Goal: Task Accomplishment & Management: Use online tool/utility

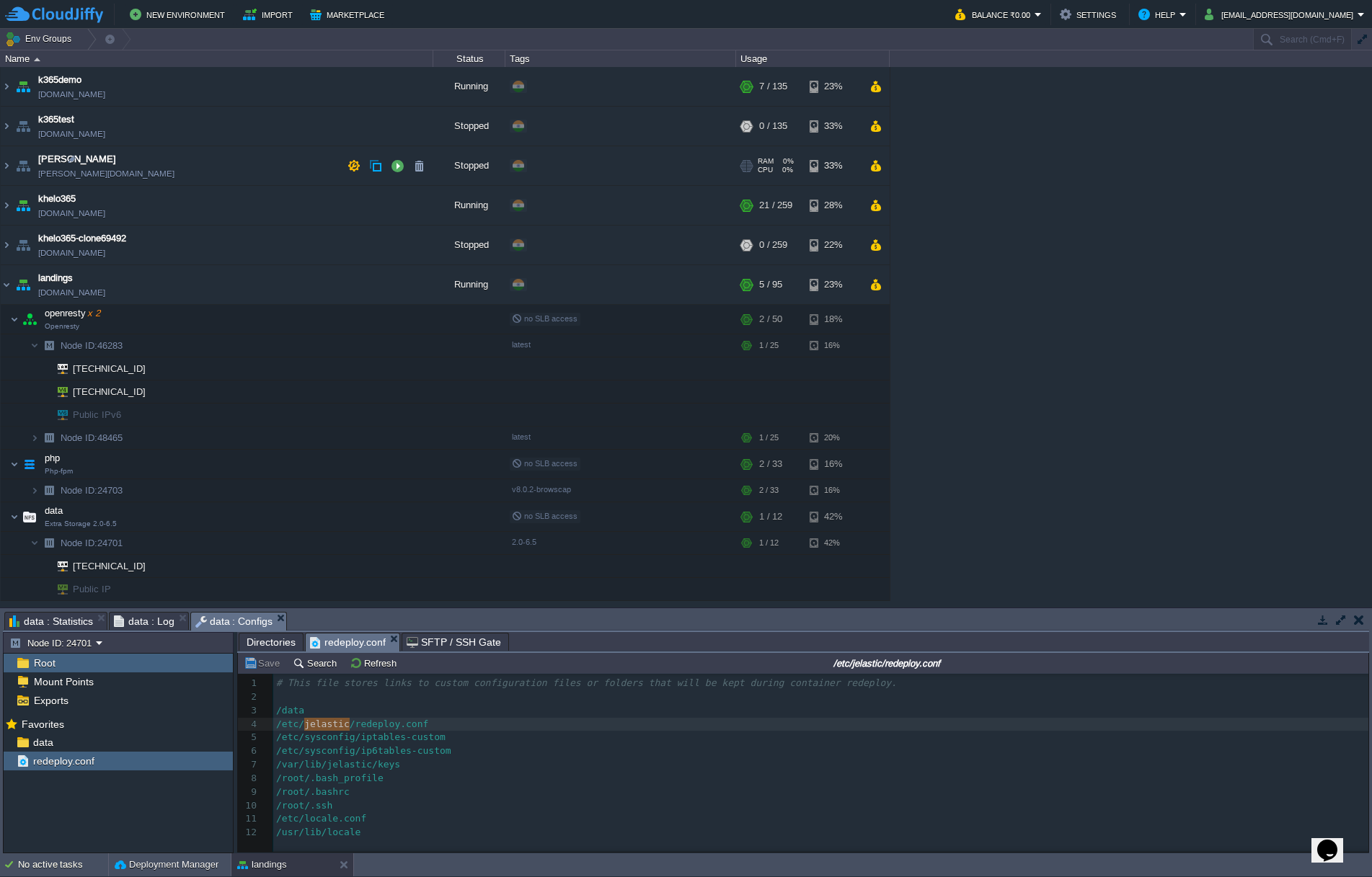
scroll to position [5, 0]
click at [7, 202] on img at bounding box center [7, 204] width 12 height 39
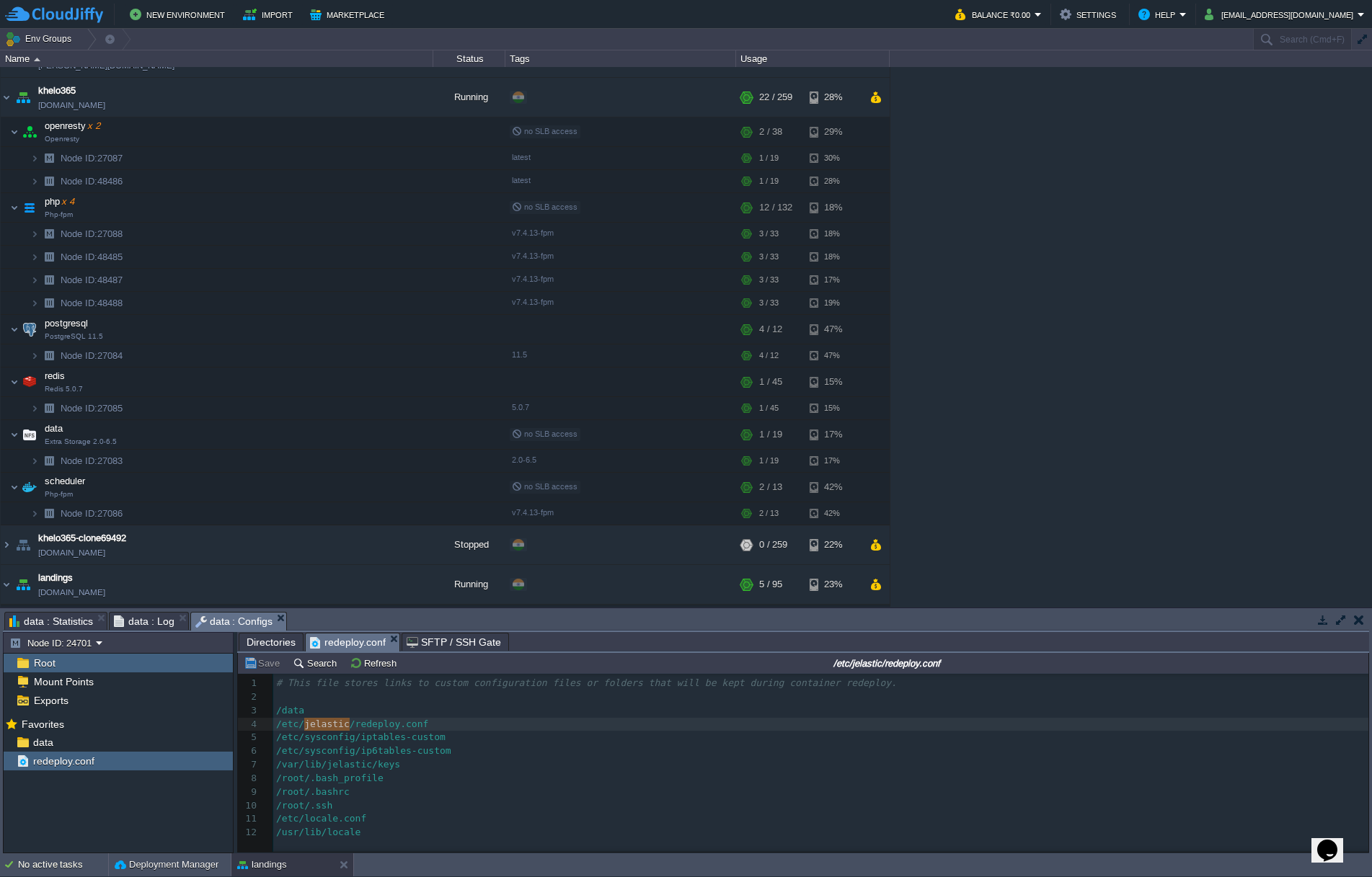
scroll to position [119, 0]
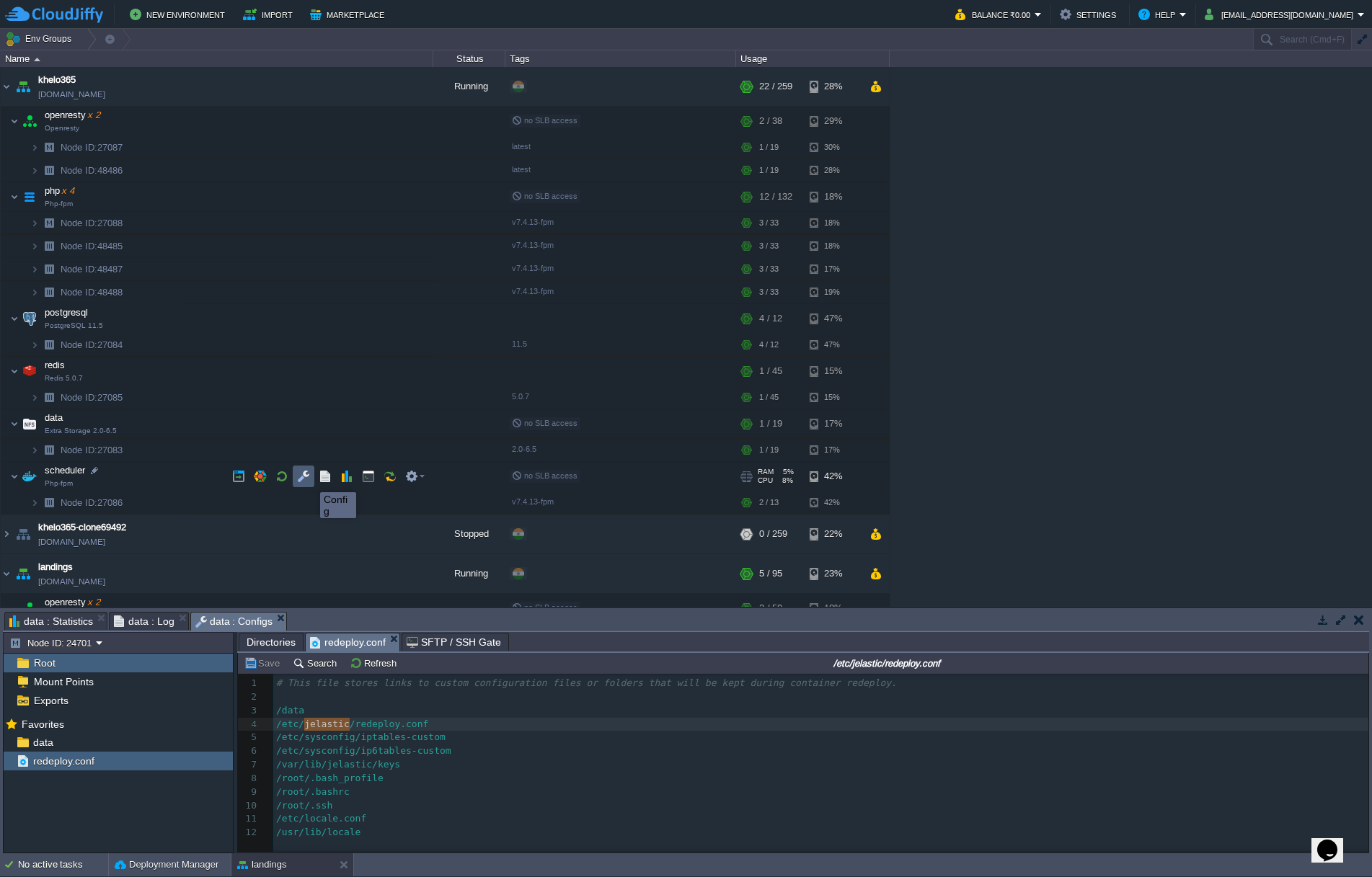
click at [302, 480] on button "button" at bounding box center [304, 476] width 13 height 13
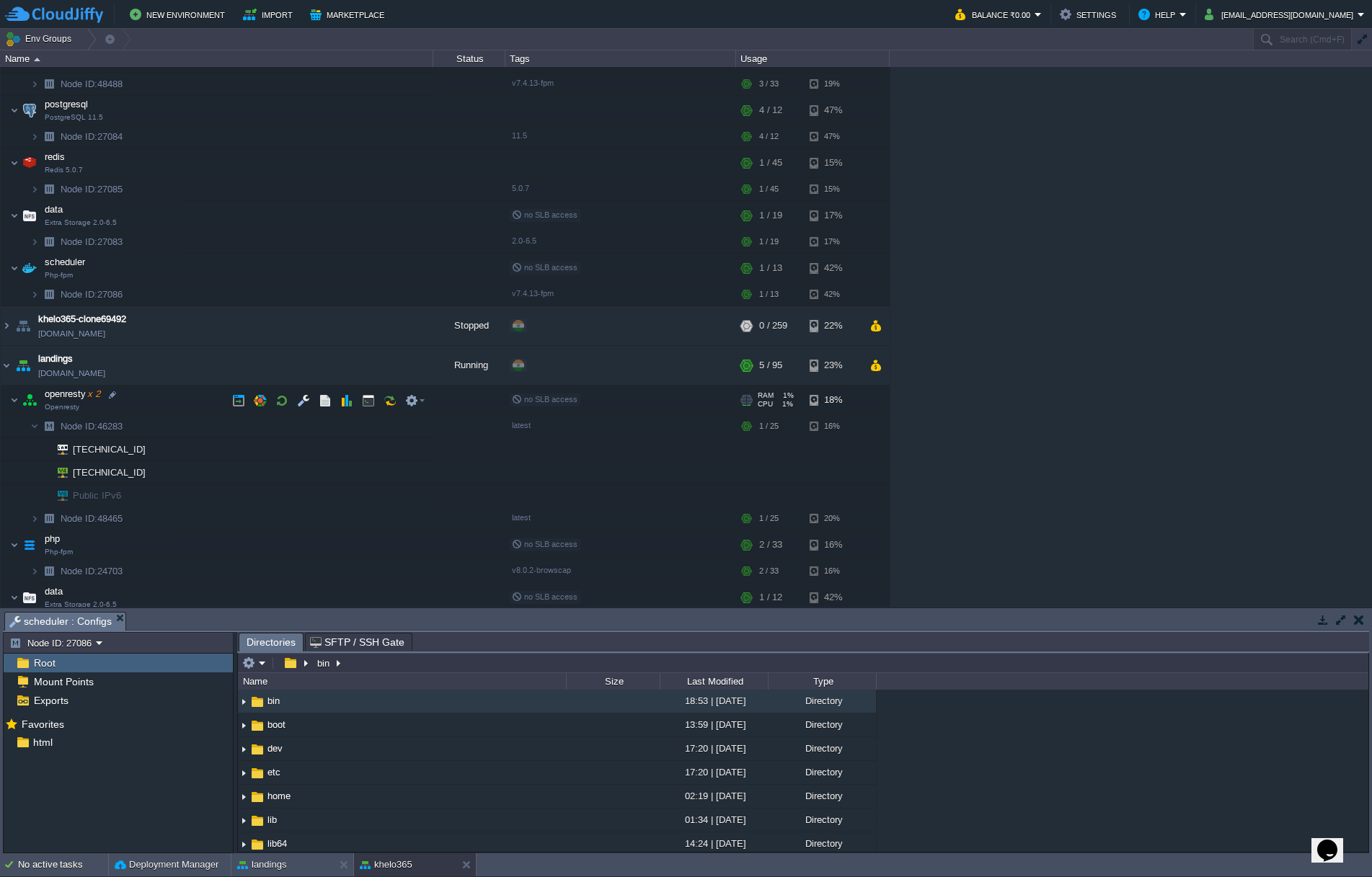
scroll to position [393, 0]
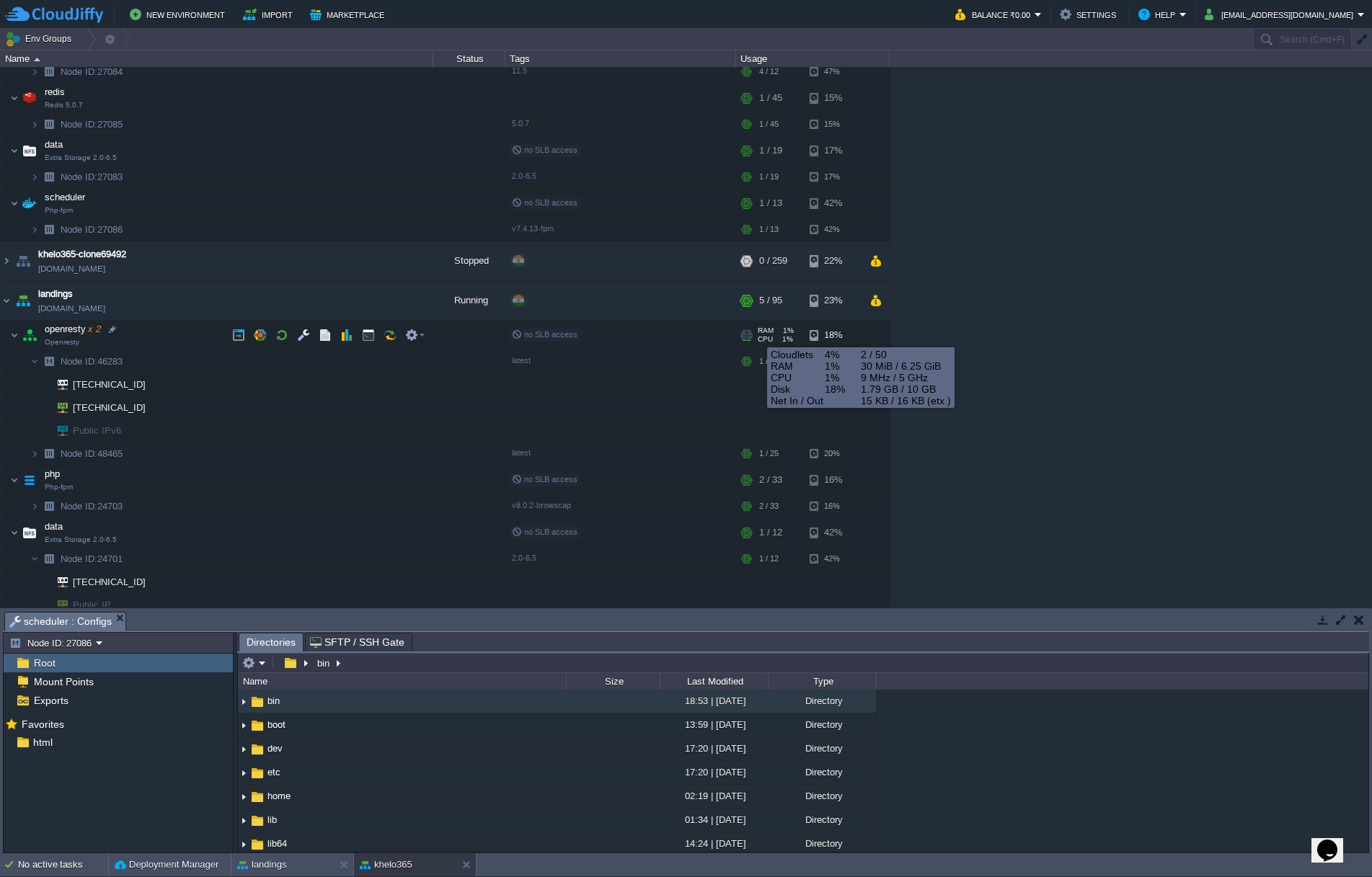
click at [755, 334] on div "RAM 1% CPU 1% 2 / 50" at bounding box center [773, 335] width 69 height 29
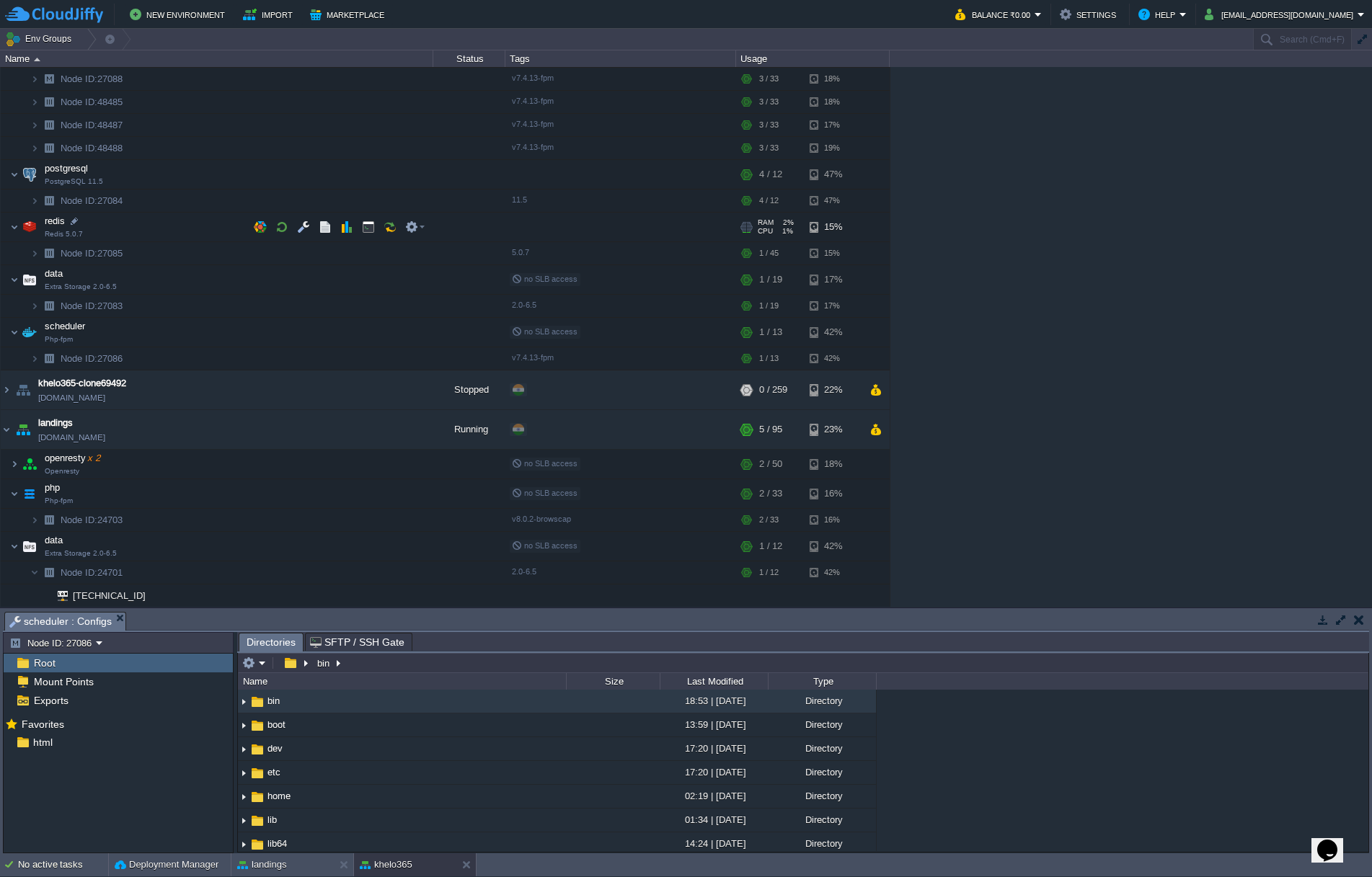
scroll to position [130, 0]
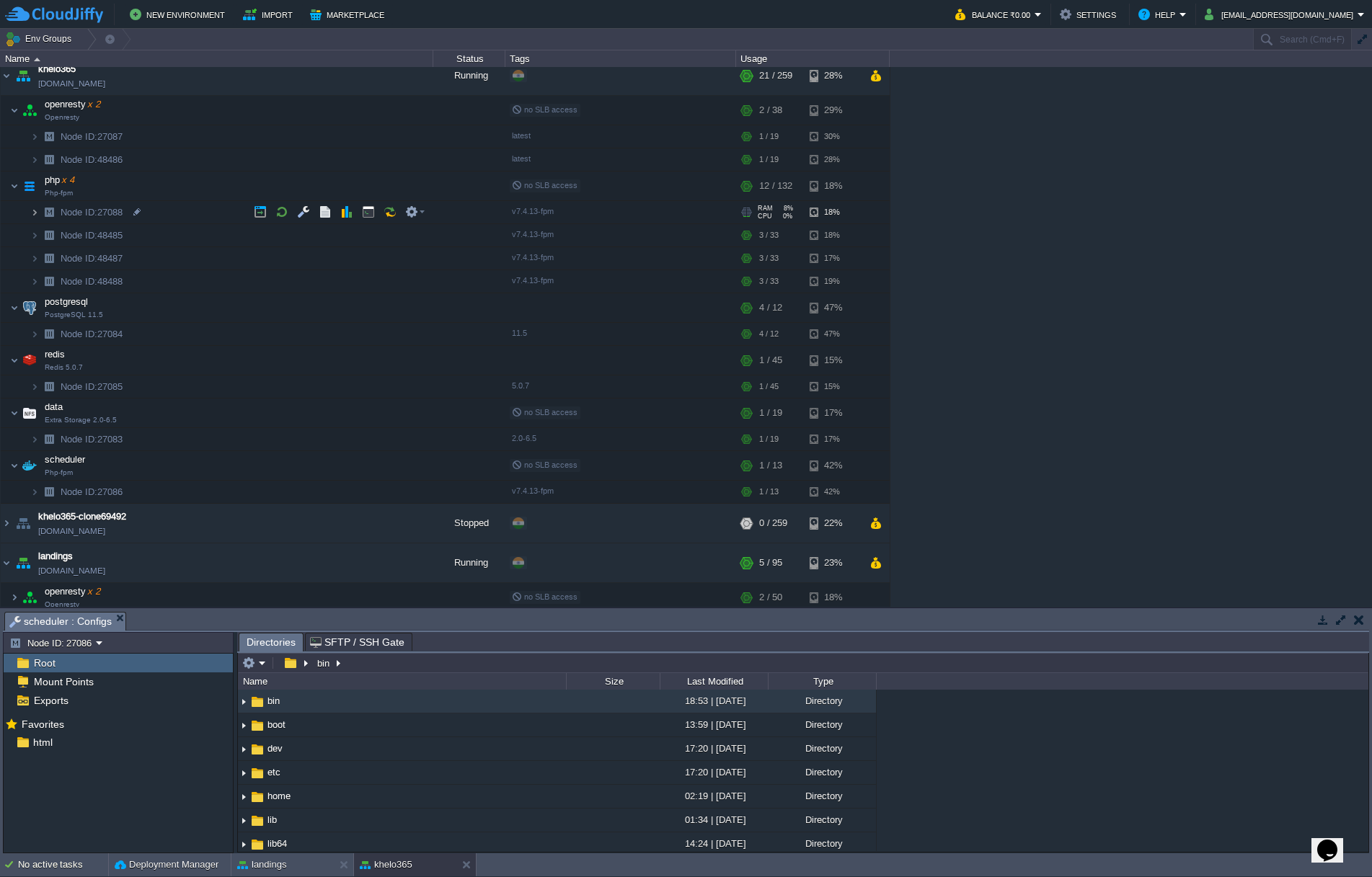
click at [32, 212] on img at bounding box center [35, 212] width 9 height 22
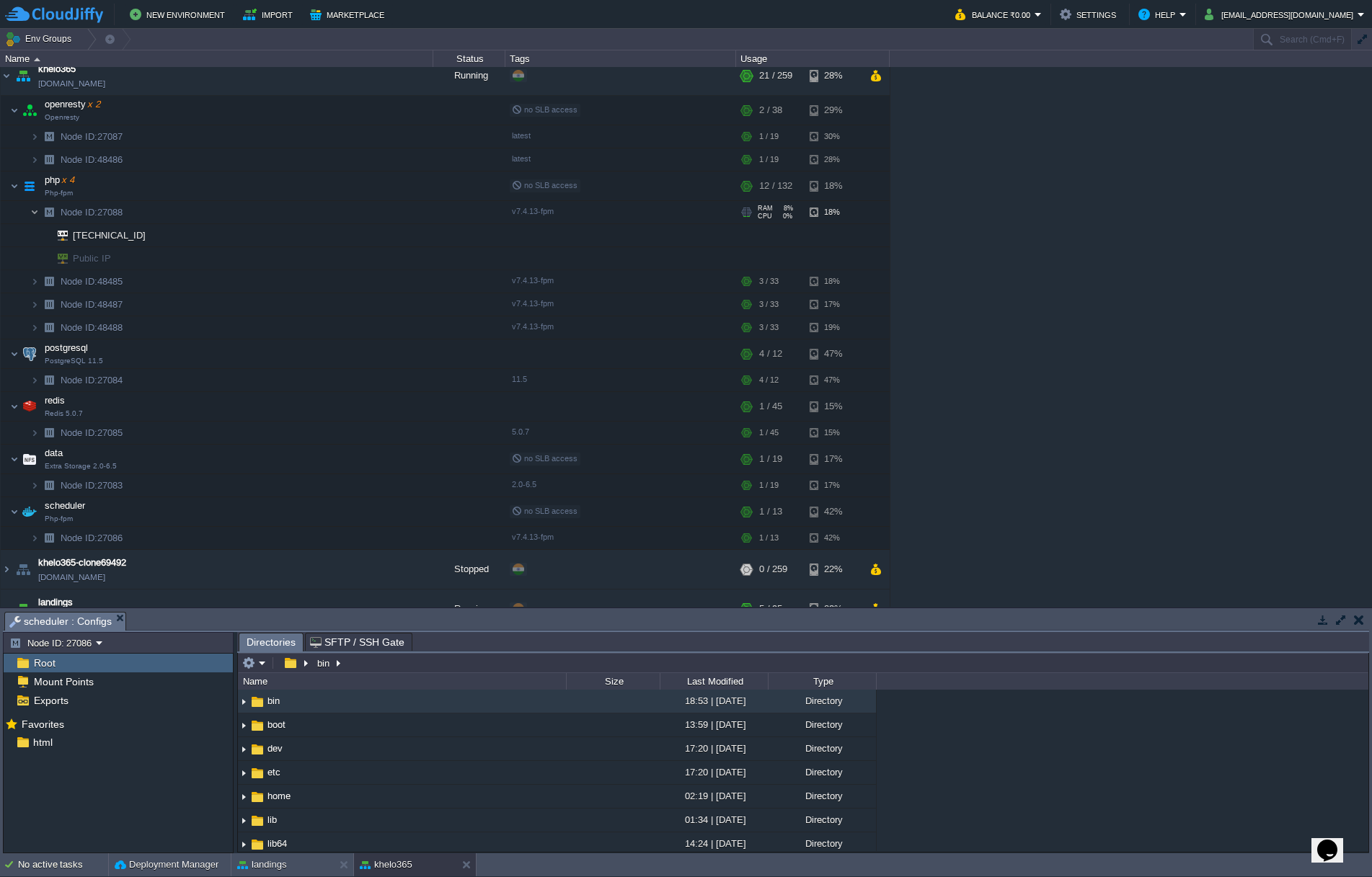
click at [32, 212] on img at bounding box center [35, 212] width 9 height 22
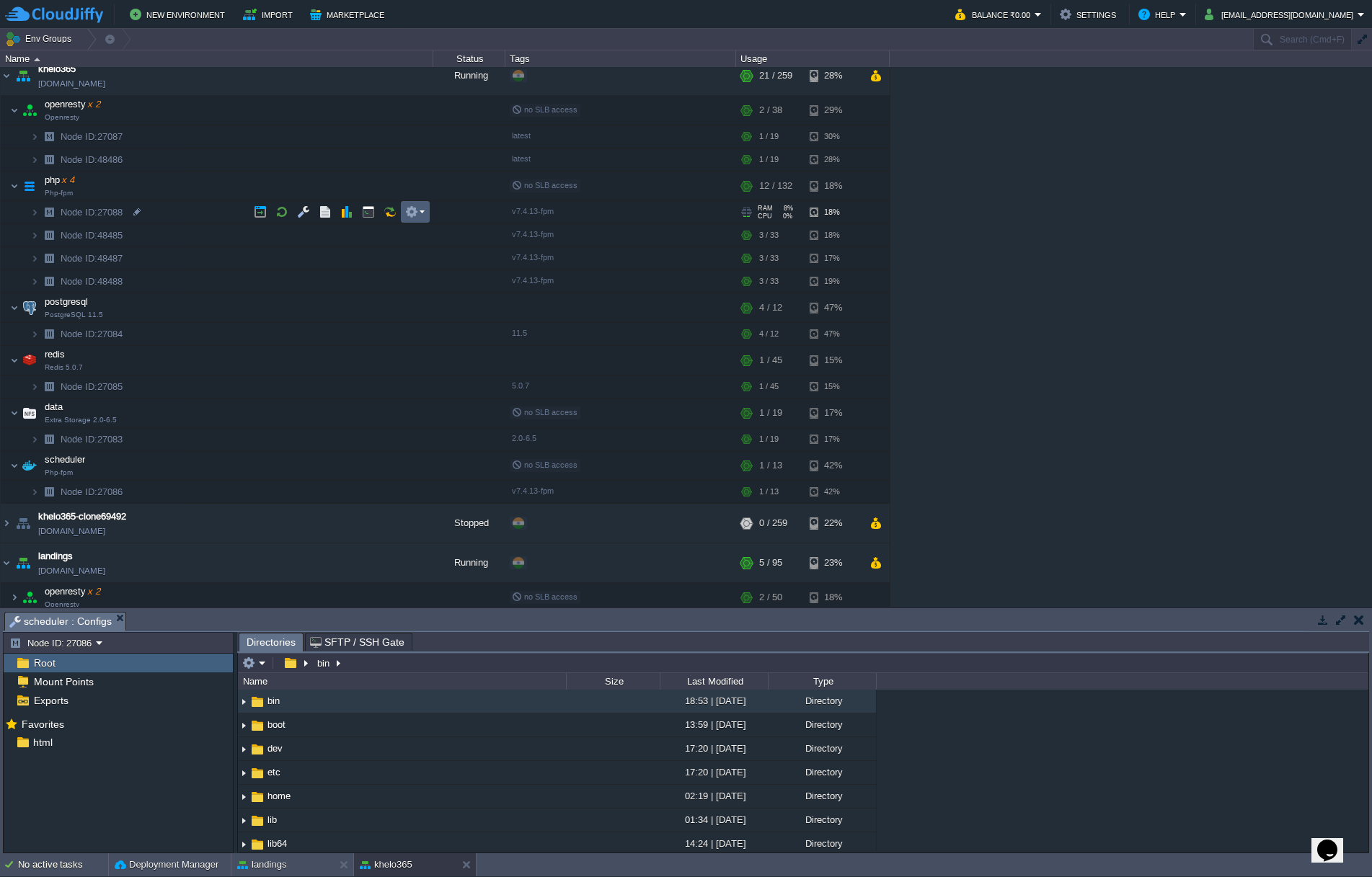
click at [423, 216] on em at bounding box center [415, 212] width 20 height 13
click at [94, 210] on span "Node ID:" at bounding box center [79, 212] width 37 height 11
click at [84, 180] on div at bounding box center [87, 181] width 13 height 13
click at [22, 186] on img at bounding box center [30, 186] width 21 height 29
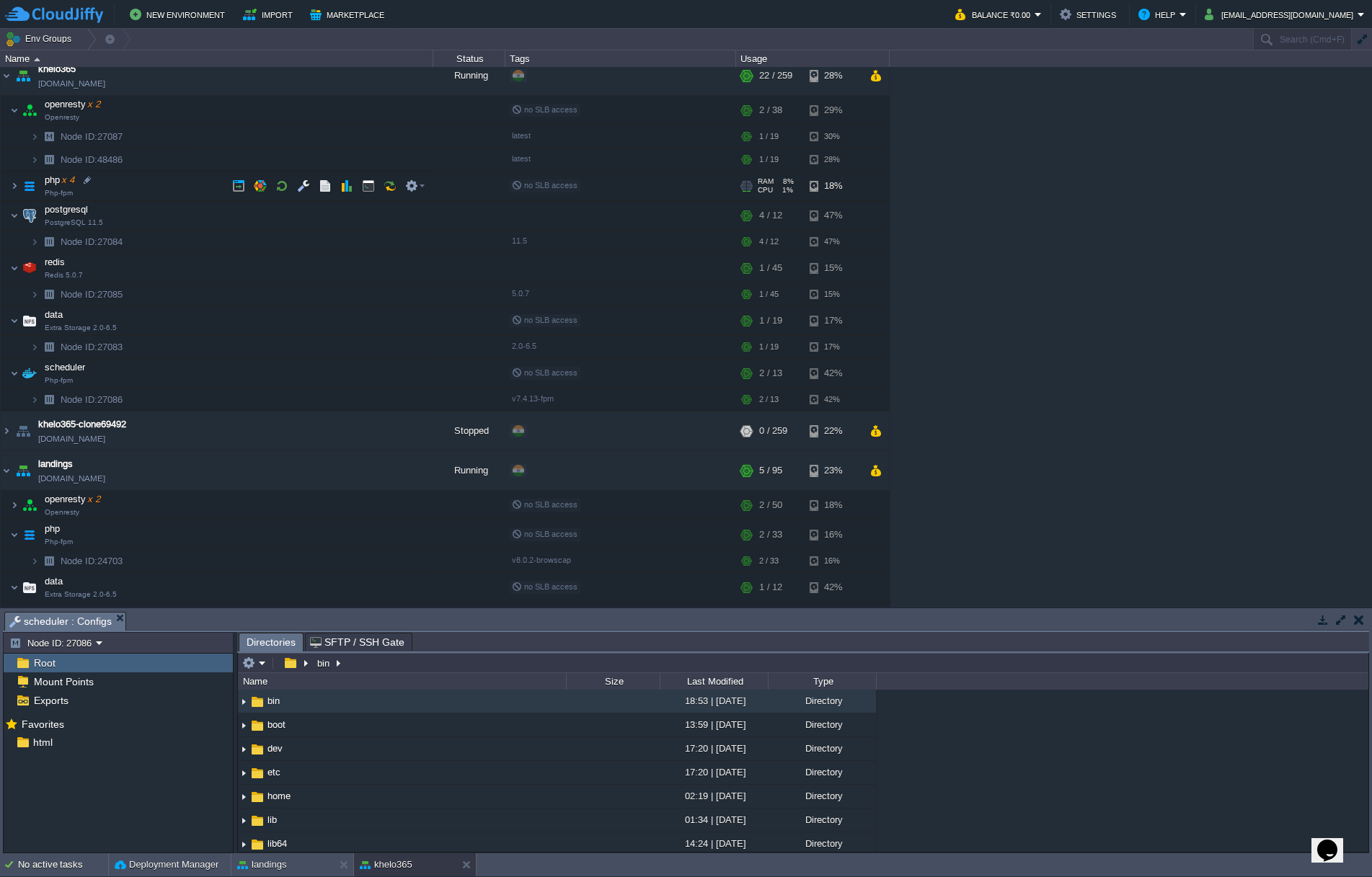
click at [51, 181] on span "php x 4" at bounding box center [60, 180] width 33 height 12
click at [265, 185] on button "button" at bounding box center [260, 186] width 13 height 13
click at [177, 867] on button "Deployment Manager" at bounding box center [167, 866] width 104 height 15
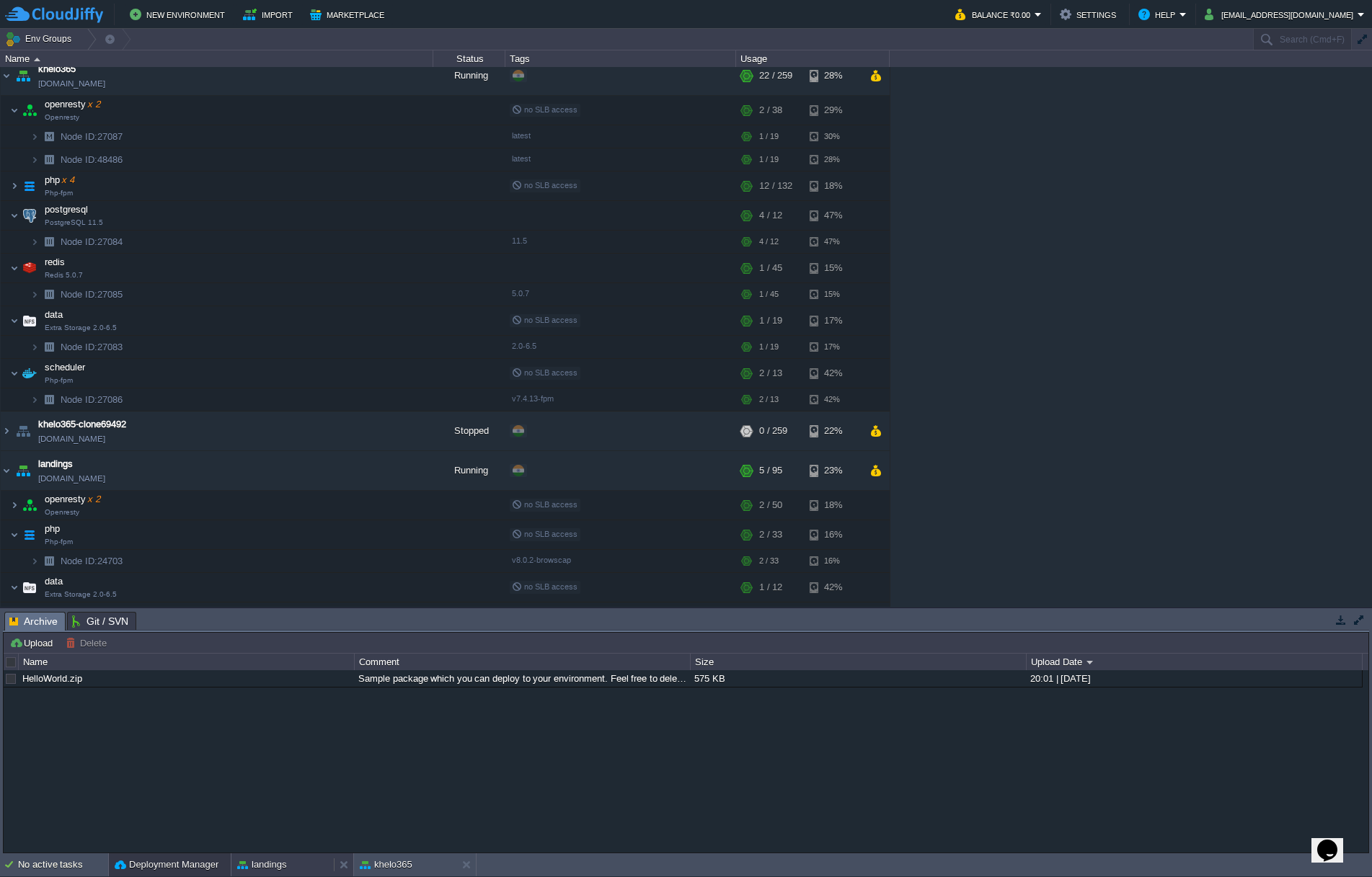
click at [272, 863] on button "landings" at bounding box center [262, 866] width 49 height 15
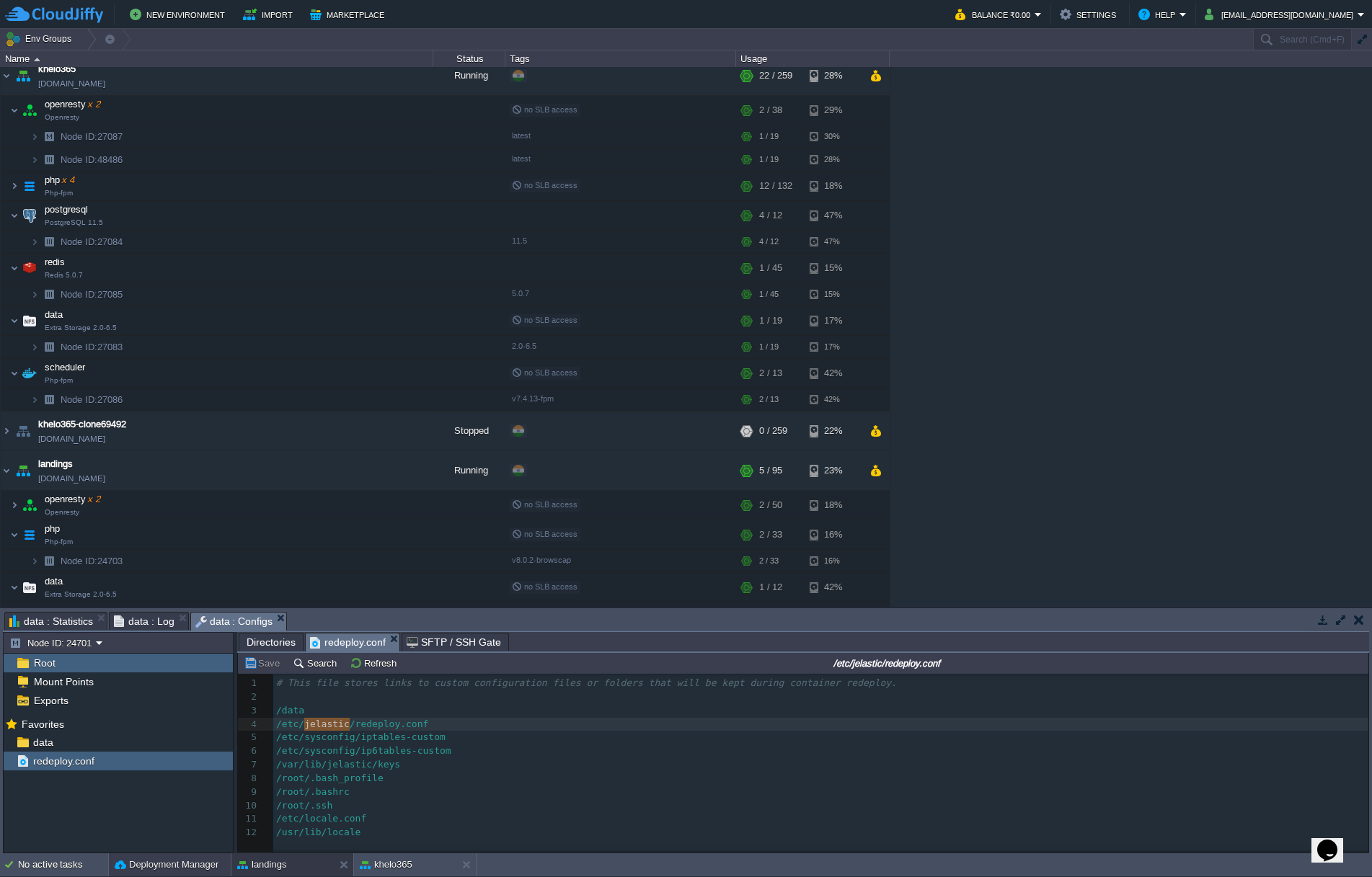
click at [201, 866] on button "Deployment Manager" at bounding box center [167, 866] width 104 height 15
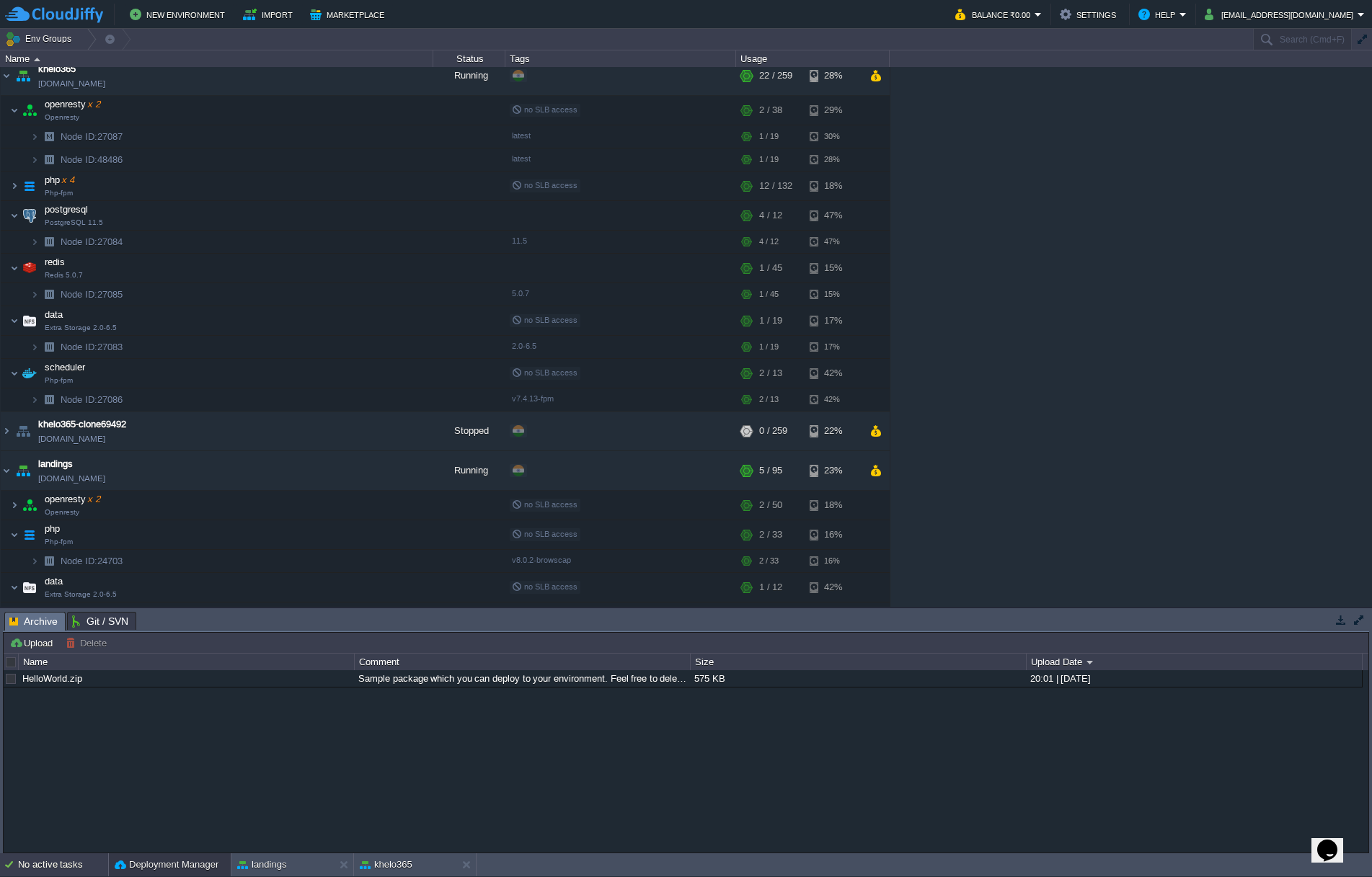
click at [88, 865] on div "No active tasks" at bounding box center [63, 865] width 90 height 23
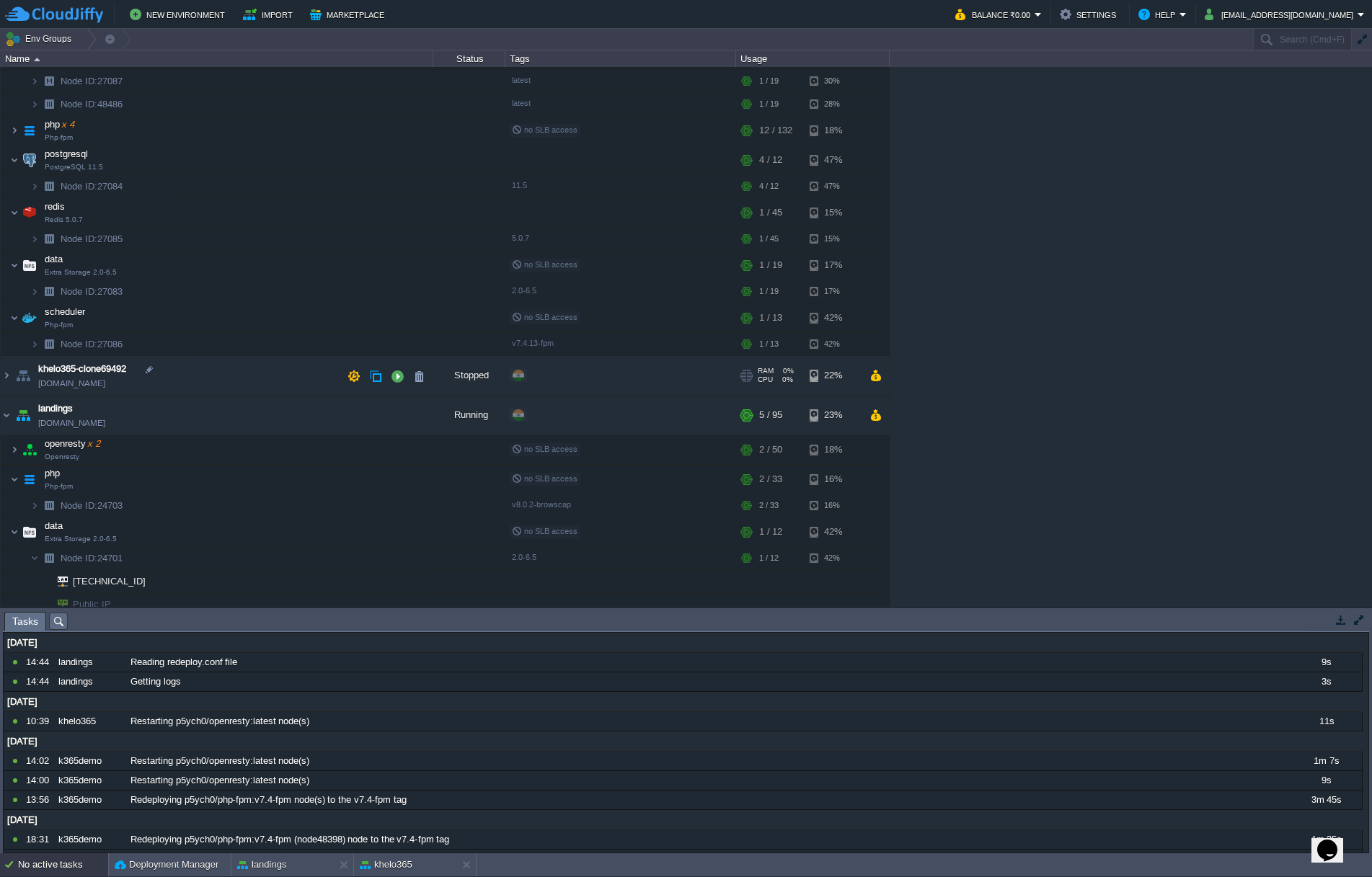
scroll to position [195, 0]
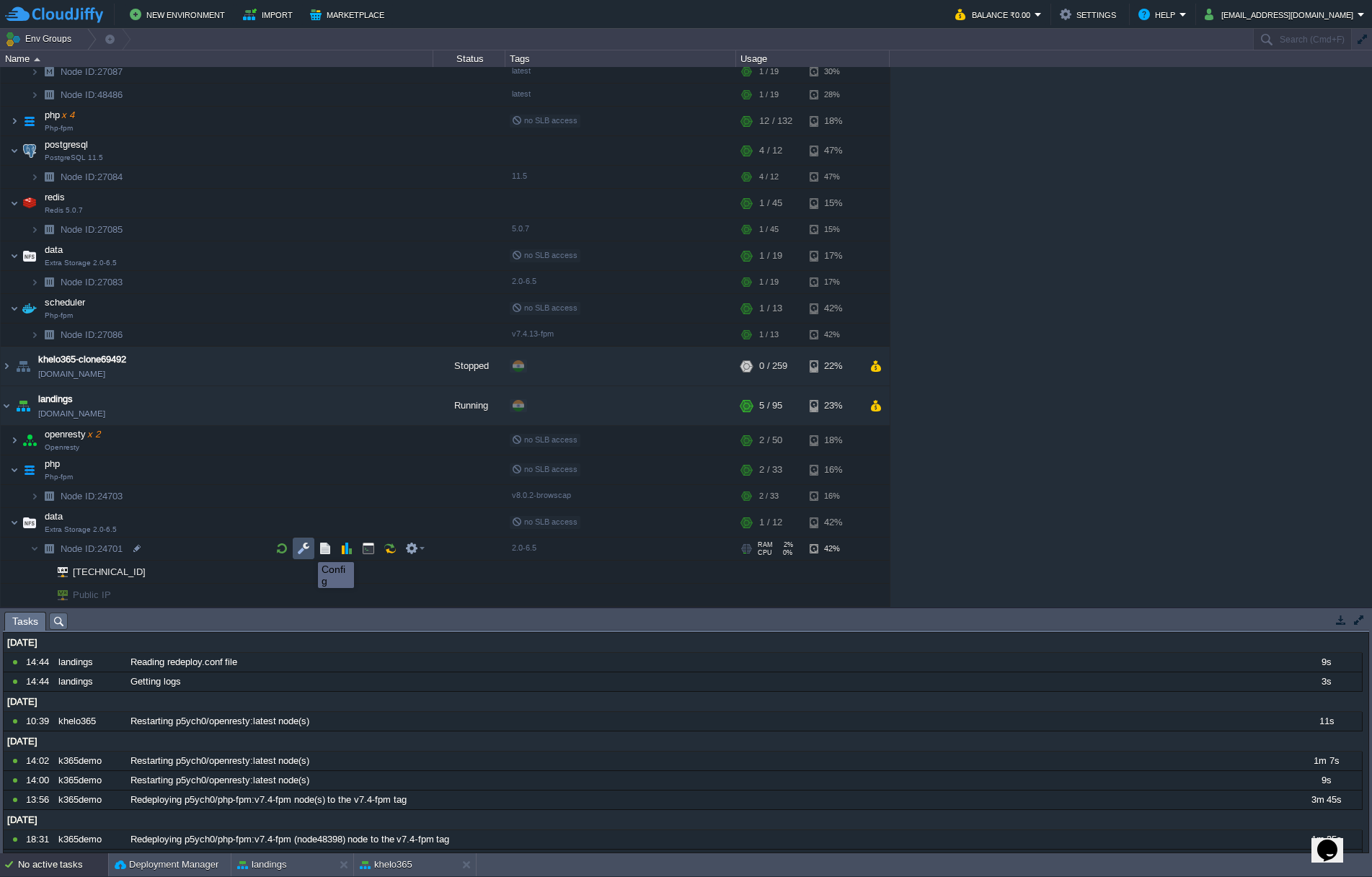
click at [307, 549] on button "button" at bounding box center [304, 549] width 13 height 13
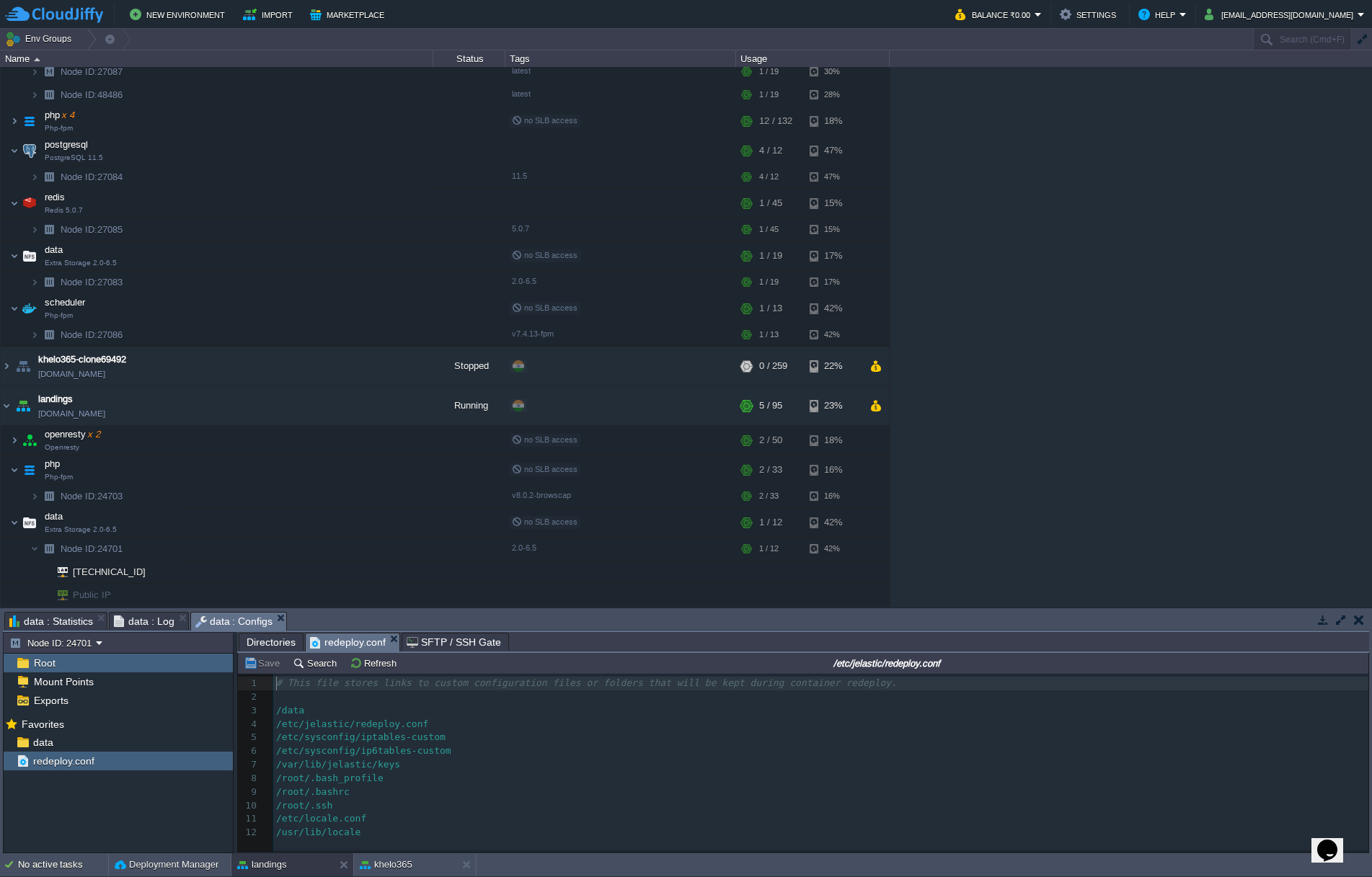
click at [117, 661] on div "Root" at bounding box center [117, 663] width 229 height 19
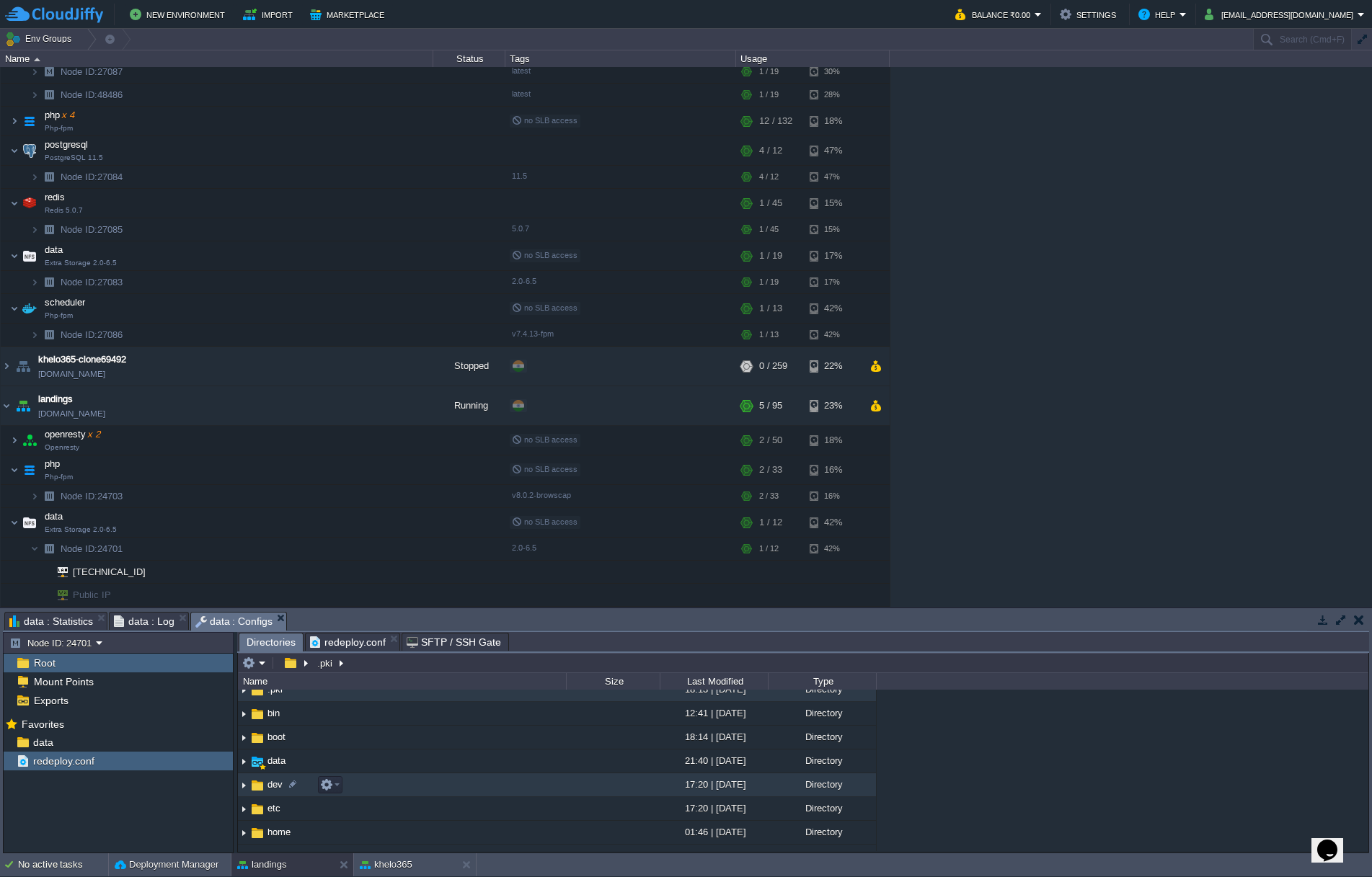
scroll to position [13, 0]
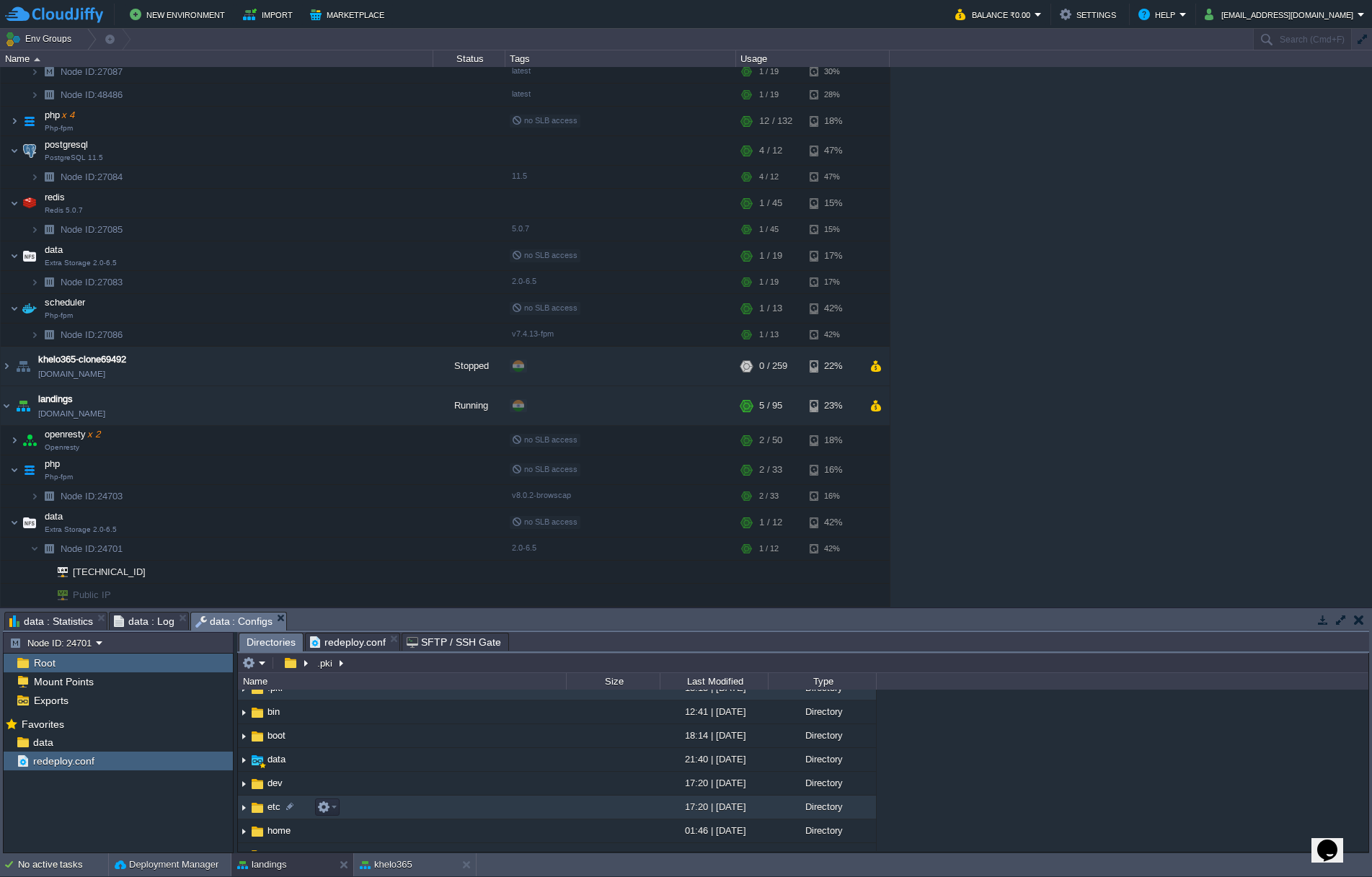
click at [242, 810] on img at bounding box center [244, 807] width 12 height 22
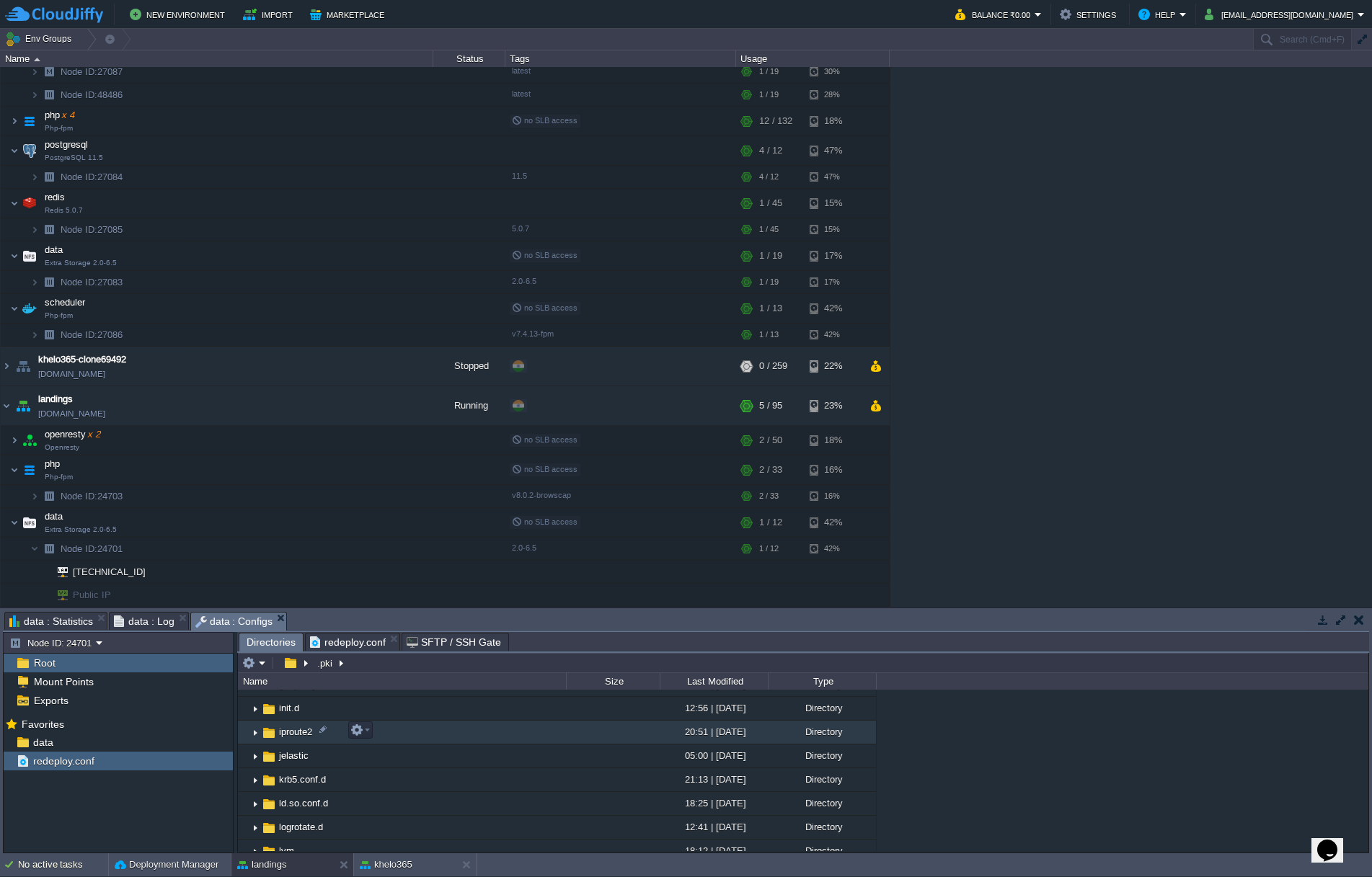
scroll to position [742, 0]
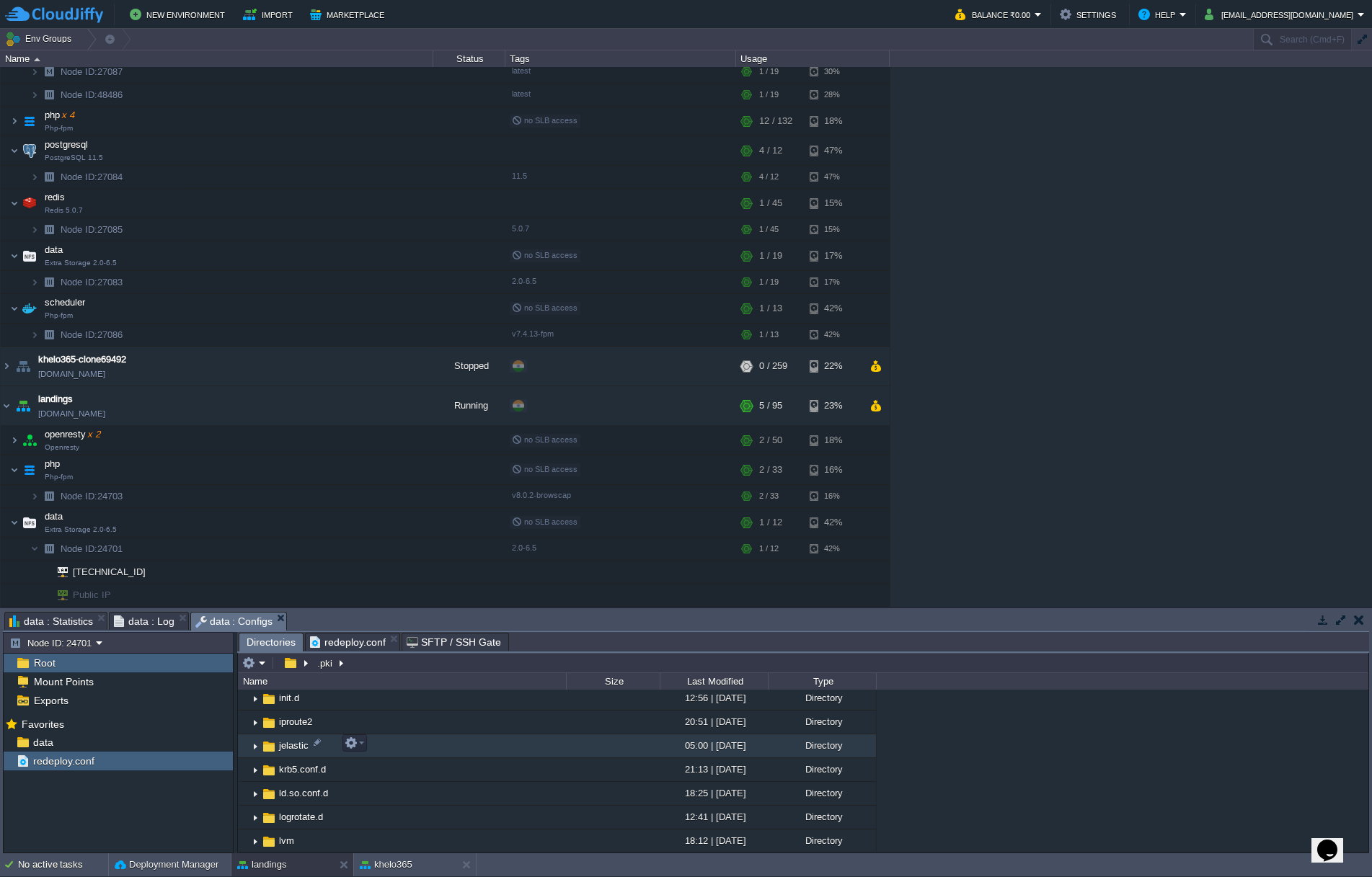
click at [256, 746] on img at bounding box center [256, 746] width 12 height 22
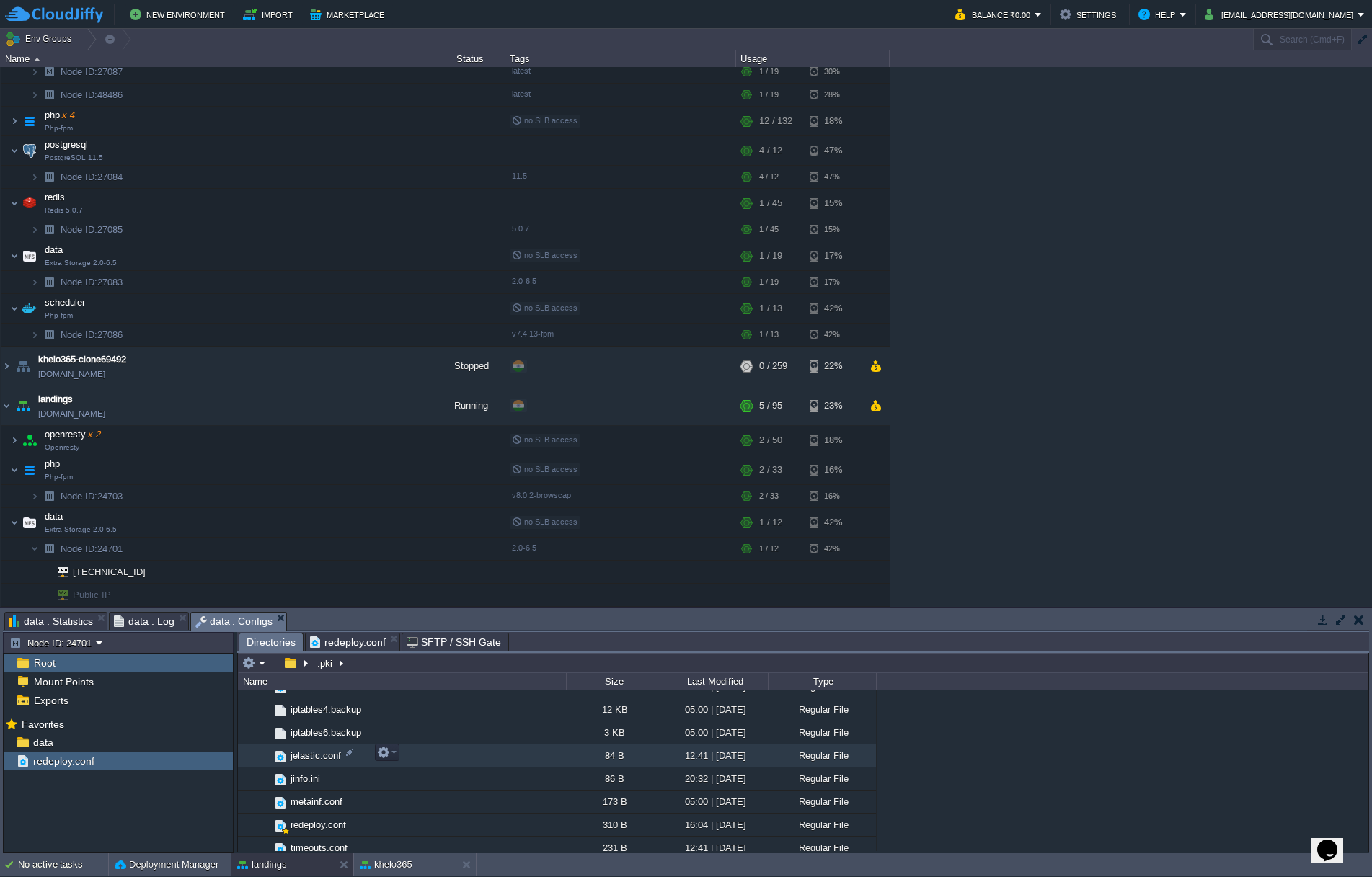
scroll to position [899, 0]
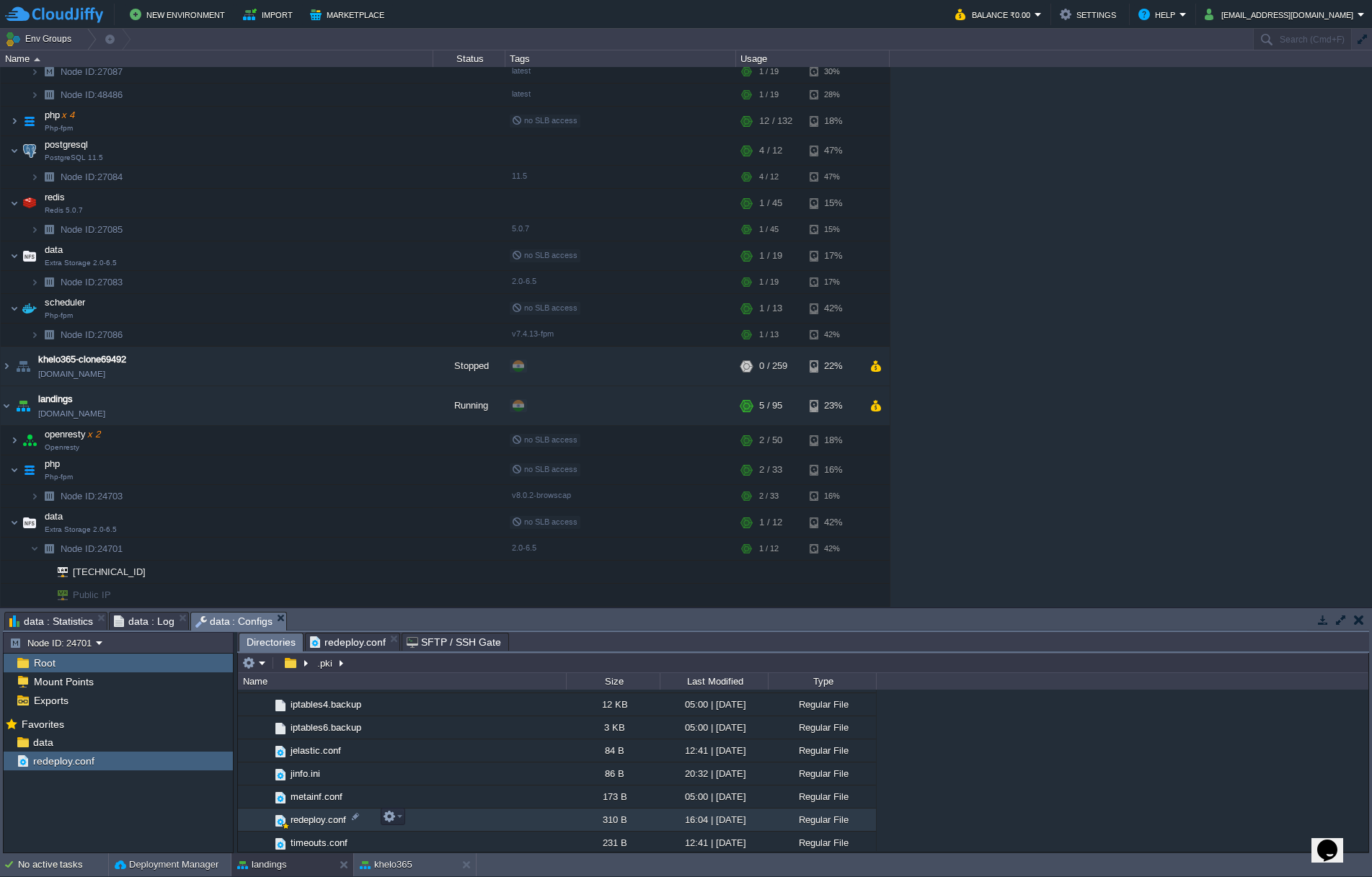
click at [310, 818] on span "redeploy.conf" at bounding box center [318, 820] width 60 height 12
click at [290, 819] on span "redeploy.conf" at bounding box center [318, 820] width 60 height 12
click at [877, 364] on button "button" at bounding box center [876, 366] width 12 height 13
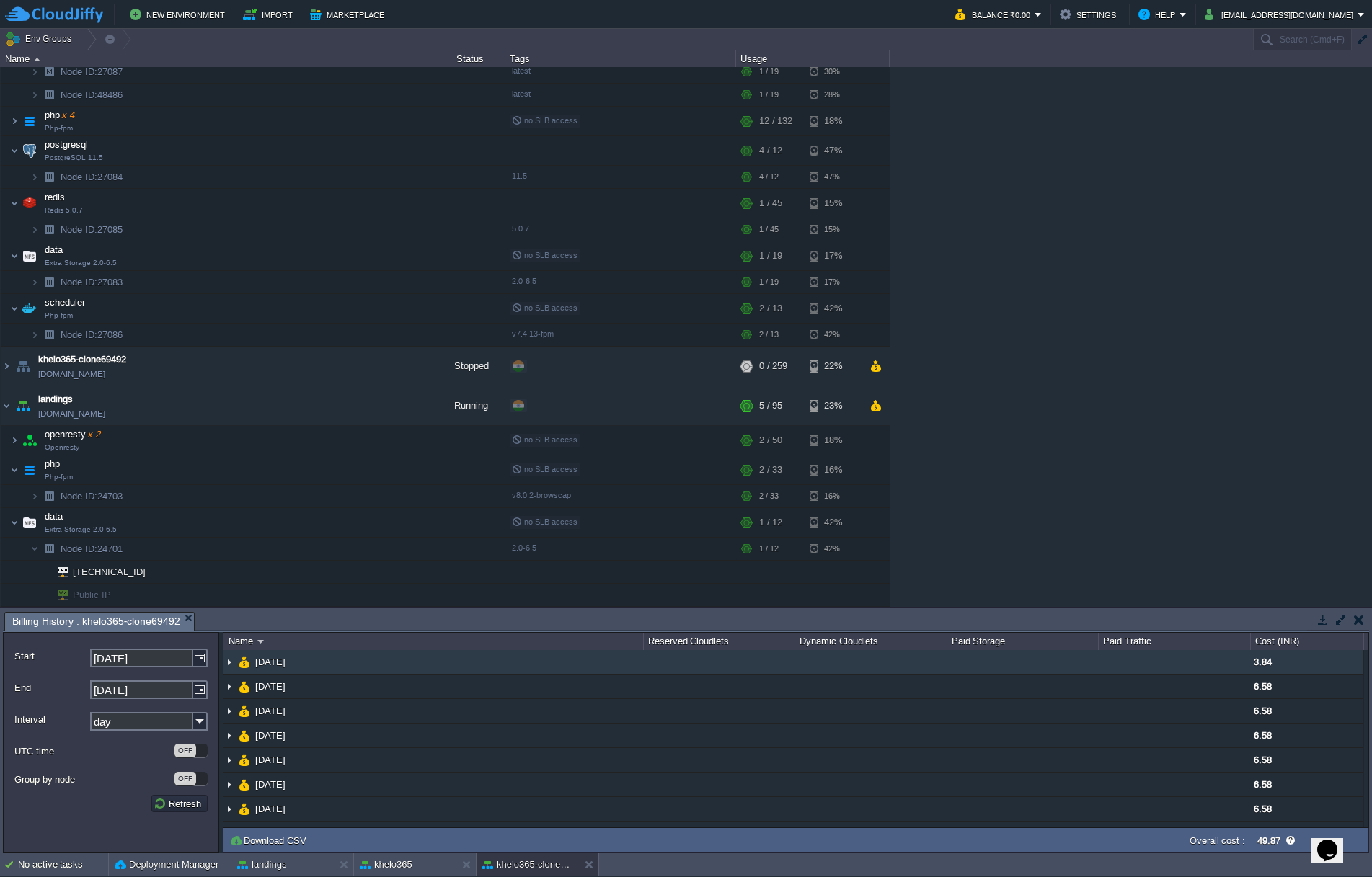
click at [231, 662] on img at bounding box center [229, 662] width 12 height 24
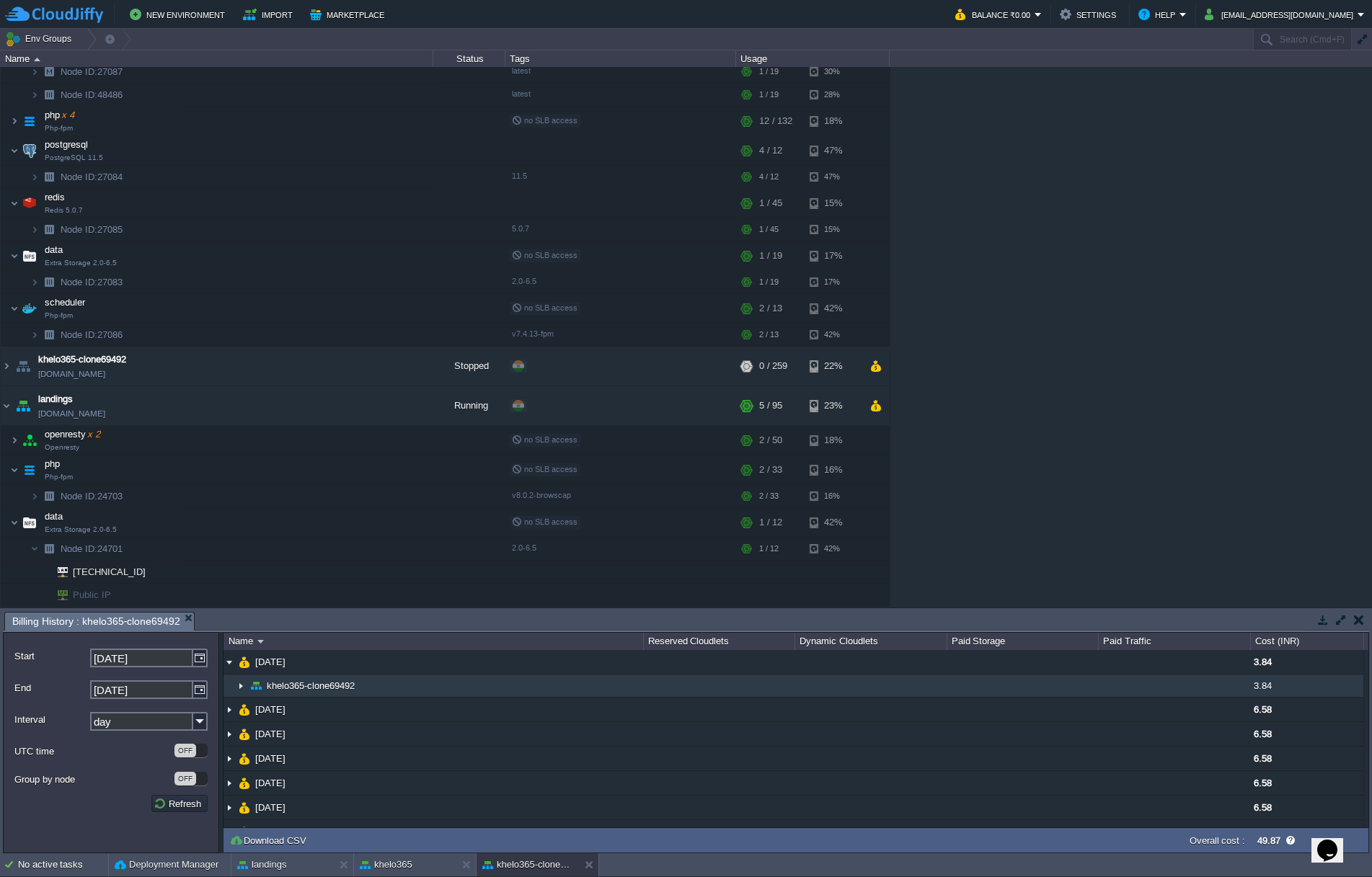
click at [243, 684] on img at bounding box center [241, 686] width 12 height 22
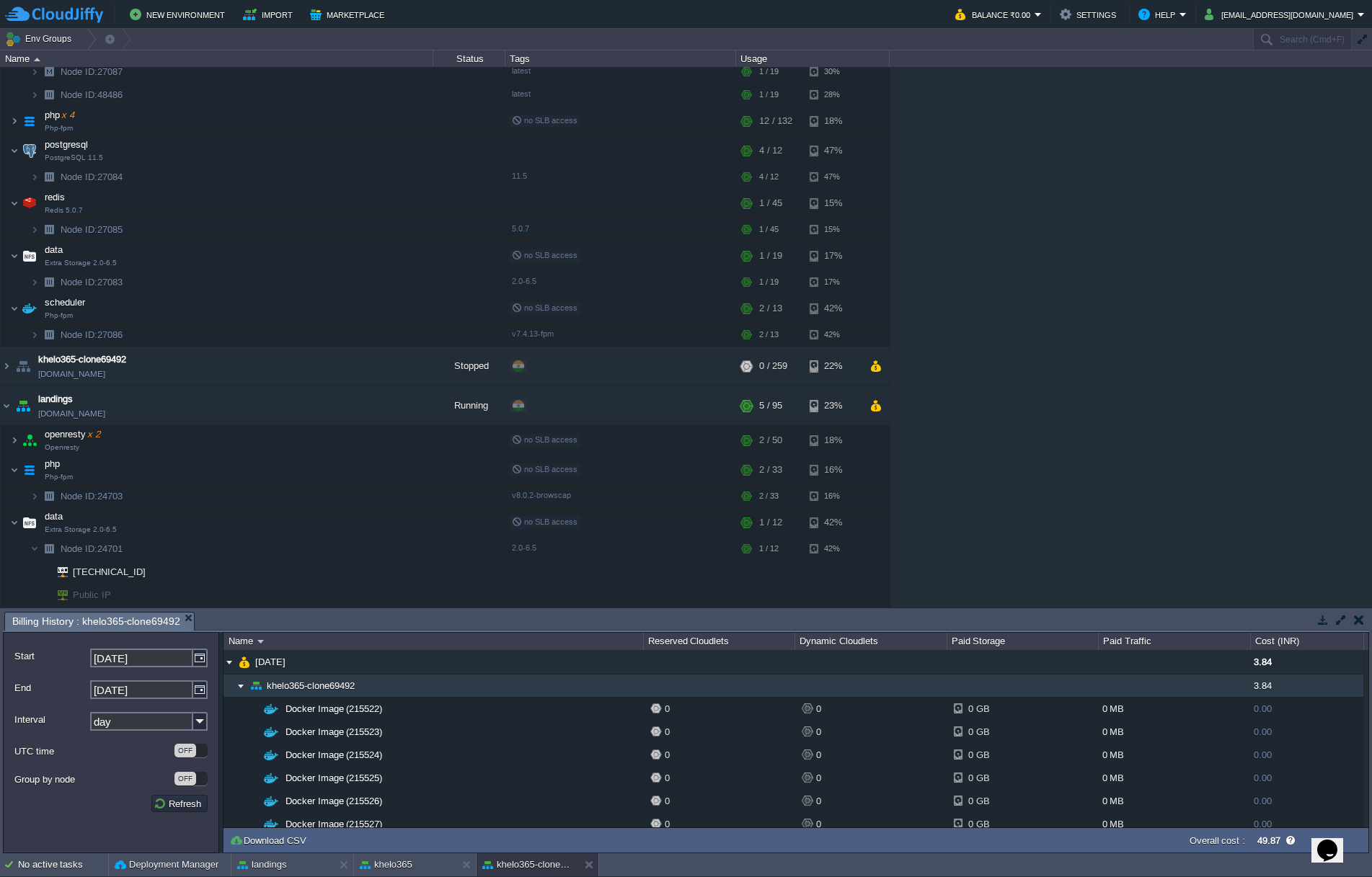
click at [239, 687] on img at bounding box center [241, 686] width 12 height 22
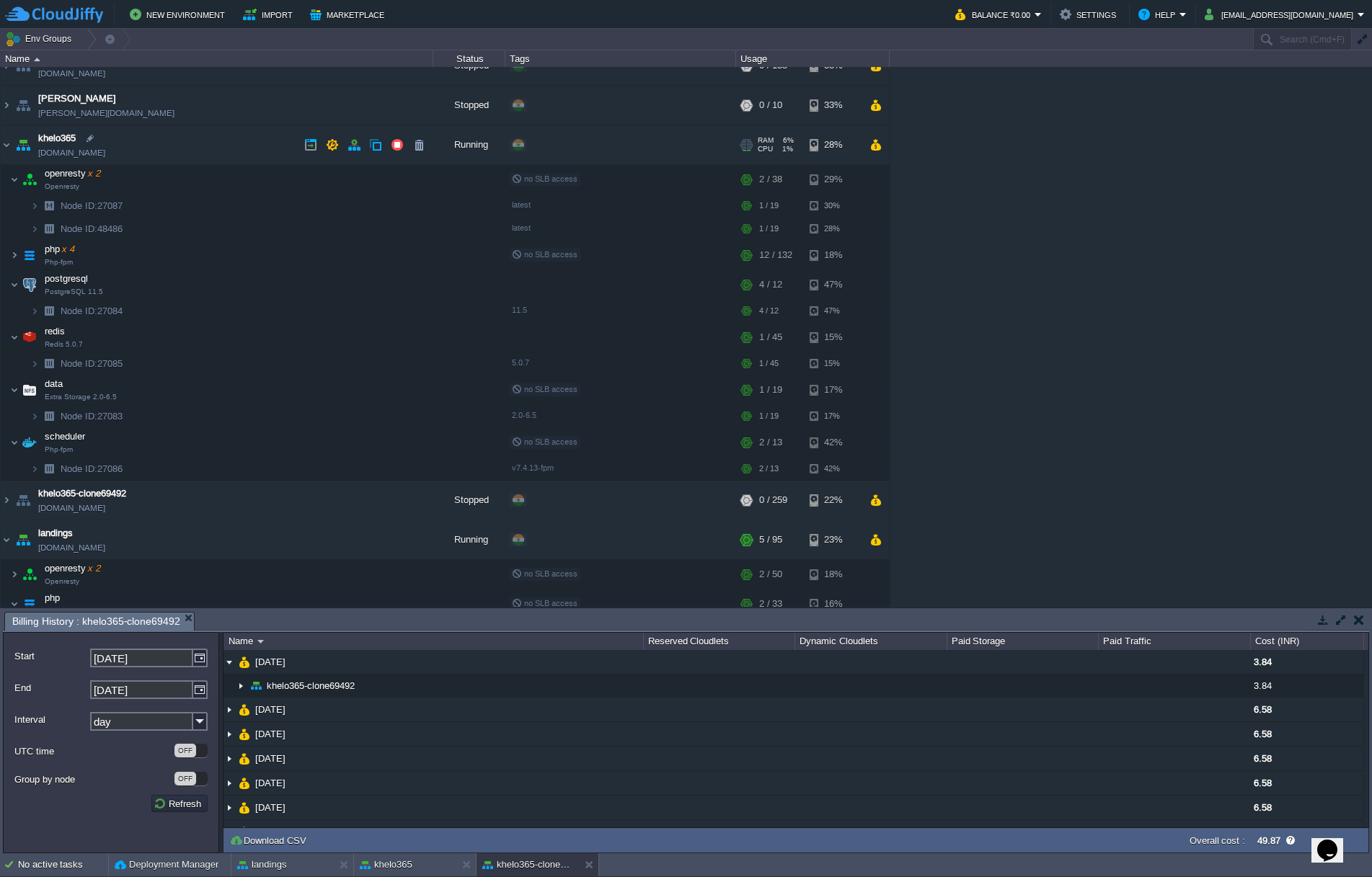
scroll to position [57, 0]
click at [874, 147] on button "button" at bounding box center [876, 148] width 12 height 13
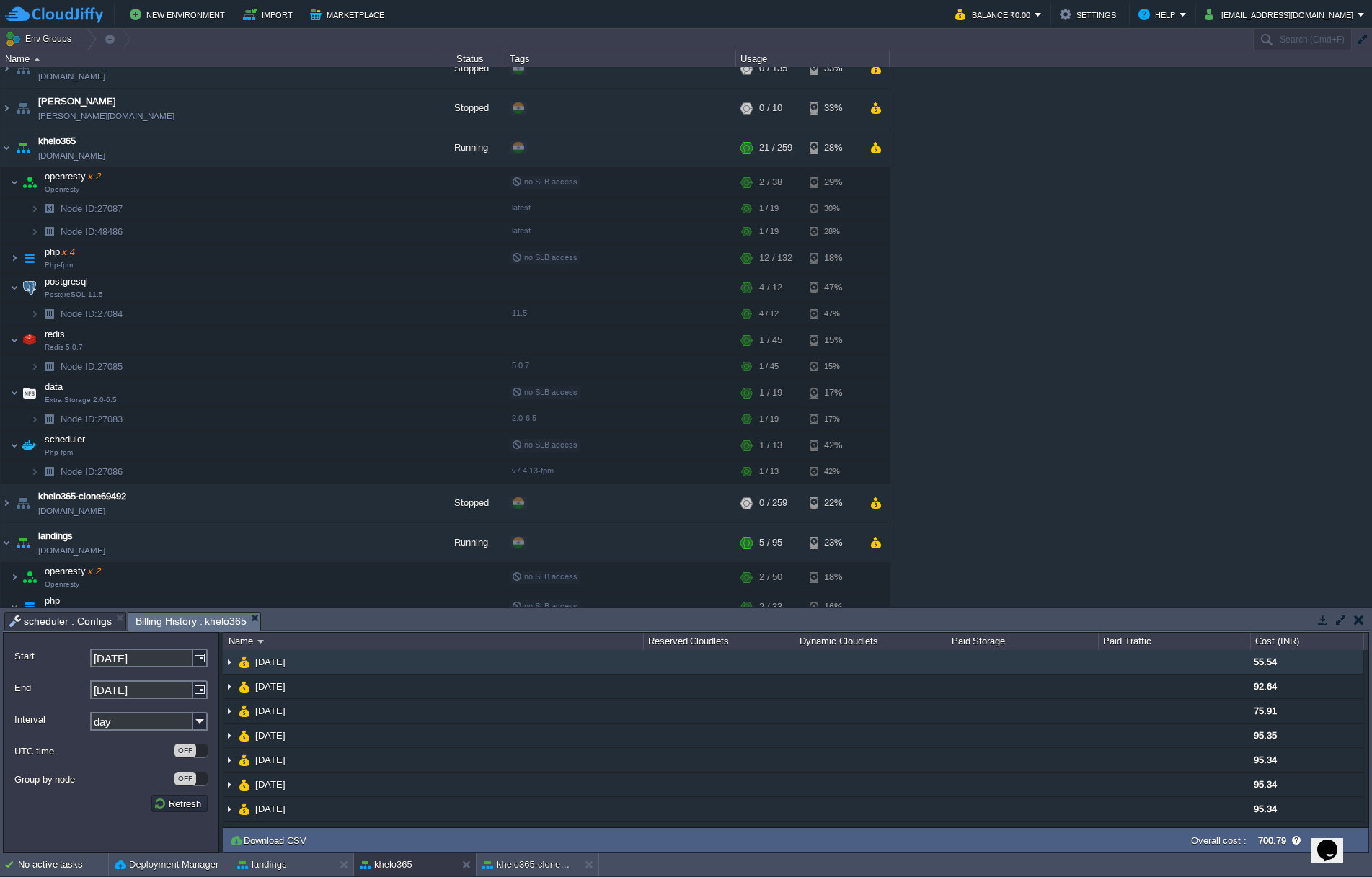
click at [232, 662] on img at bounding box center [229, 662] width 12 height 24
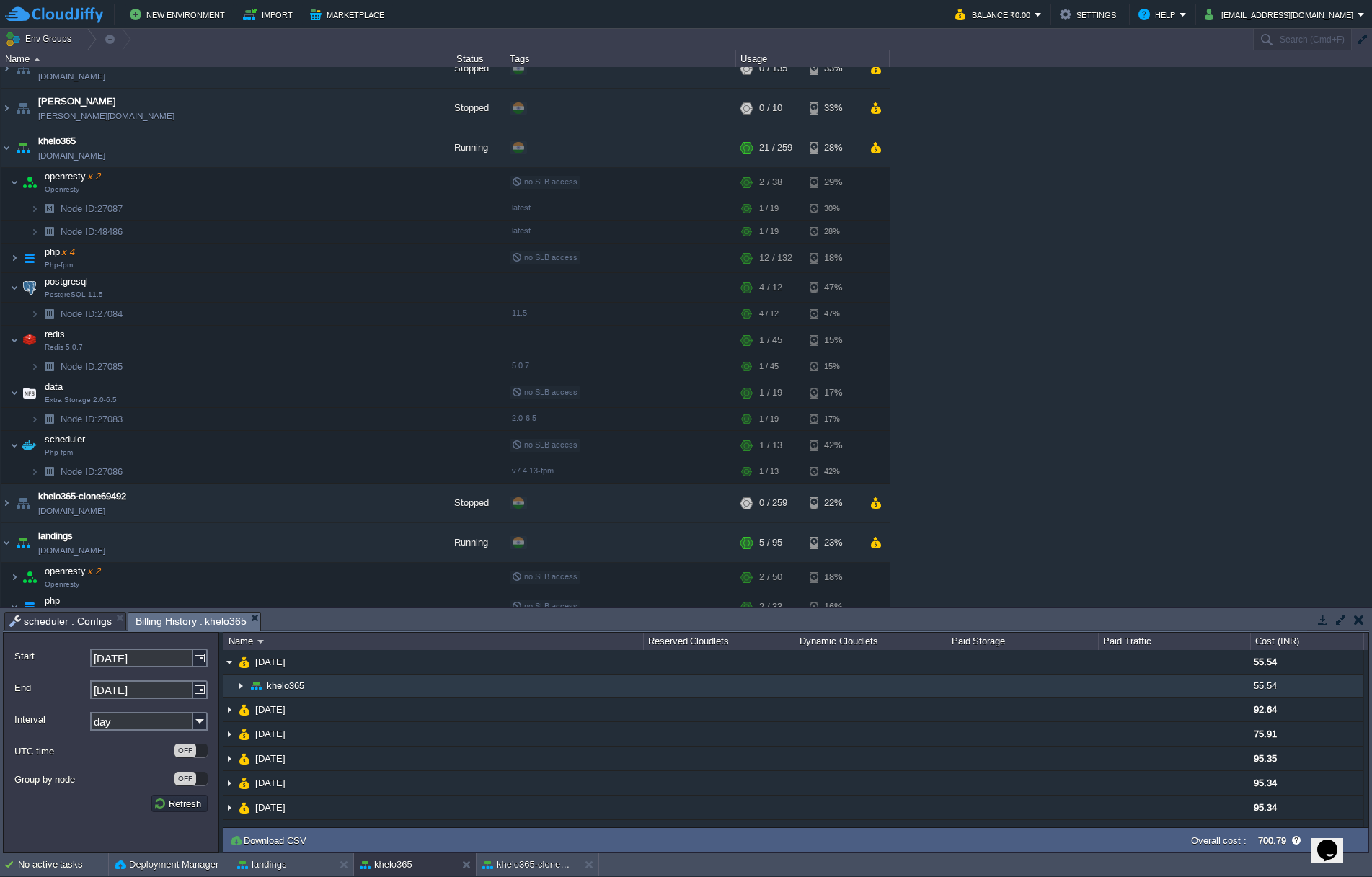
click at [242, 684] on img at bounding box center [241, 686] width 12 height 22
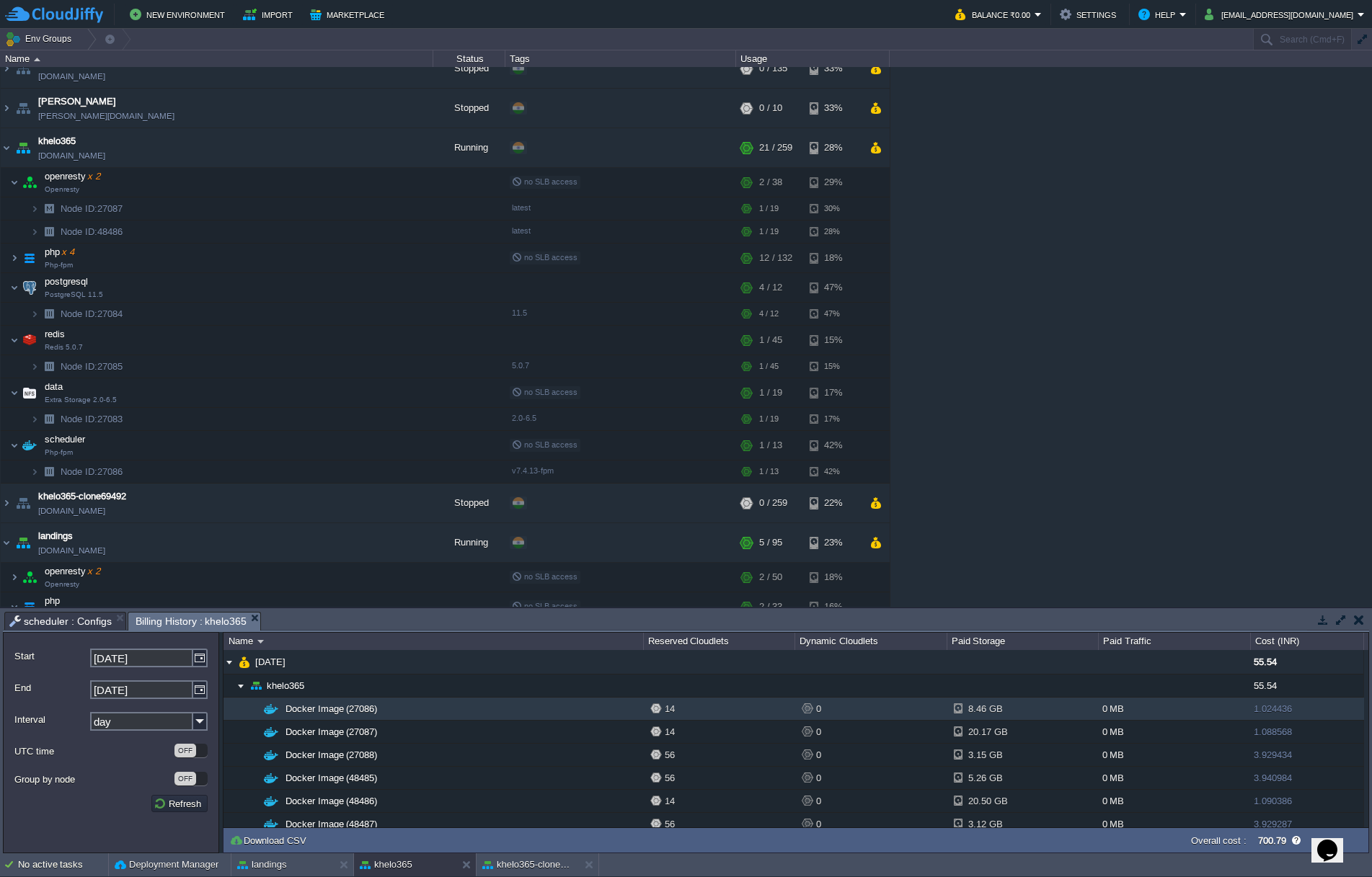
click at [663, 707] on div "14" at bounding box center [723, 709] width 145 height 22
click at [426, 706] on td "Docker Image (27086)" at bounding box center [433, 709] width 420 height 23
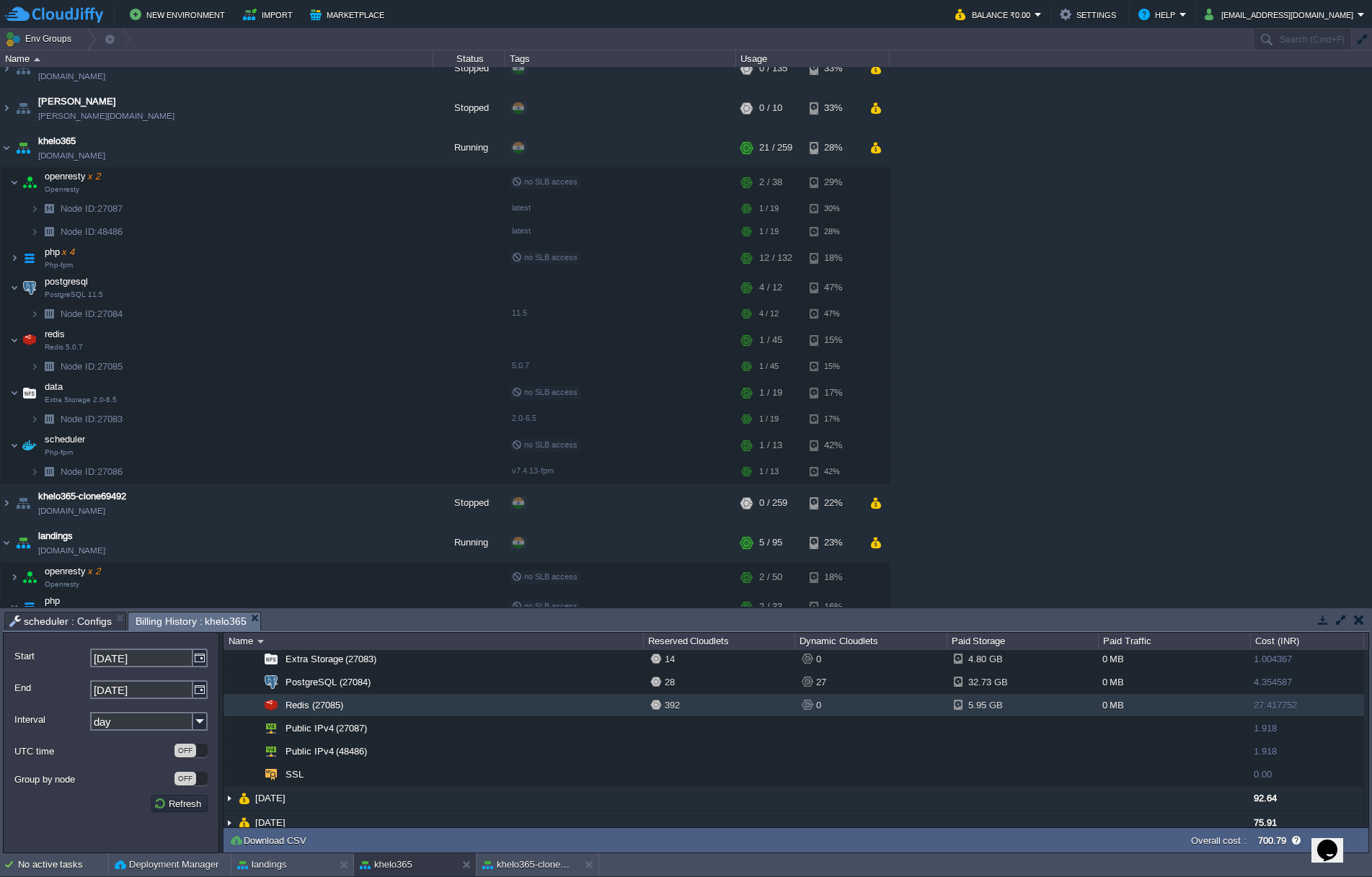
scroll to position [221, 0]
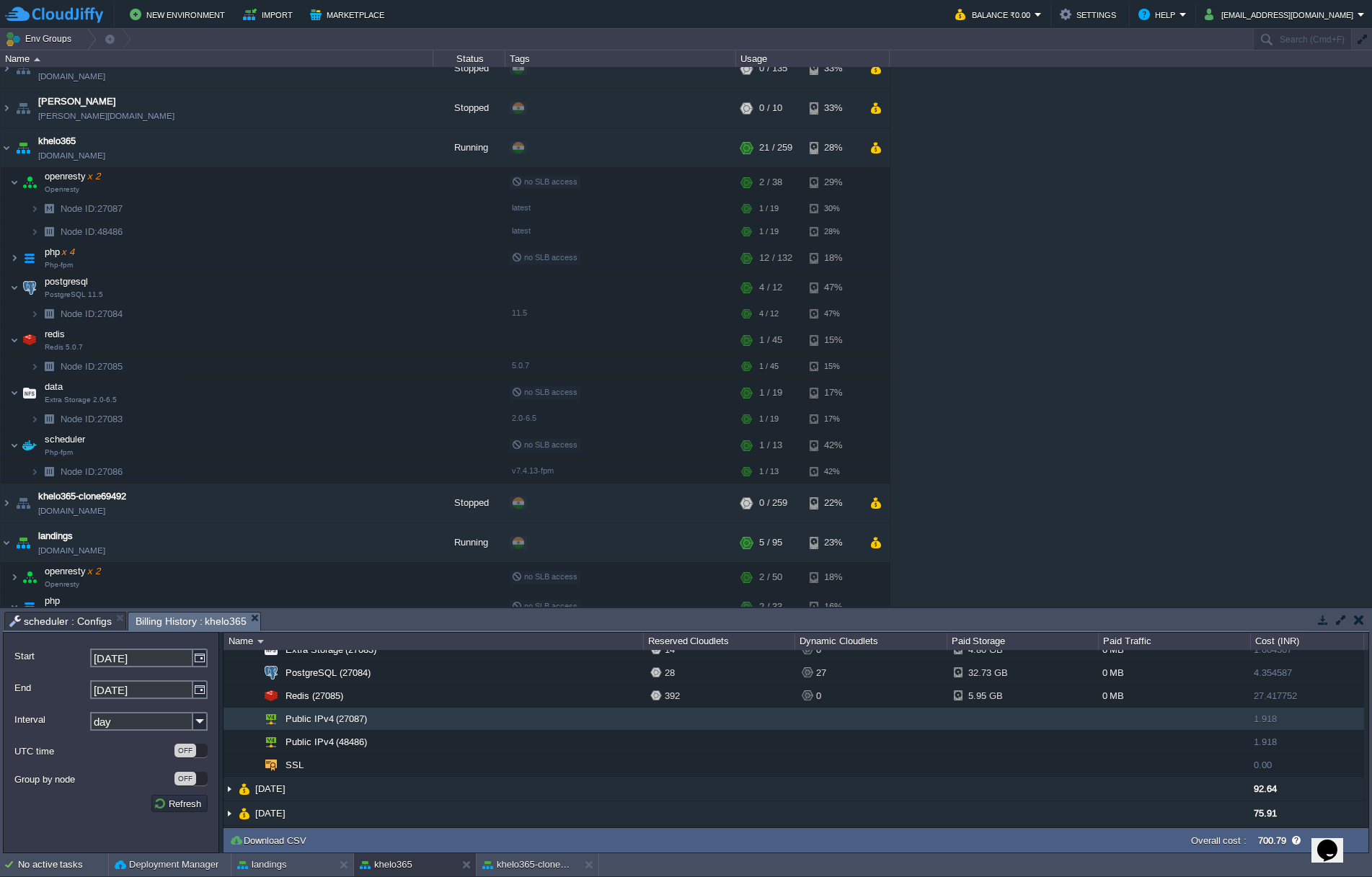
click at [502, 725] on td "Public IPv4 (27087)" at bounding box center [433, 719] width 420 height 23
click at [1293, 839] on button "button" at bounding box center [1296, 841] width 13 height 13
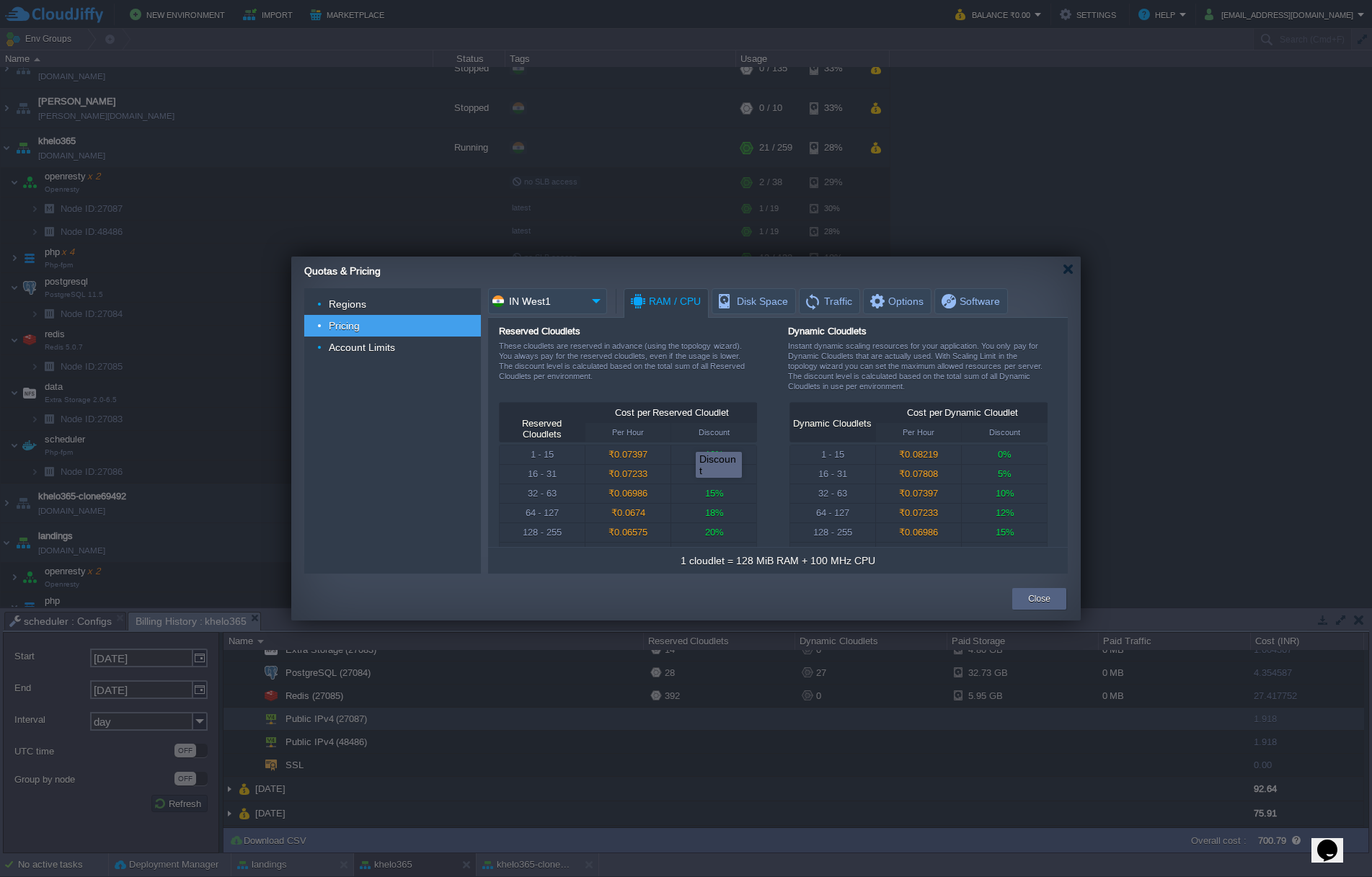
scroll to position [0, 0]
click at [371, 347] on span "Account Limits" at bounding box center [362, 347] width 70 height 13
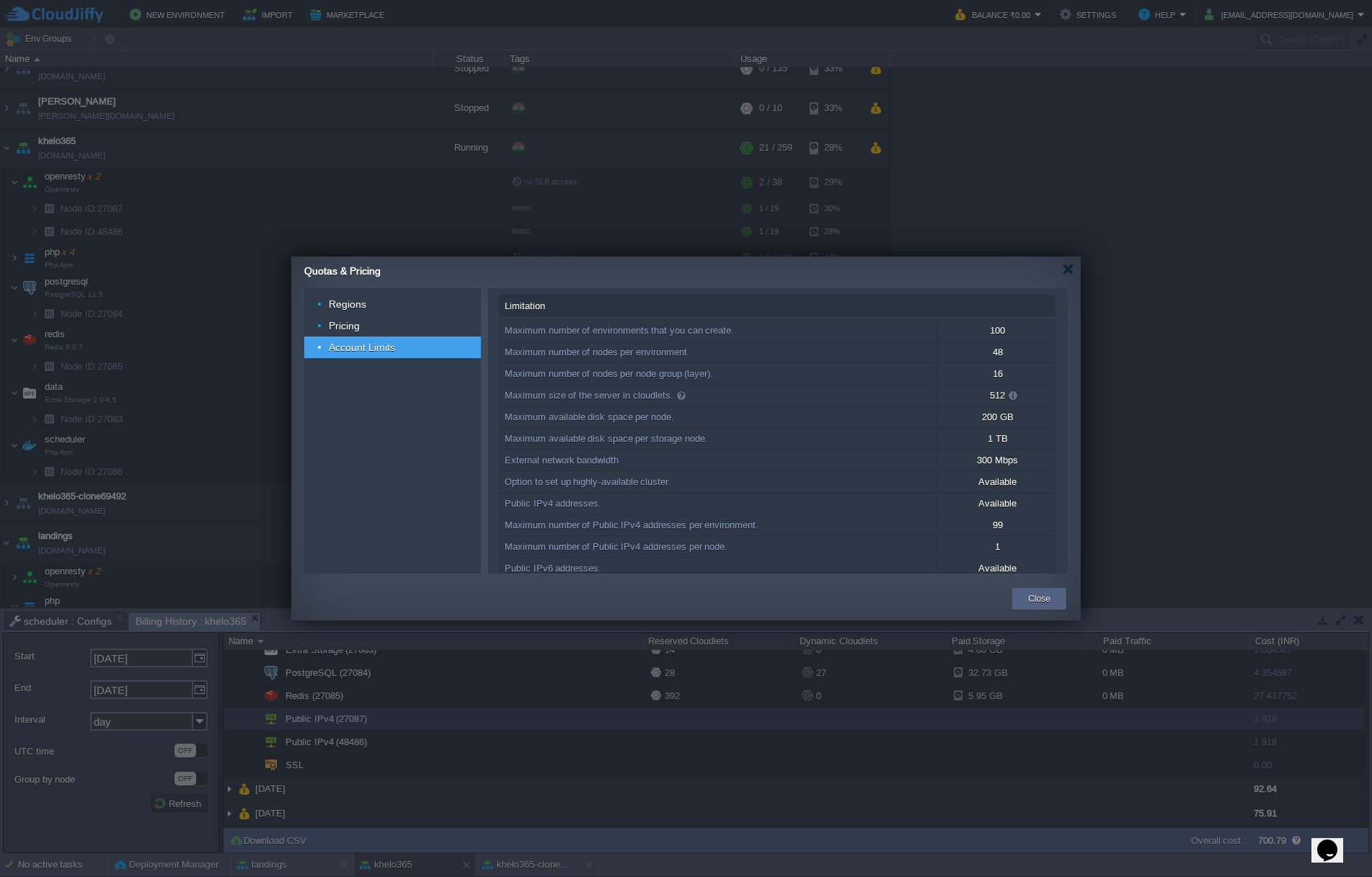
scroll to position [6, 0]
click at [1014, 393] on span at bounding box center [1013, 393] width 12 height 14
click at [1015, 390] on span at bounding box center [1013, 393] width 12 height 14
click at [367, 337] on div "Account Limits" at bounding box center [392, 347] width 177 height 21
click at [364, 326] on div "Pricing" at bounding box center [392, 326] width 177 height 21
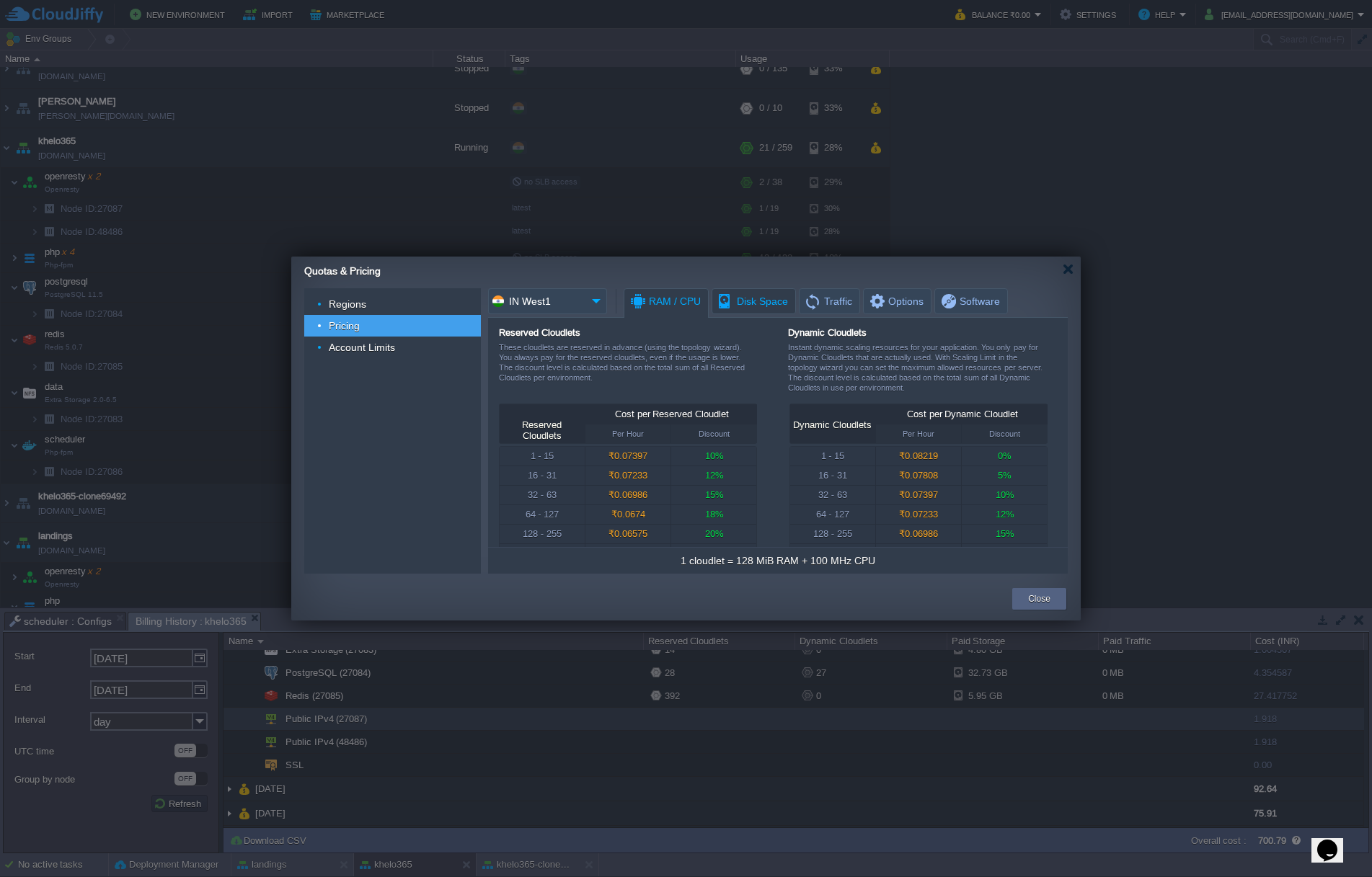
click at [747, 298] on span "Disk Space" at bounding box center [753, 301] width 71 height 25
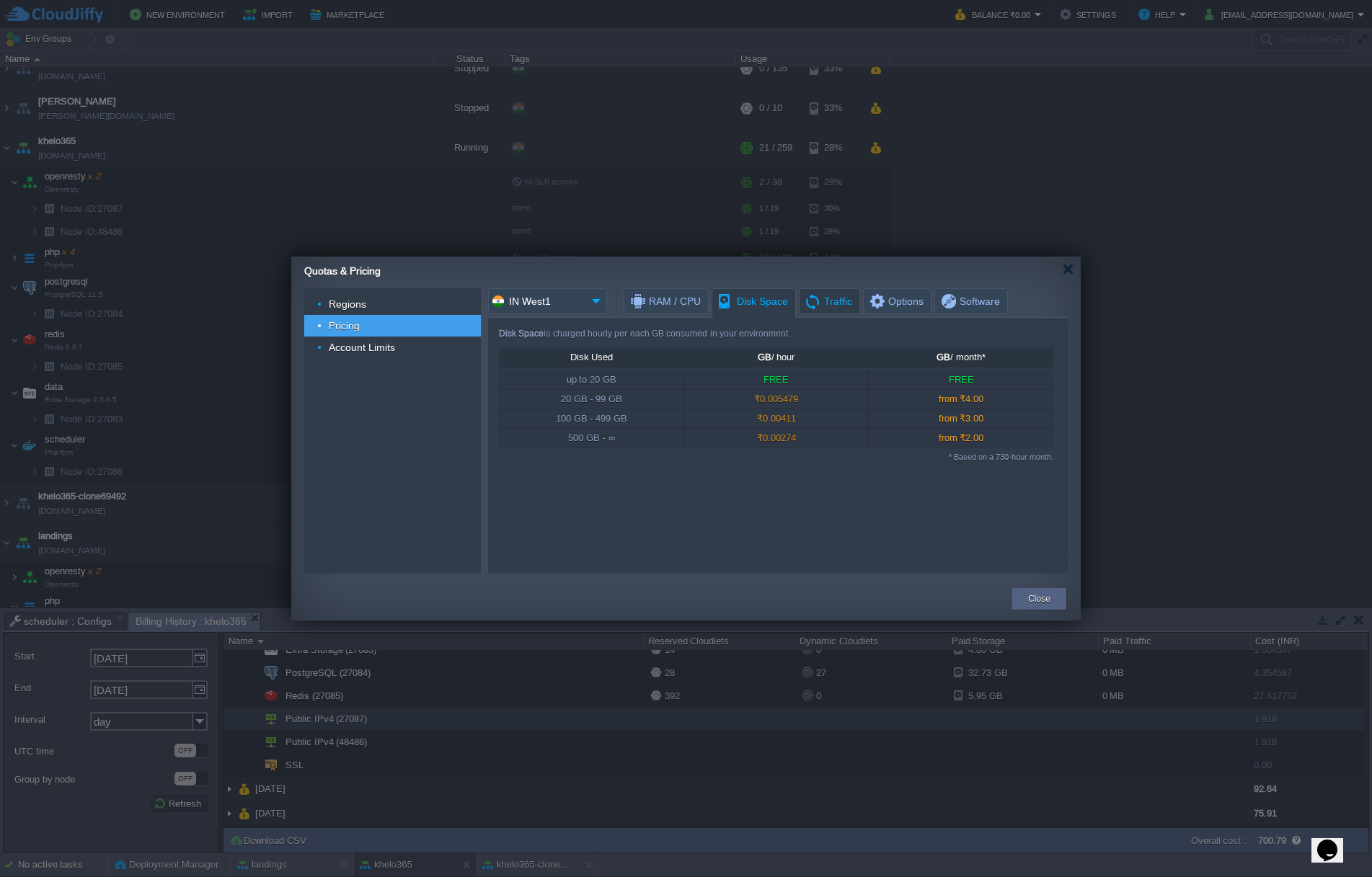
click at [818, 301] on span "Traffic" at bounding box center [828, 301] width 48 height 25
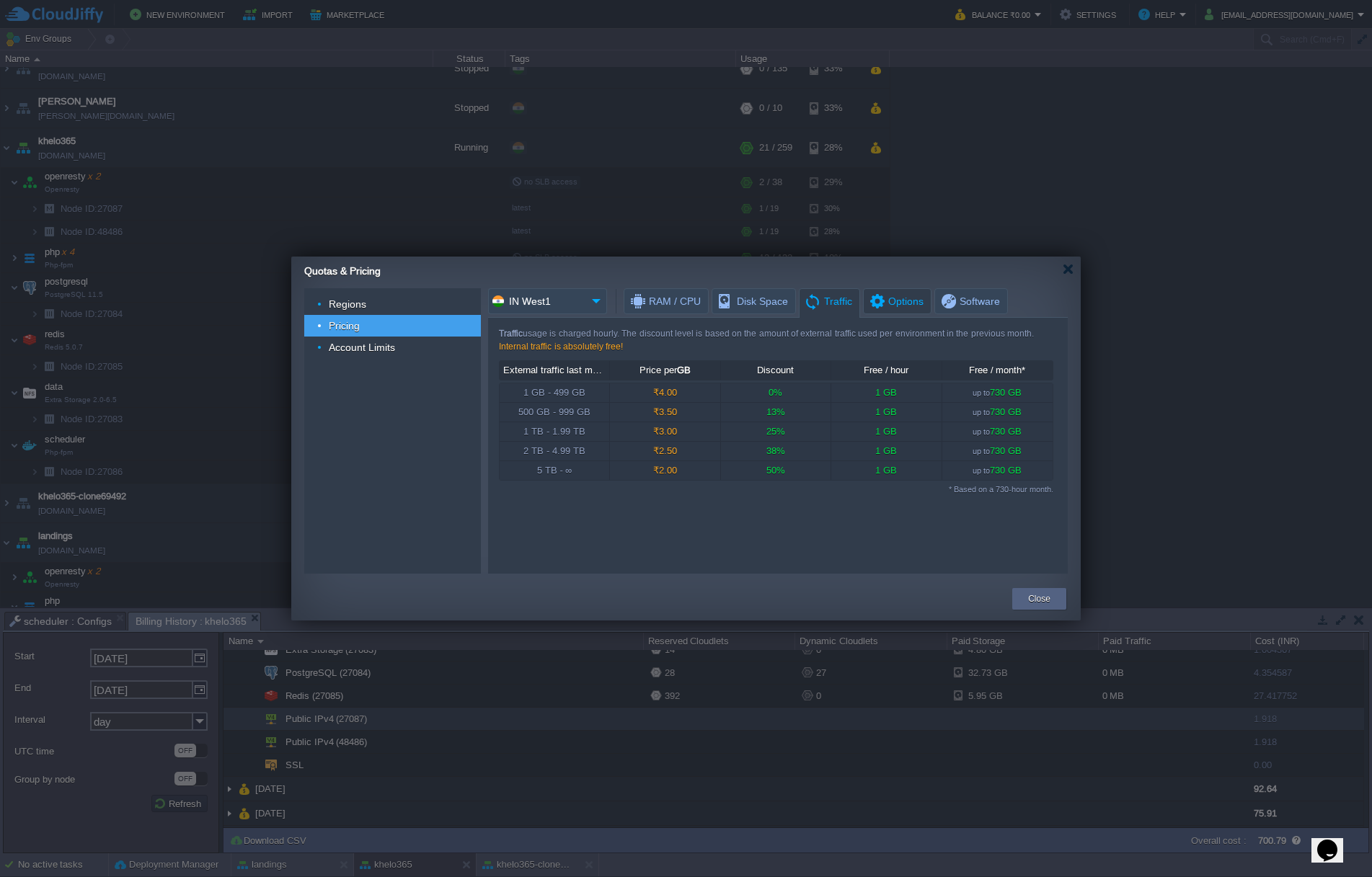
click at [878, 304] on span "Options" at bounding box center [896, 301] width 56 height 25
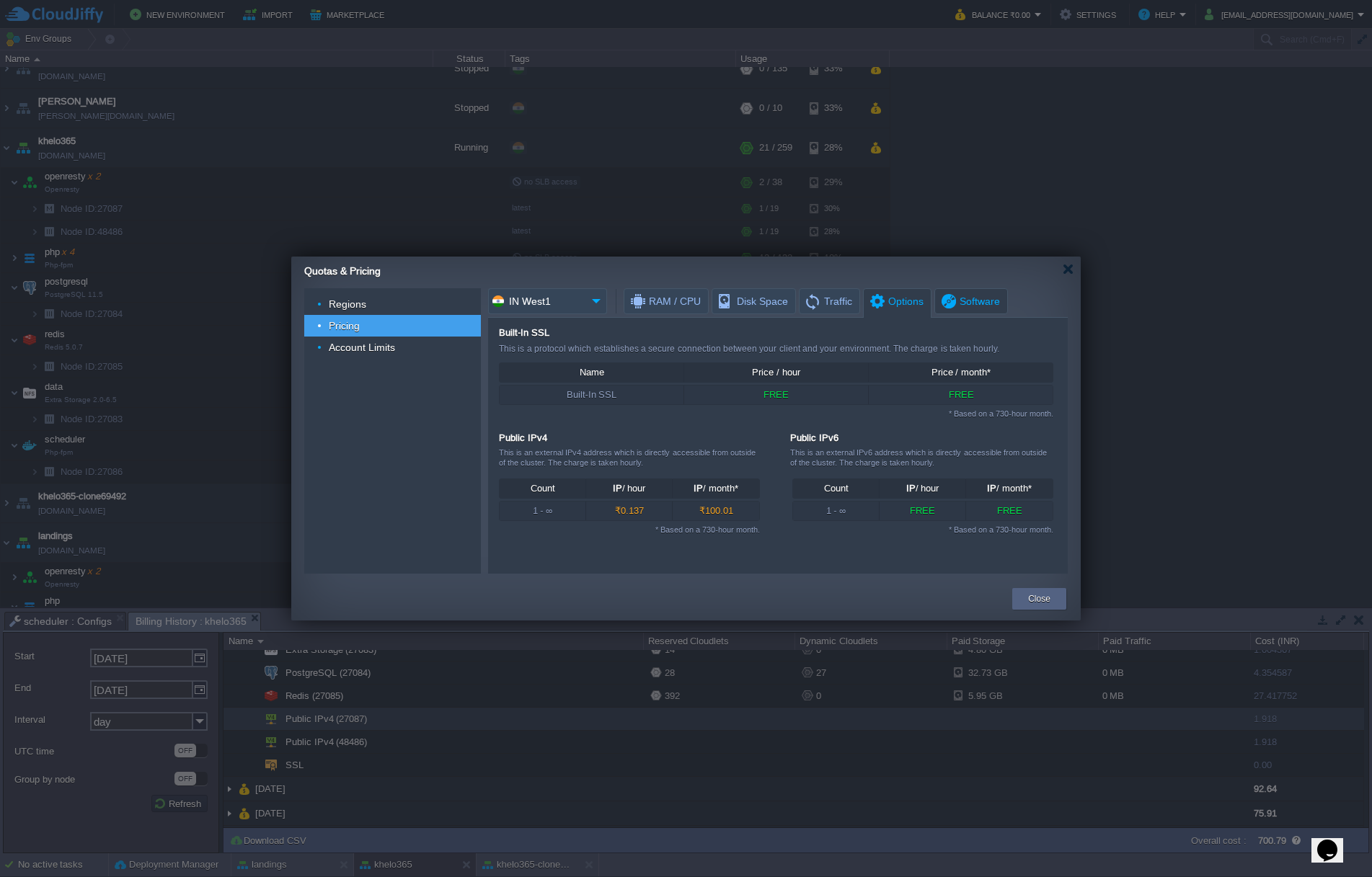
click at [965, 304] on span "Software" at bounding box center [970, 301] width 61 height 25
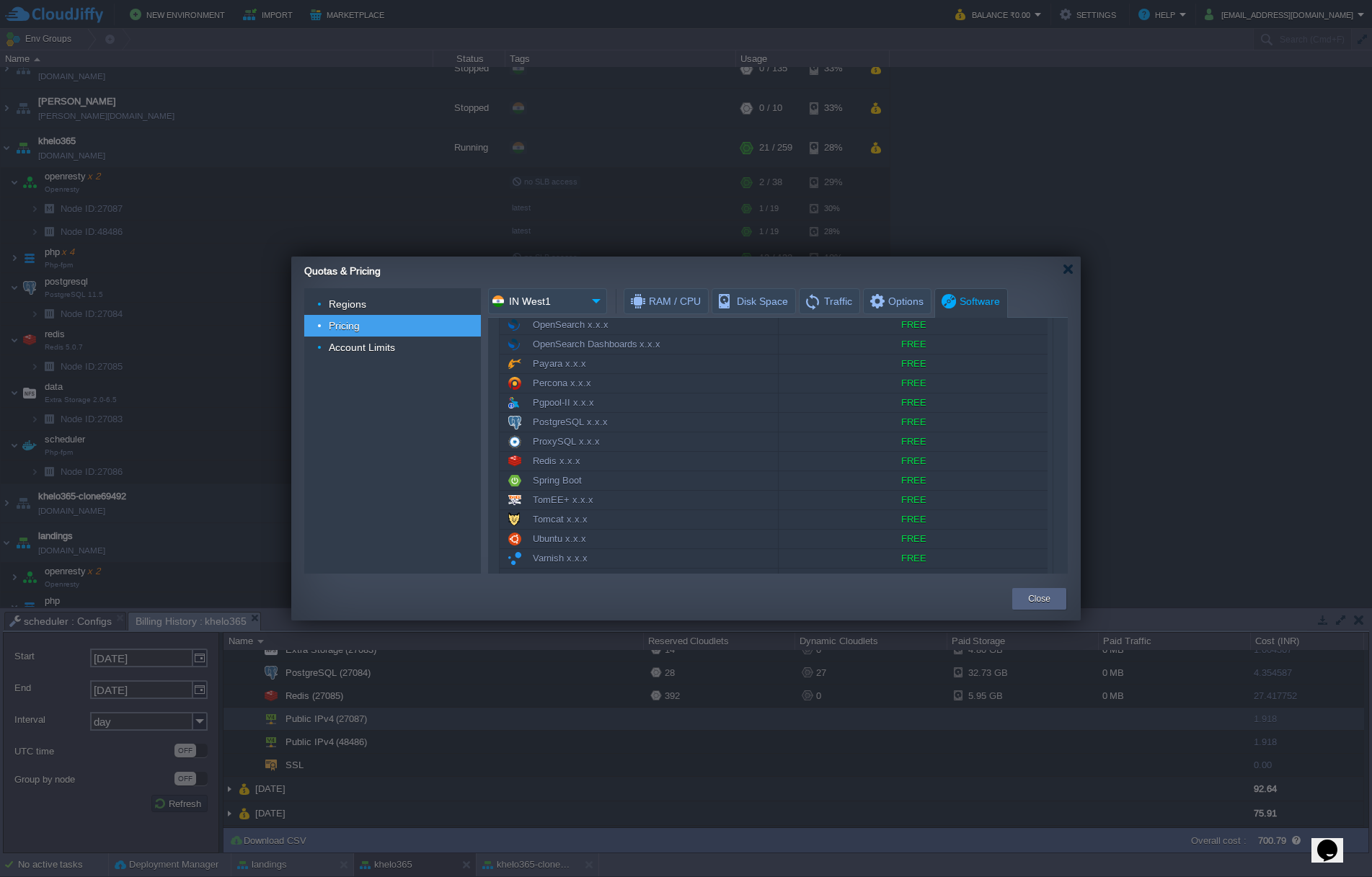
scroll to position [710, 0]
click at [613, 457] on div "TomEE+ x.x.x" at bounding box center [638, 461] width 279 height 19
click at [384, 341] on span "Account Limits" at bounding box center [362, 347] width 70 height 13
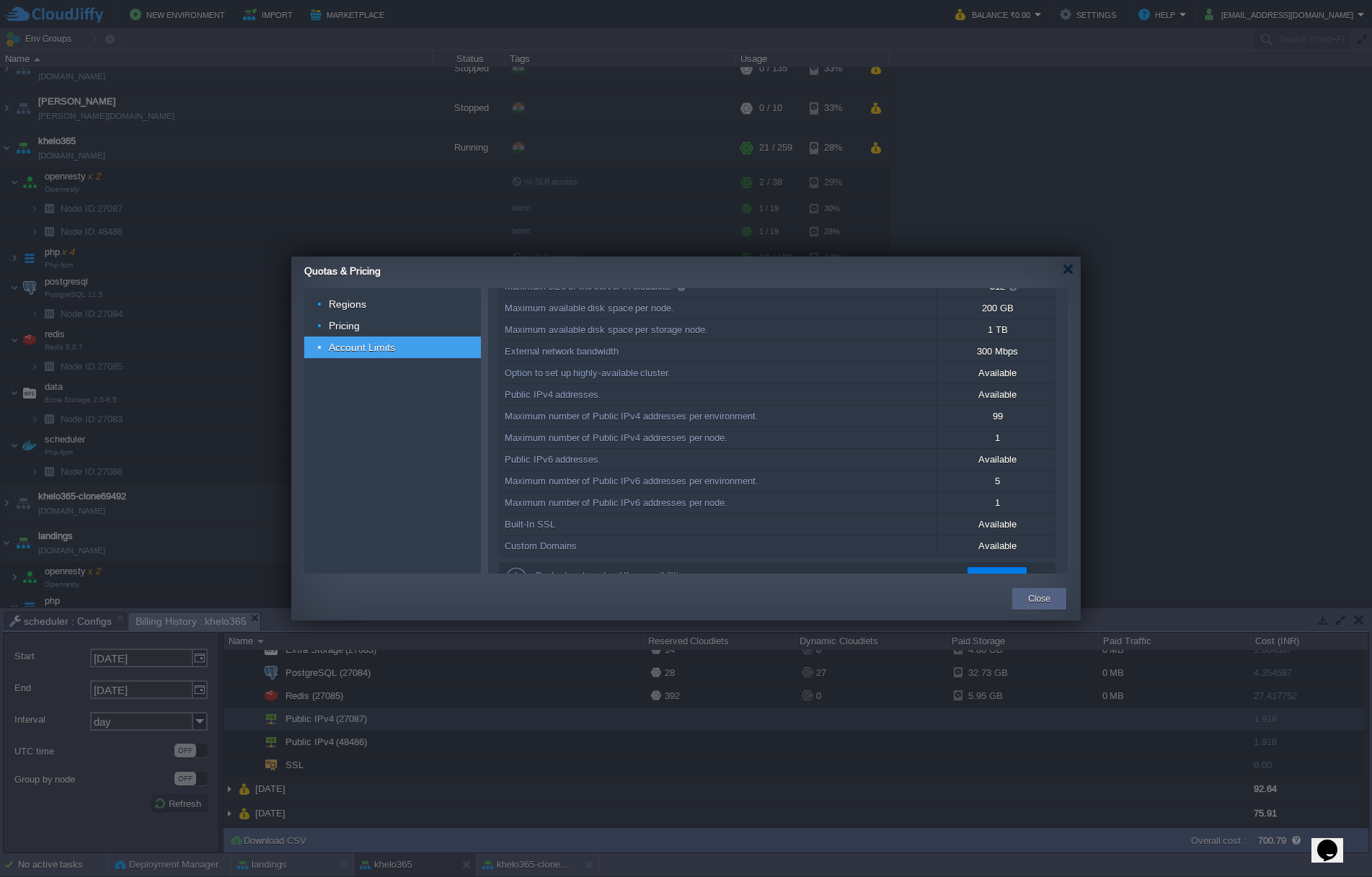
scroll to position [148, 0]
click at [1045, 596] on button "Close" at bounding box center [1039, 599] width 22 height 15
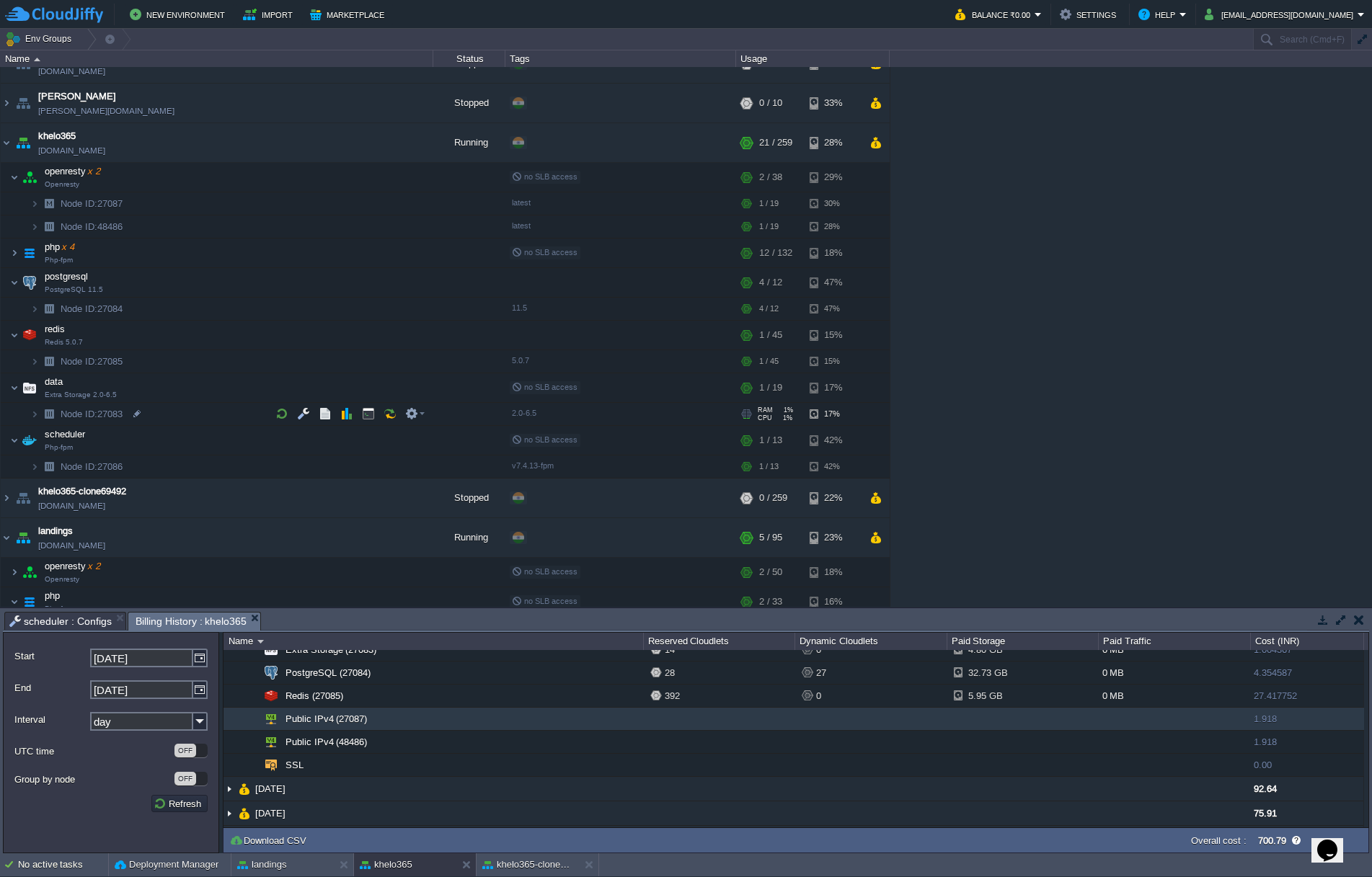
scroll to position [0, 0]
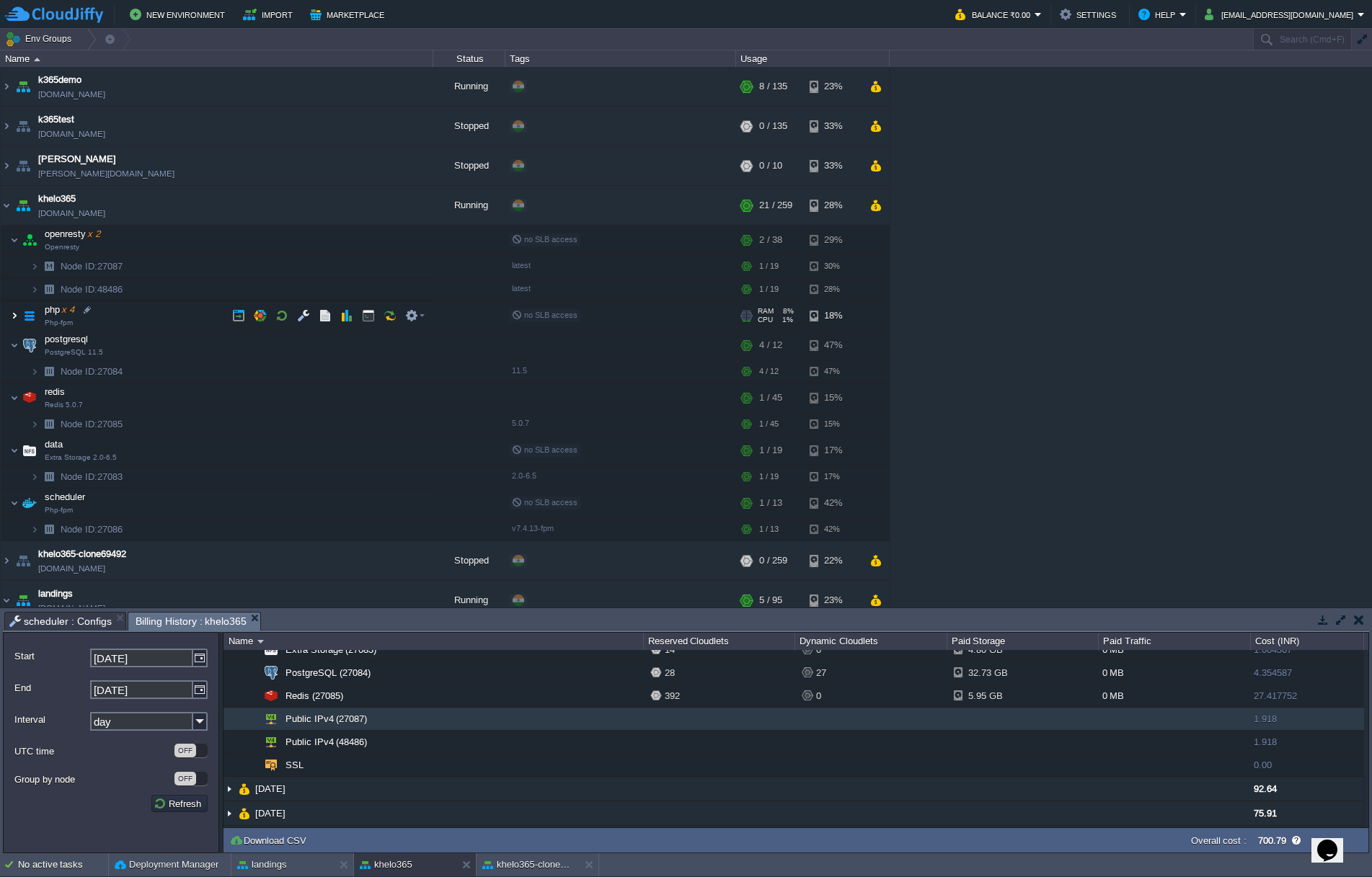
click at [15, 313] on img at bounding box center [14, 315] width 9 height 29
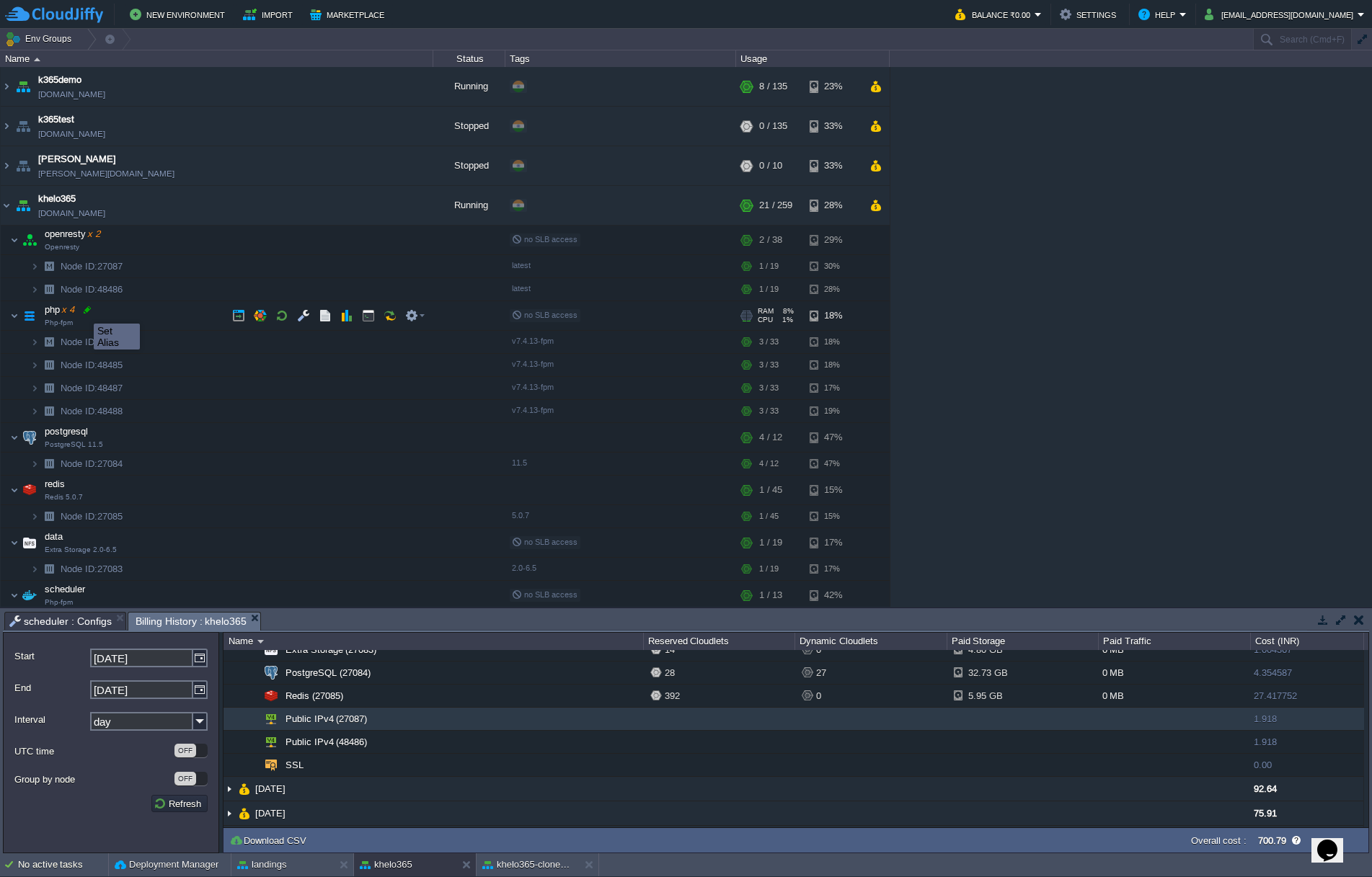
click at [84, 310] on div at bounding box center [87, 310] width 13 height 13
type input "php"
click at [421, 266] on em at bounding box center [415, 266] width 20 height 13
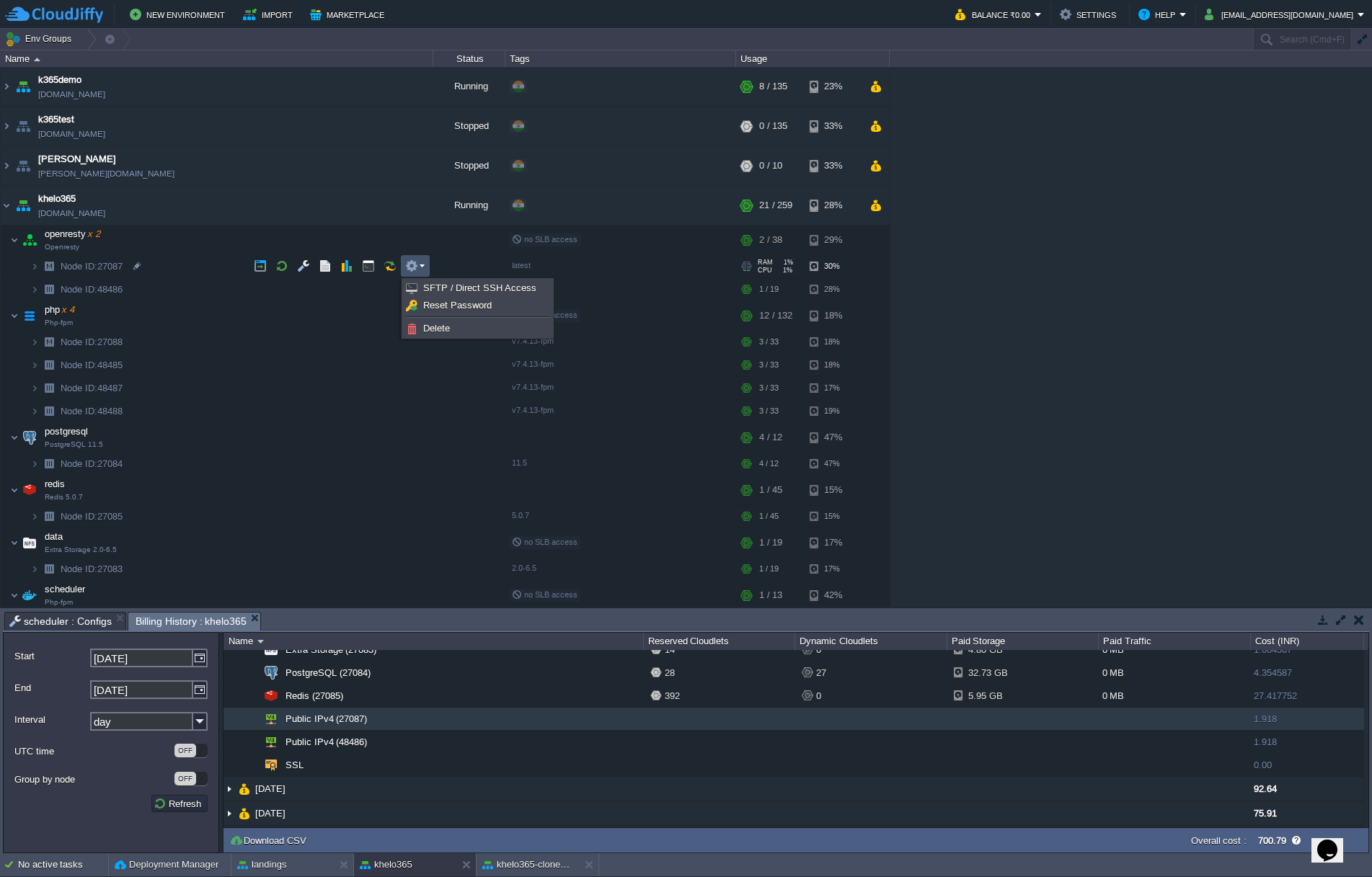
click at [421, 266] on em at bounding box center [415, 266] width 20 height 13
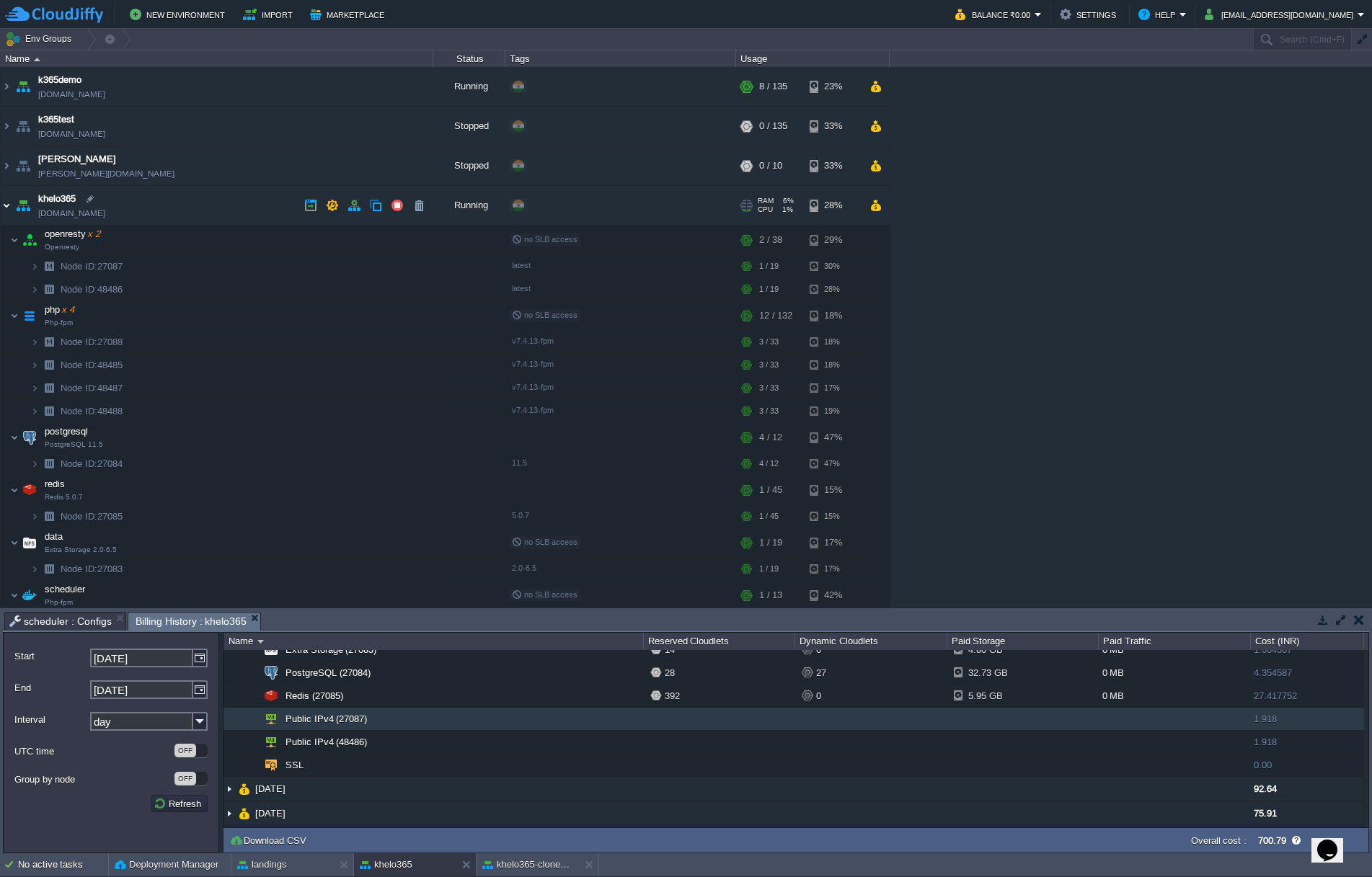
click at [3, 206] on img at bounding box center [7, 204] width 12 height 39
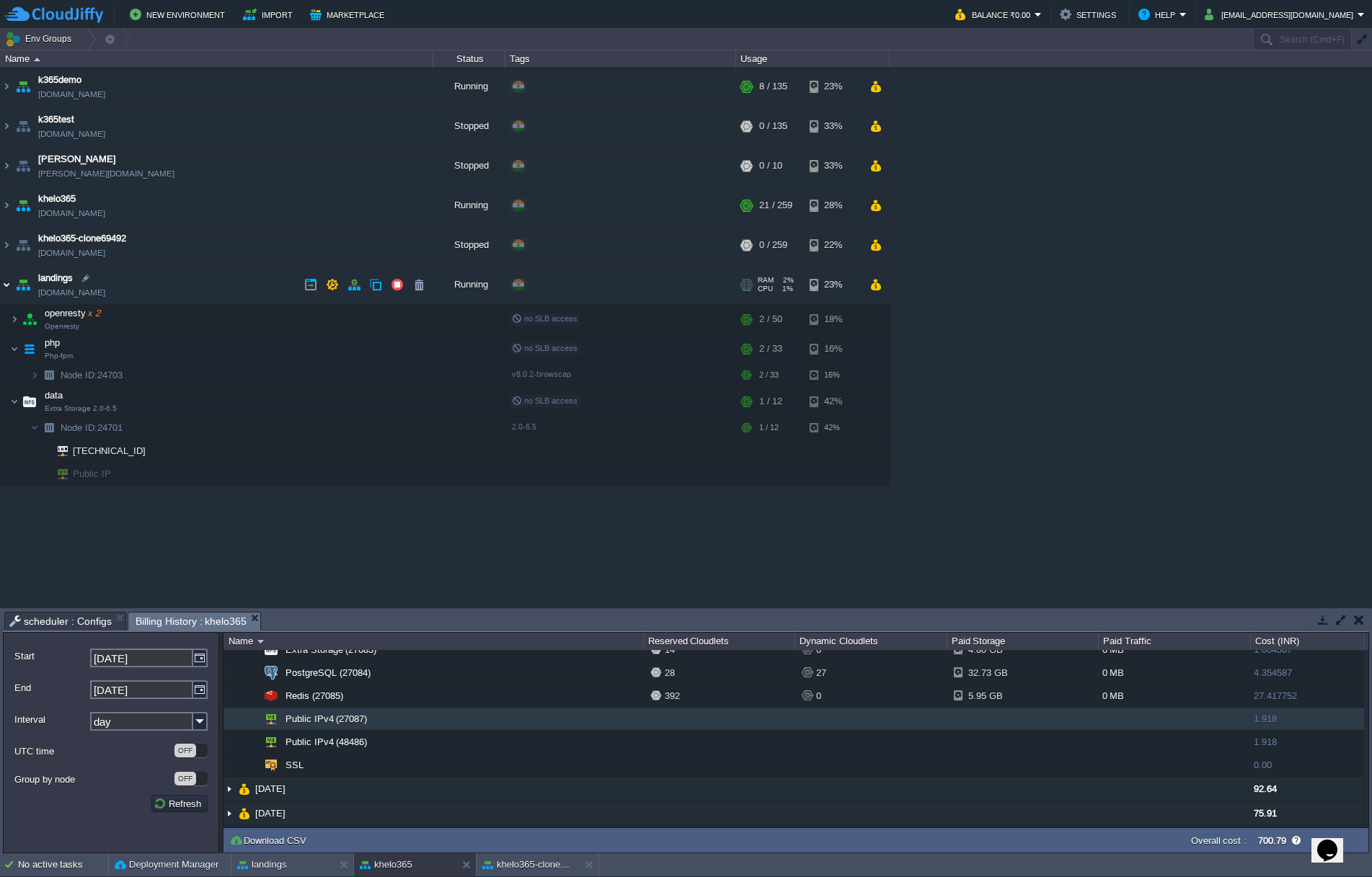
click at [6, 281] on img at bounding box center [7, 284] width 12 height 39
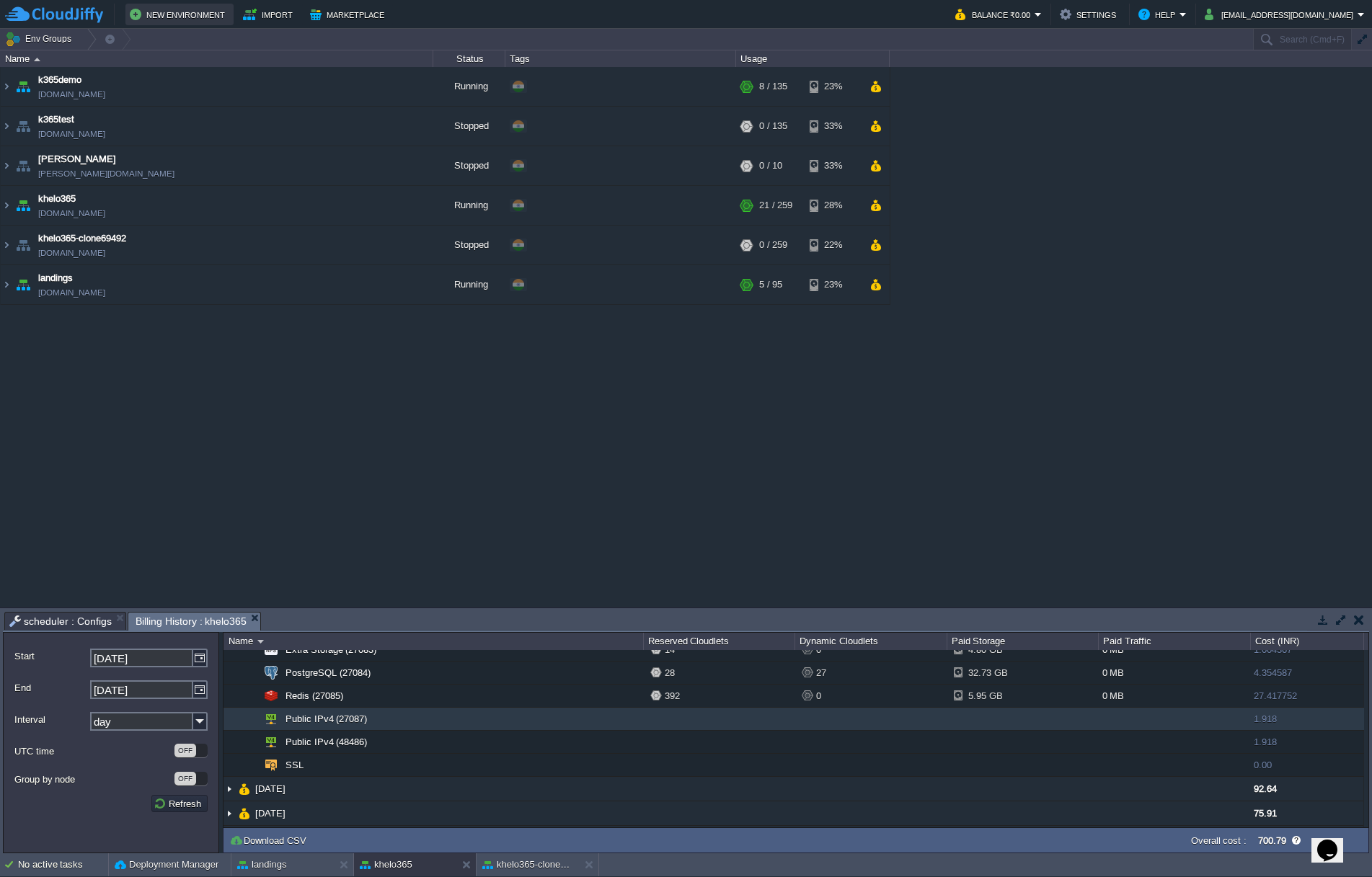
click at [180, 16] on button "New Environment" at bounding box center [179, 14] width 99 height 17
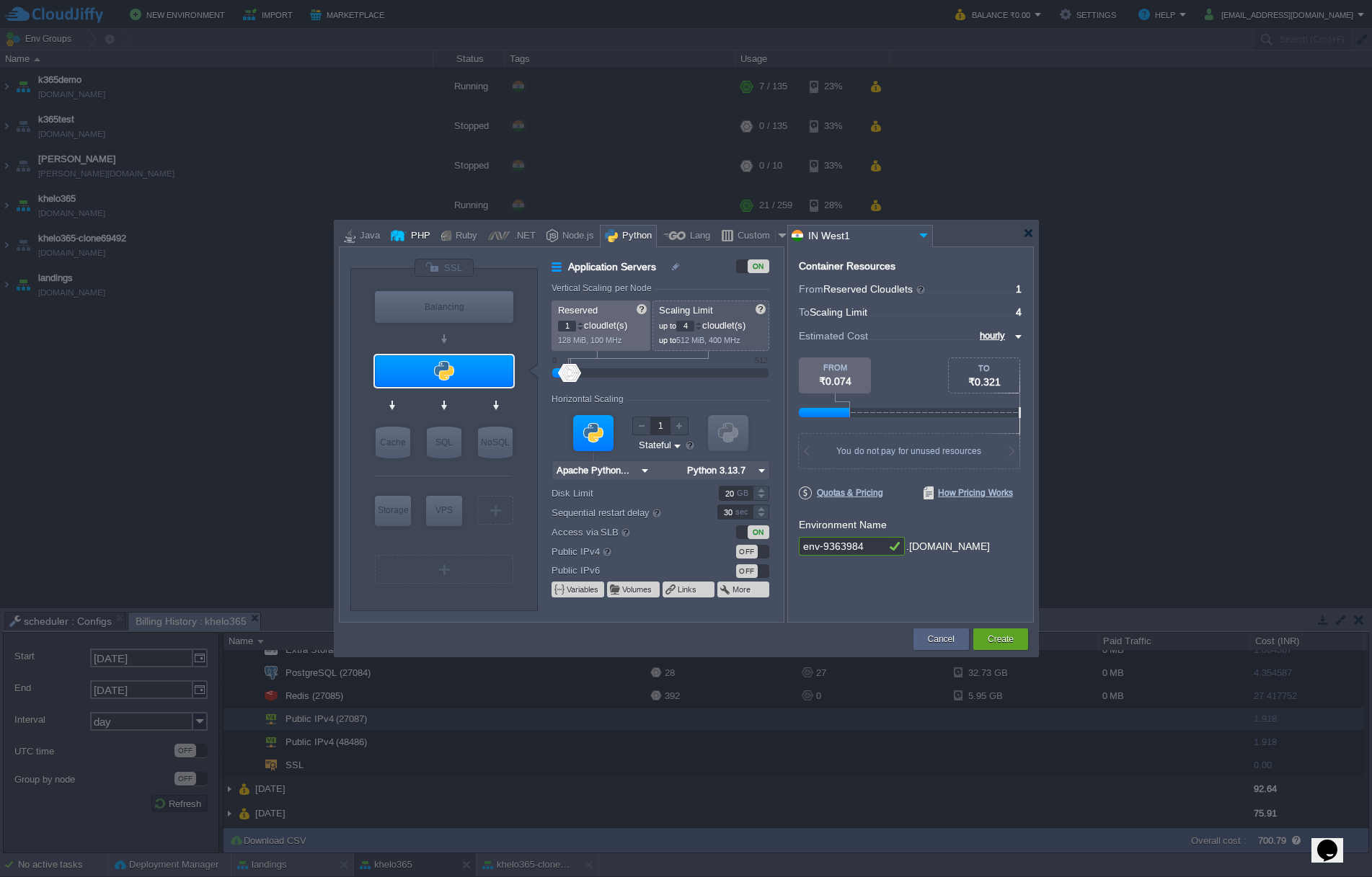
click at [414, 239] on div "PHP" at bounding box center [418, 236] width 24 height 21
type input "Application Servers"
type input "Apache [DATE]"
type input "PHP [DATE]"
click at [629, 469] on img at bounding box center [633, 471] width 15 height 19
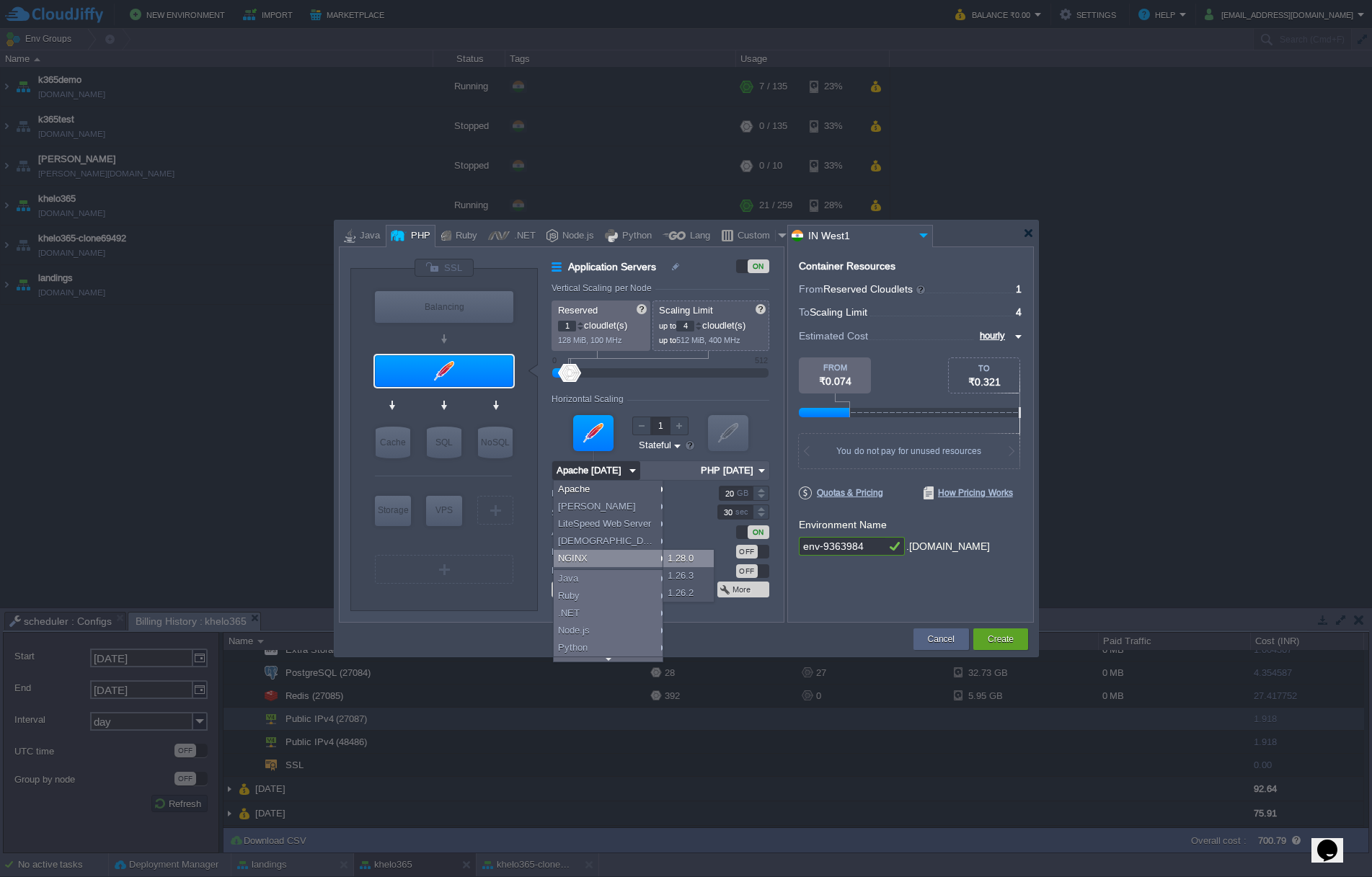
click at [675, 558] on div "1.28.0" at bounding box center [688, 558] width 50 height 17
type input "NGINX 1.28.0"
type input "PHP [DATE]"
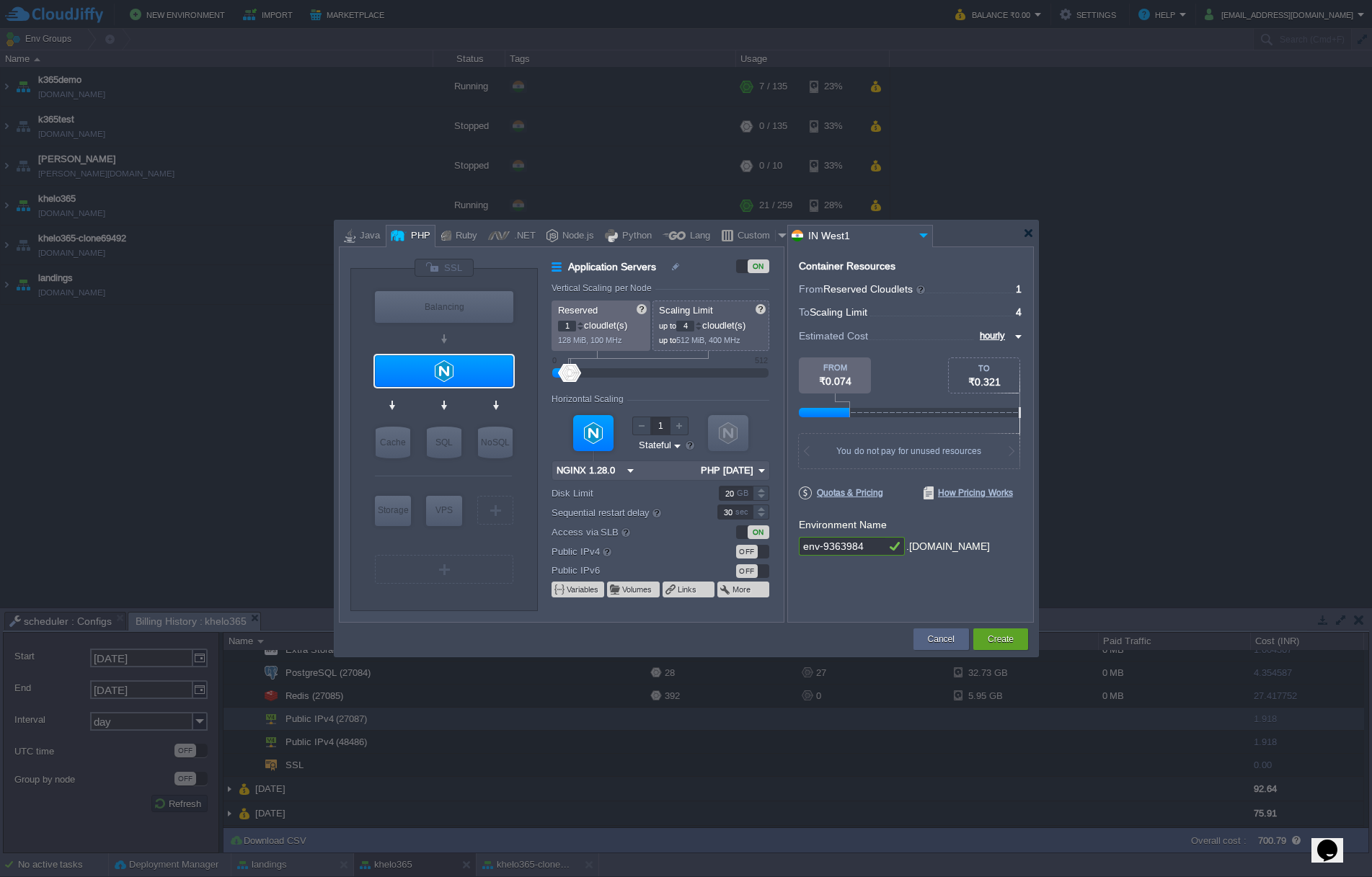
click at [758, 466] on img at bounding box center [762, 471] width 15 height 19
click at [636, 470] on img at bounding box center [630, 471] width 15 height 19
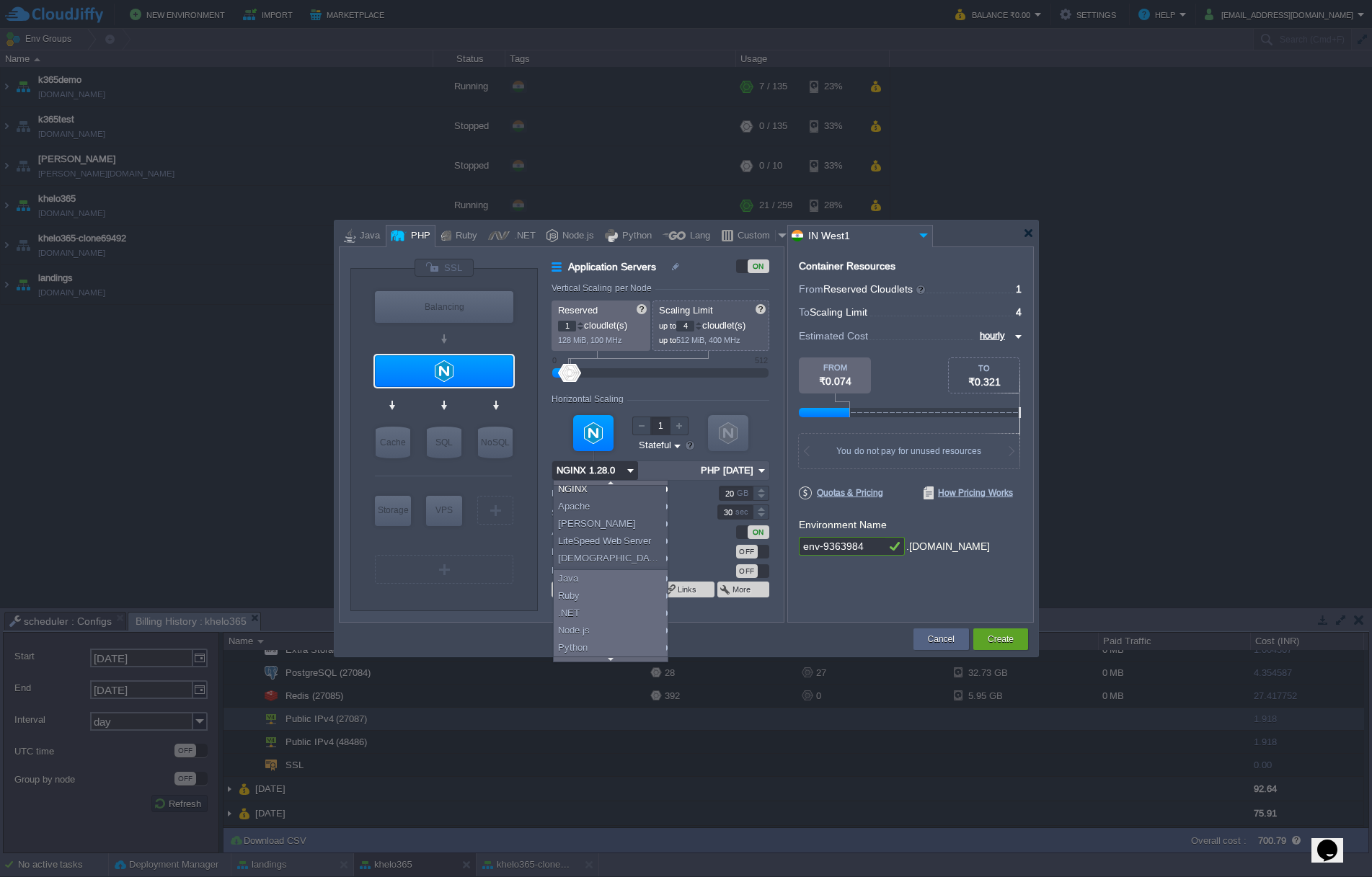
click at [978, 241] on div at bounding box center [687, 234] width 695 height 26
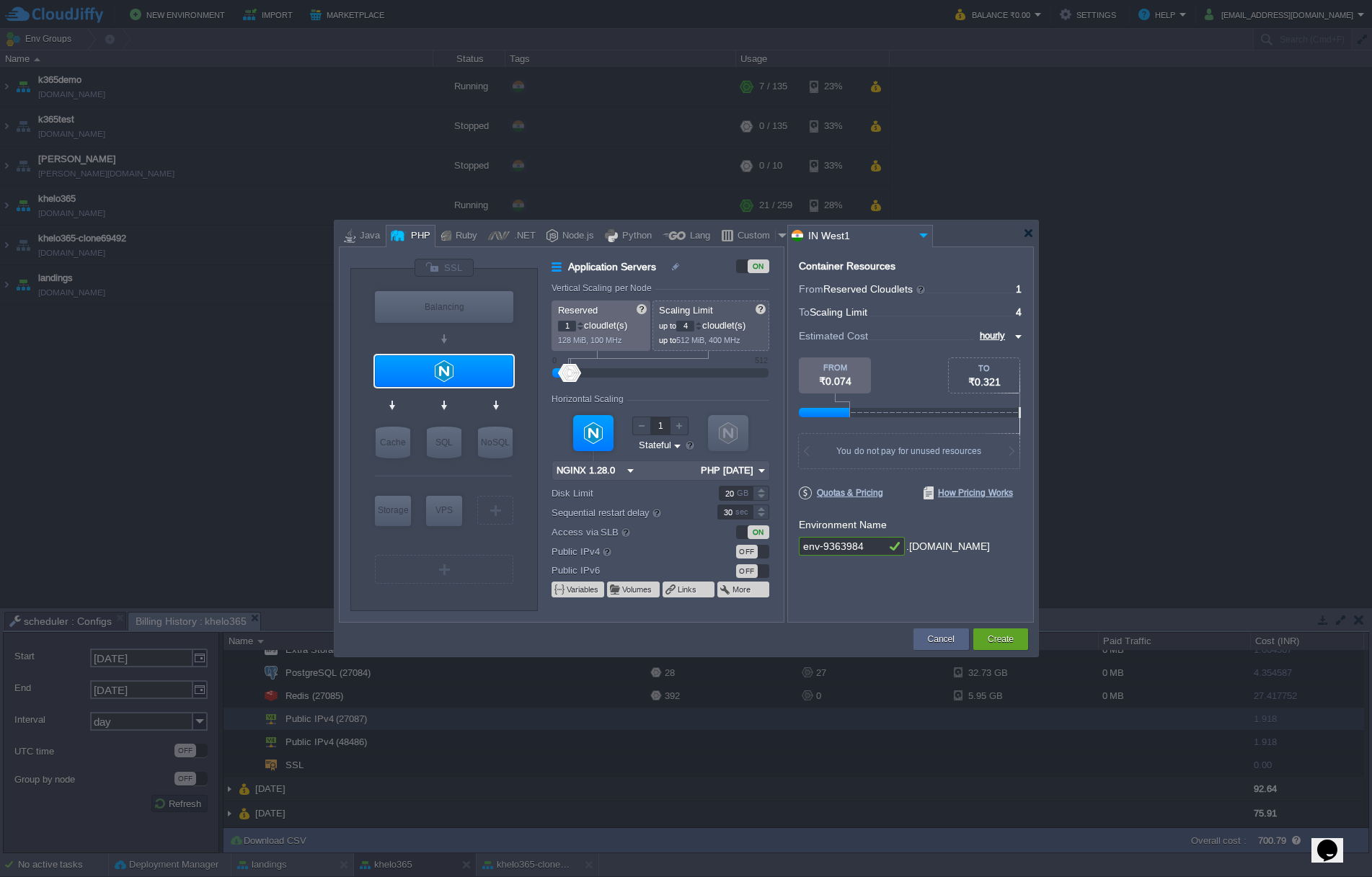
click at [923, 233] on img at bounding box center [923, 236] width 17 height 20
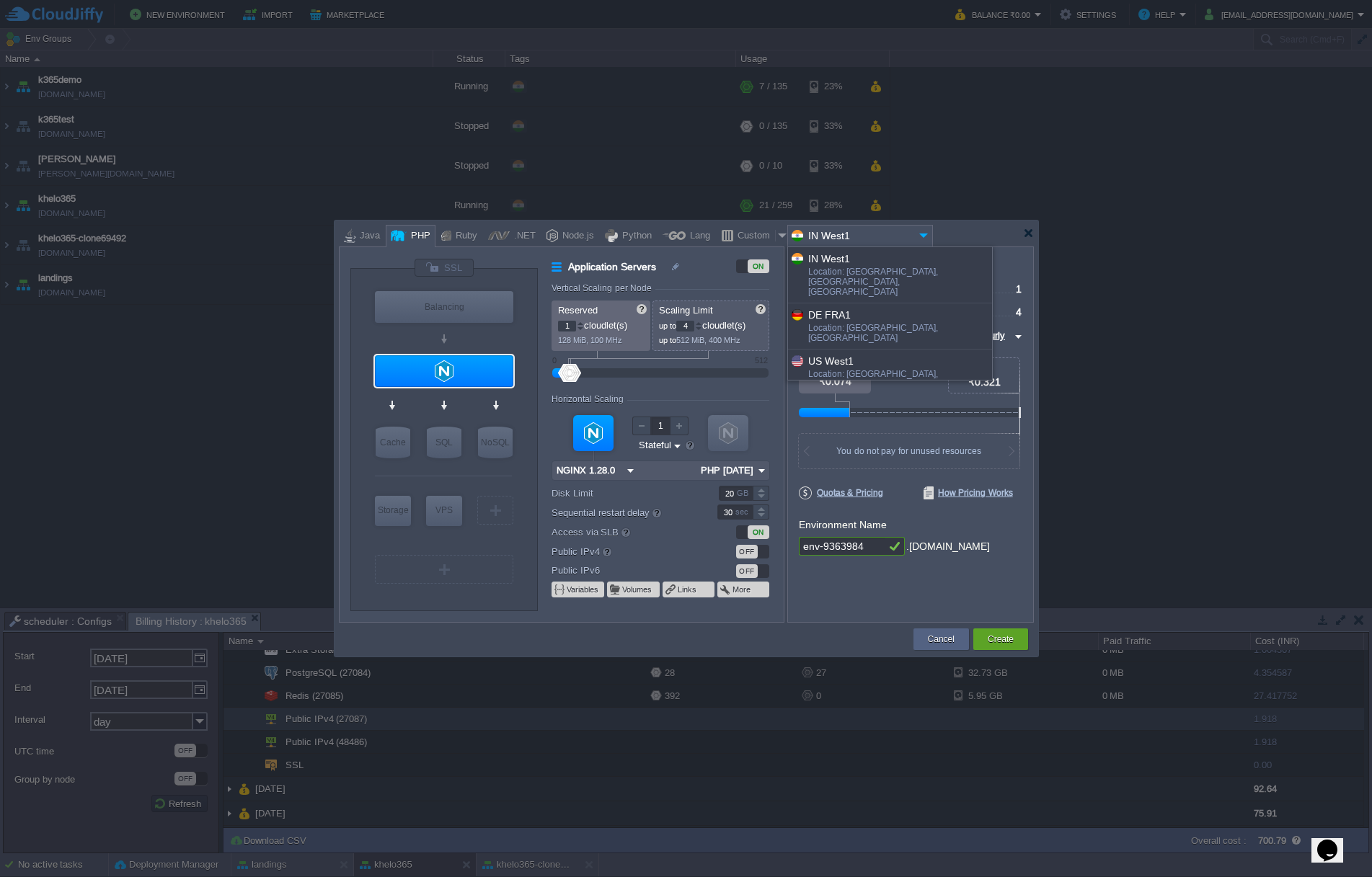
click at [864, 406] on div "More details..." at bounding box center [890, 418] width 204 height 25
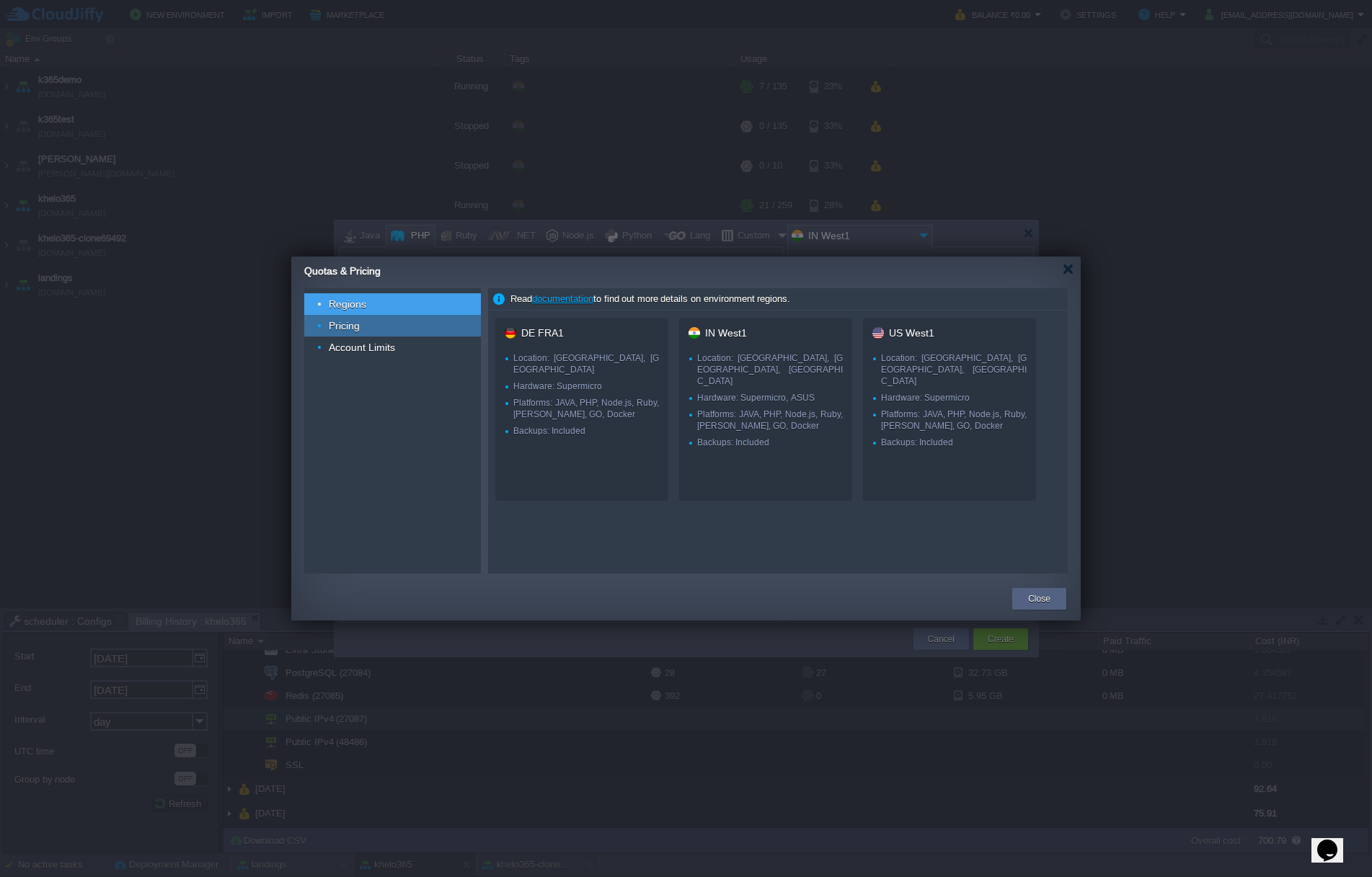
click at [358, 321] on span "Pricing" at bounding box center [345, 326] width 35 height 13
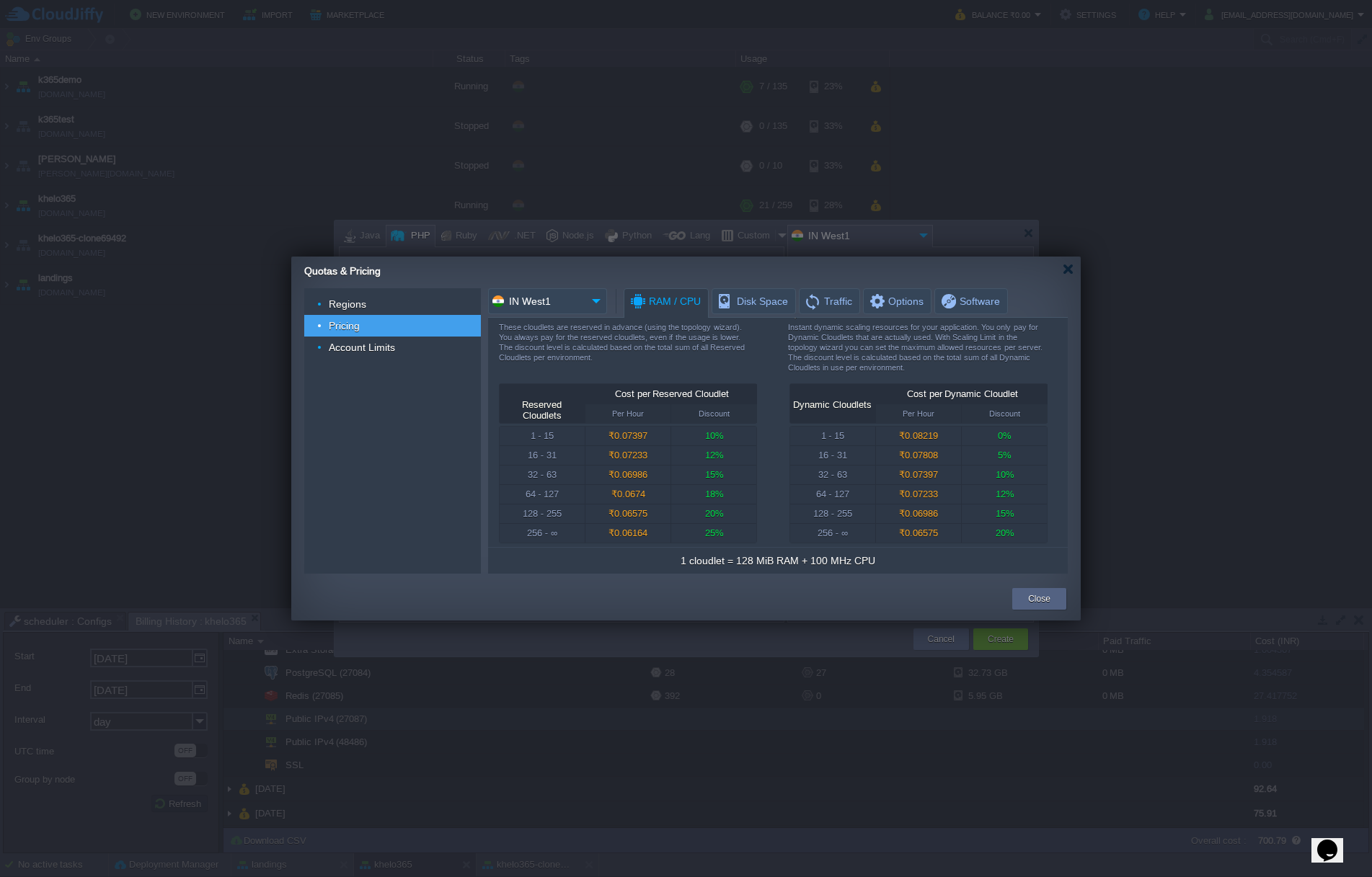
scroll to position [28, 0]
click at [598, 296] on img at bounding box center [596, 301] width 21 height 26
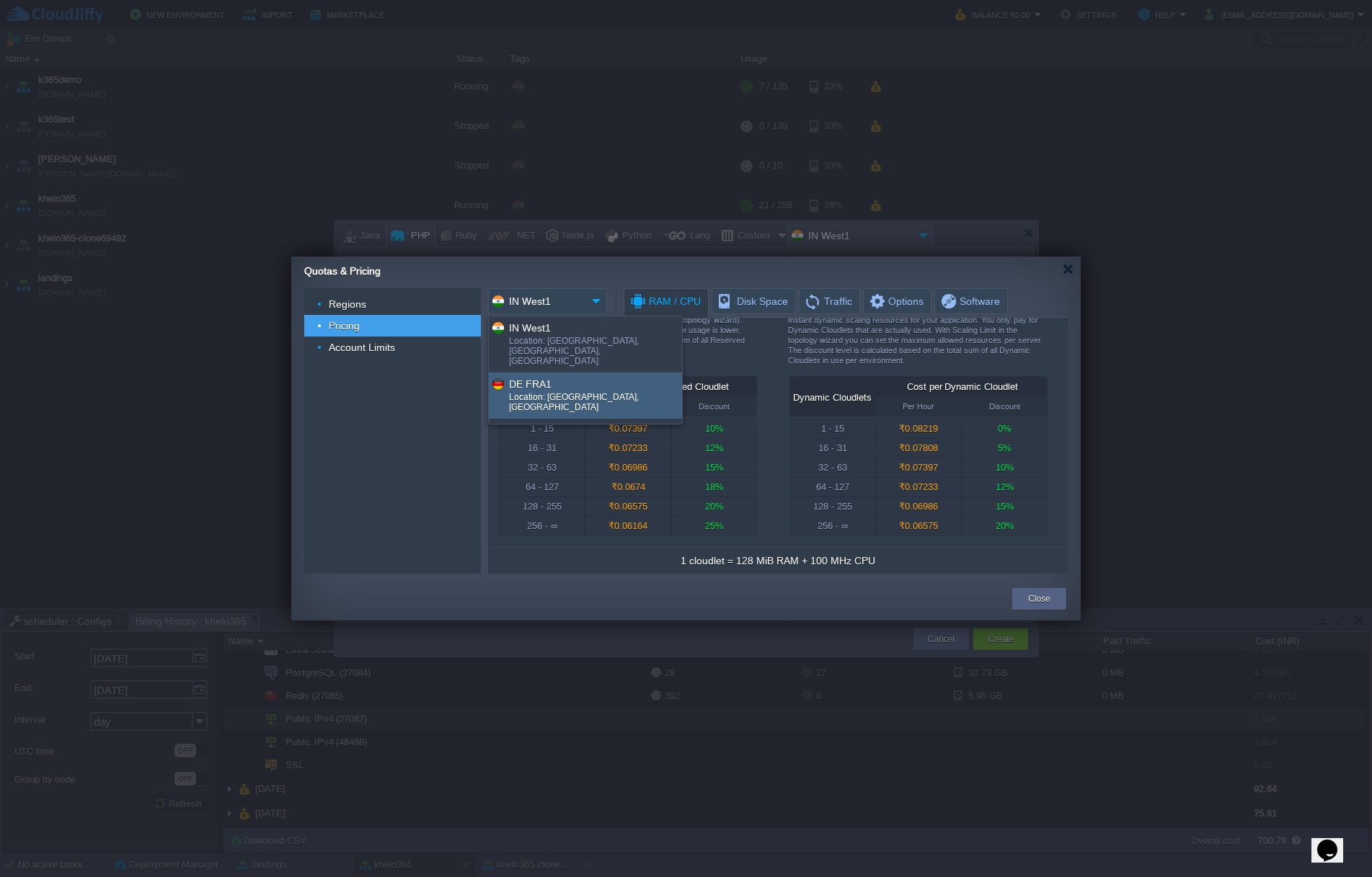
click at [564, 375] on div "DE FRA1" at bounding box center [595, 383] width 172 height 16
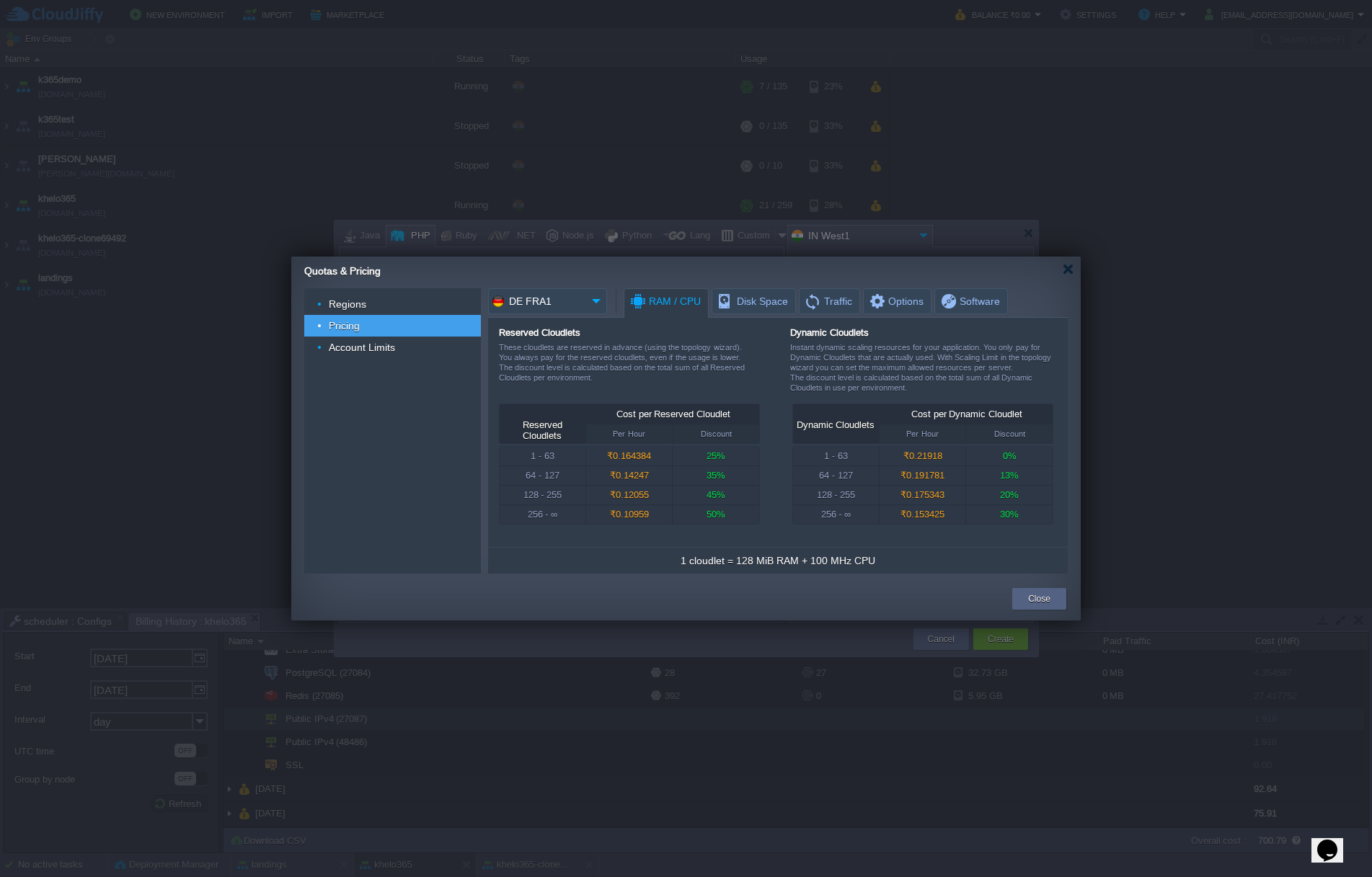
scroll to position [0, 0]
click at [594, 301] on img at bounding box center [596, 301] width 21 height 26
click at [591, 331] on div "IN West1" at bounding box center [595, 328] width 172 height 16
click at [592, 304] on img at bounding box center [596, 301] width 21 height 26
click at [578, 375] on div "DE FRA1" at bounding box center [595, 383] width 172 height 16
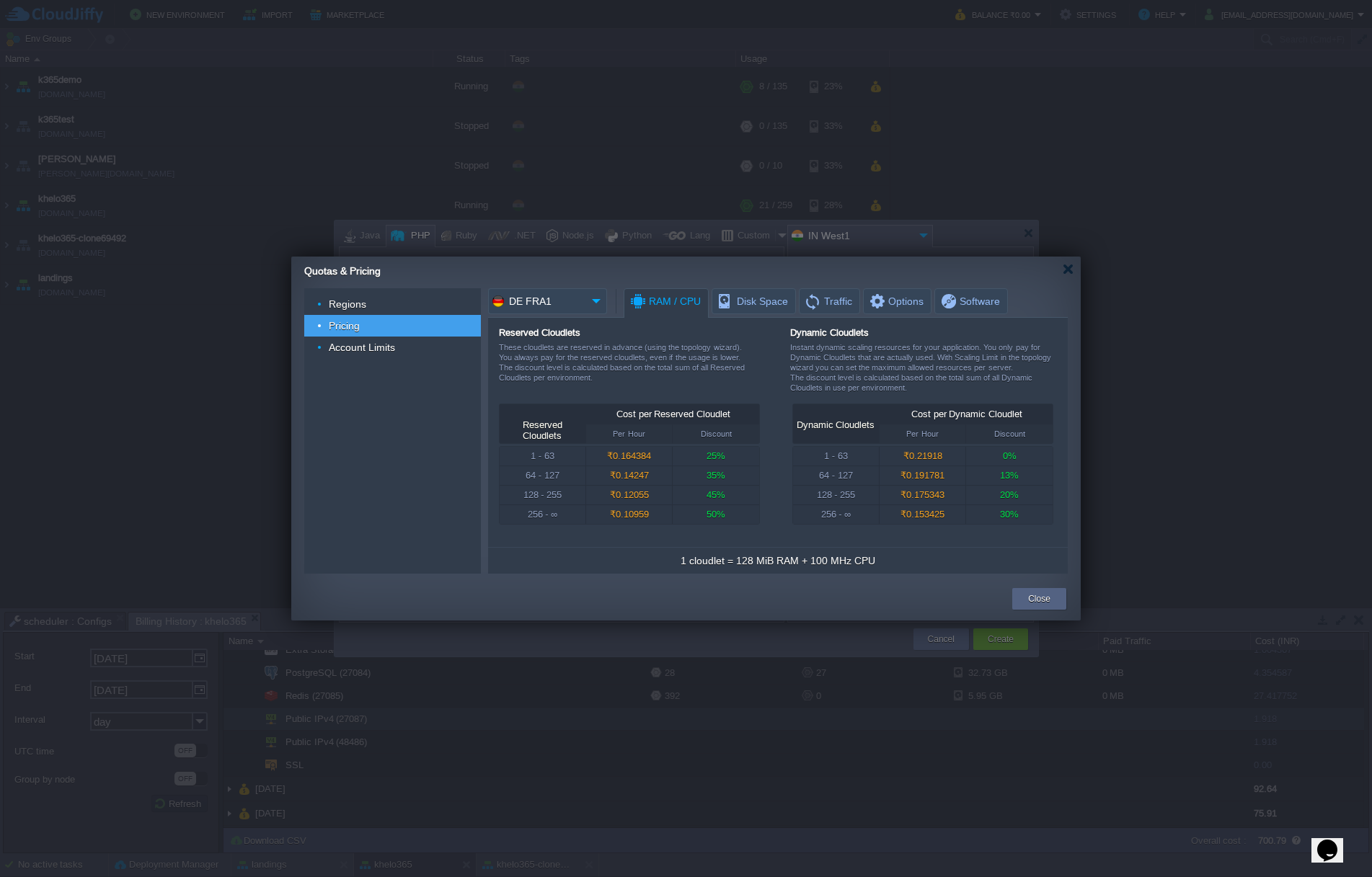
click at [588, 301] on img at bounding box center [596, 301] width 21 height 26
click at [556, 422] on div "US West1" at bounding box center [595, 430] width 172 height 16
click at [572, 305] on input "US West1" at bounding box center [536, 301] width 98 height 26
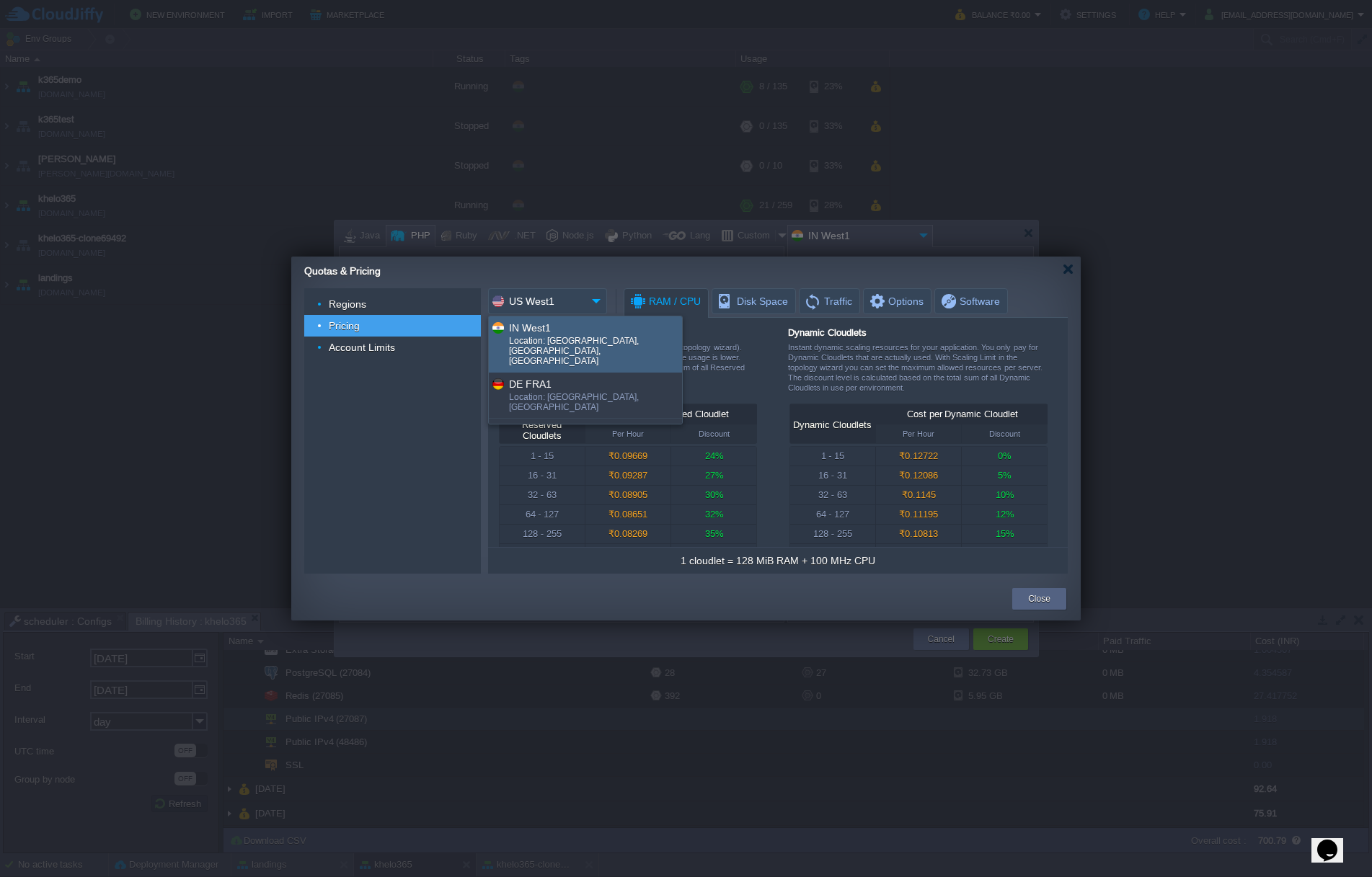
click at [570, 324] on div "IN West1" at bounding box center [595, 328] width 172 height 16
type input "IN West1"
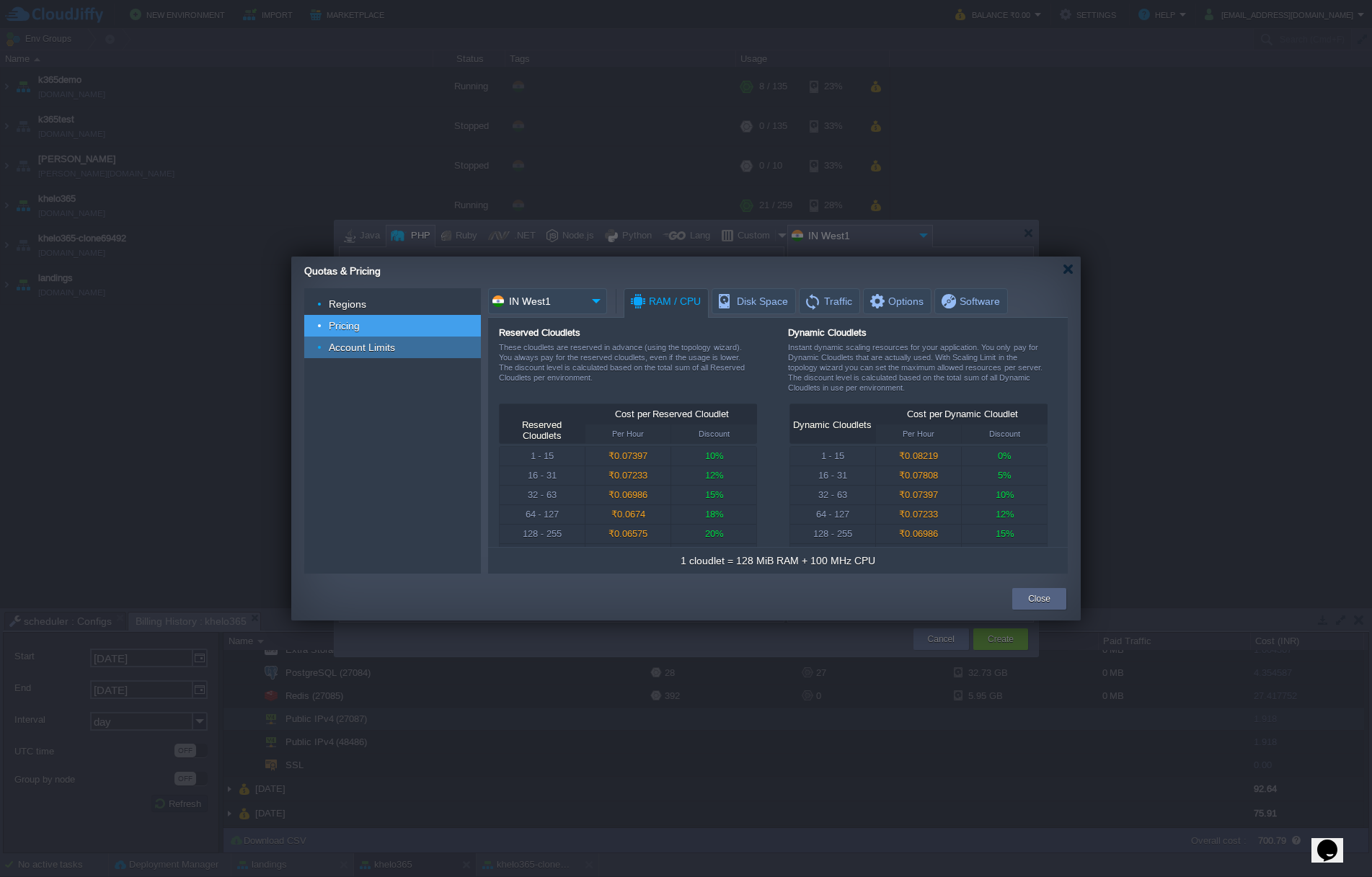
click at [400, 351] on div "Account Limits" at bounding box center [392, 347] width 177 height 21
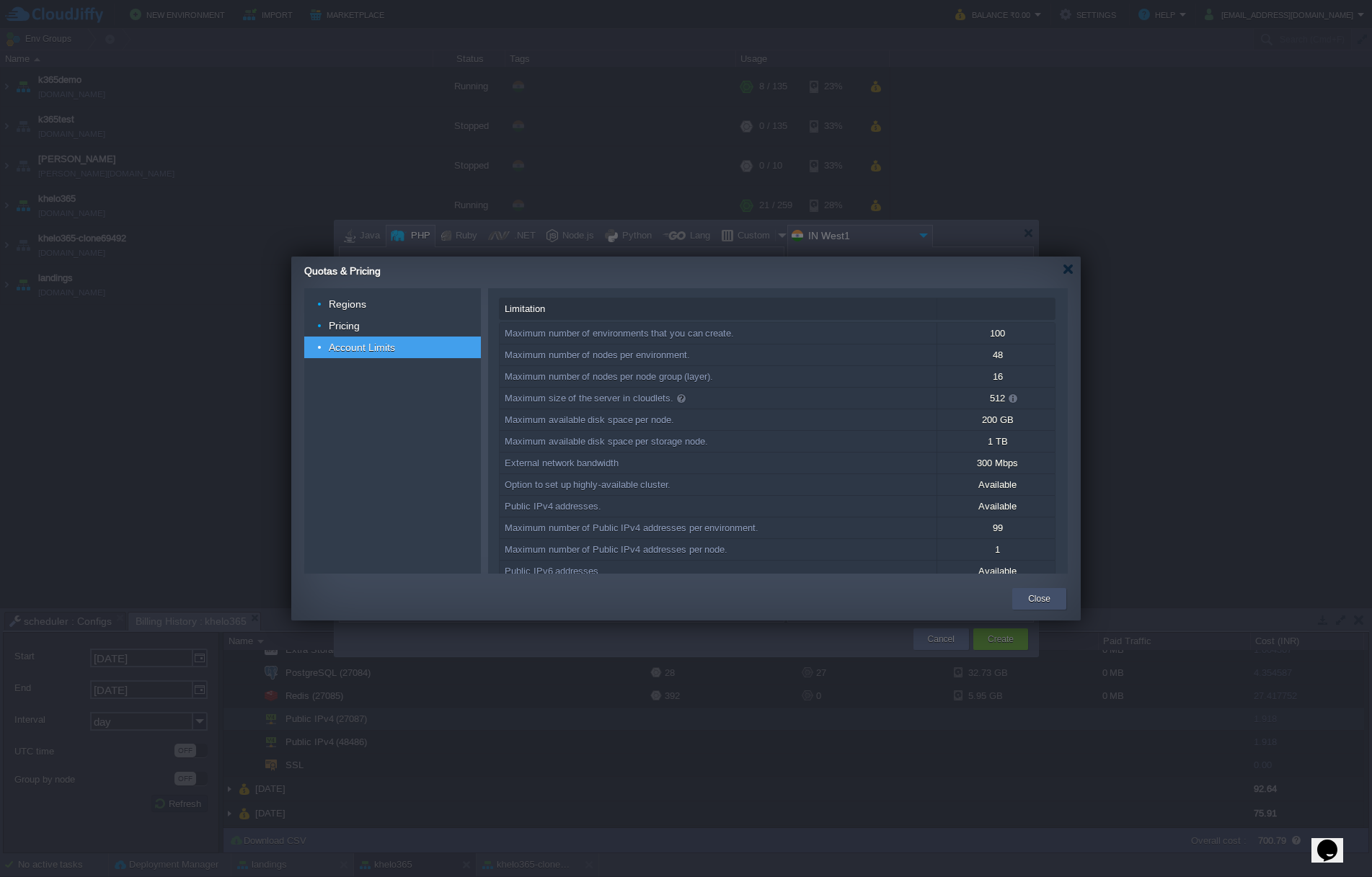
click at [1042, 599] on button "Close" at bounding box center [1039, 599] width 22 height 15
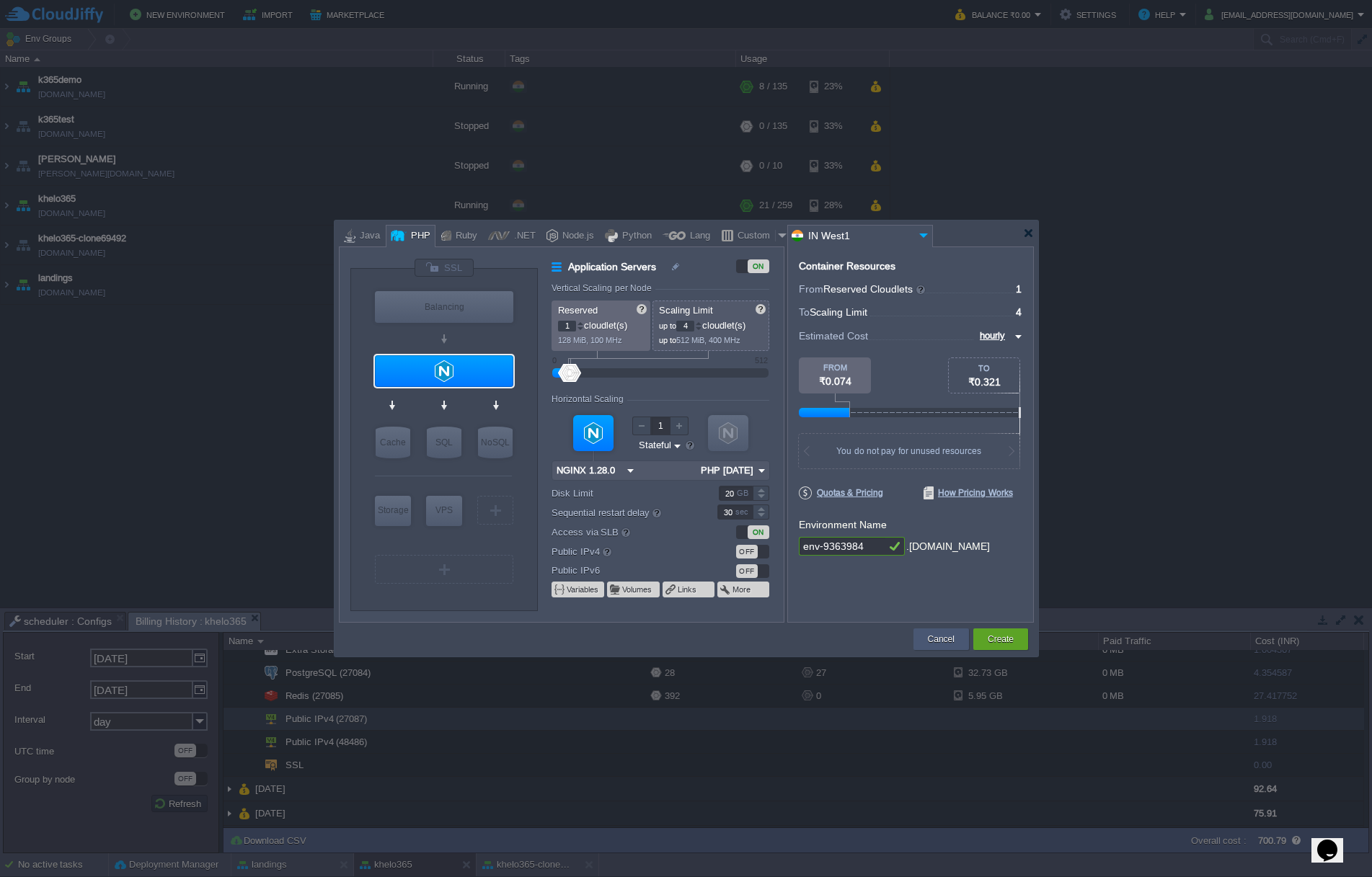
click at [959, 637] on div "Cancel" at bounding box center [942, 639] width 56 height 21
